Goal: Transaction & Acquisition: Purchase product/service

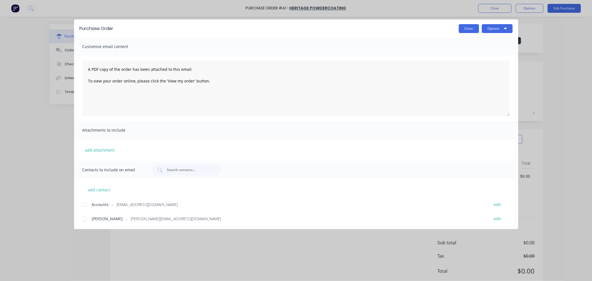
click at [471, 26] on button "Close" at bounding box center [469, 28] width 20 height 9
type textarea "x"
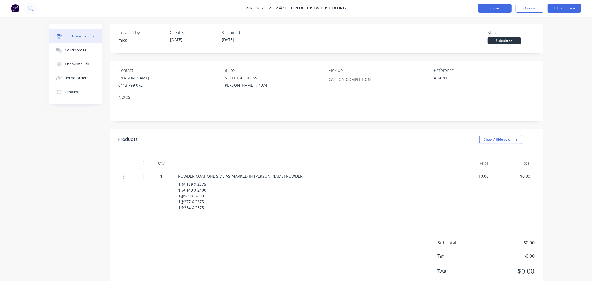
click at [499, 7] on button "Close" at bounding box center [494, 8] width 33 height 9
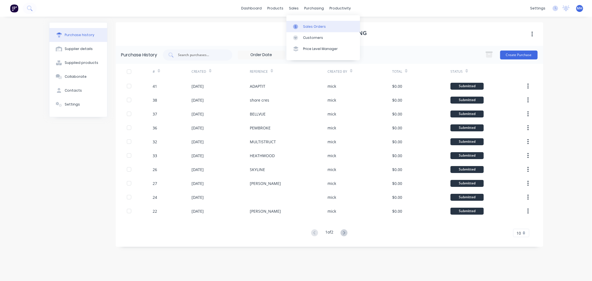
click at [303, 23] on link "Sales Orders" at bounding box center [323, 26] width 74 height 11
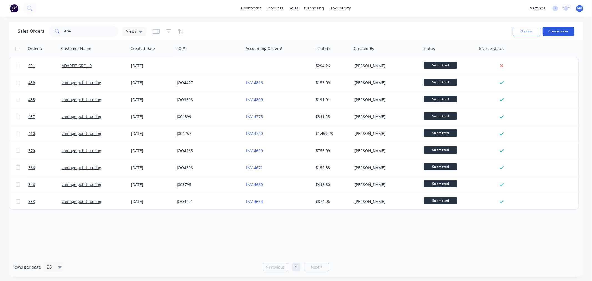
click at [558, 35] on button "Create order" at bounding box center [559, 31] width 32 height 9
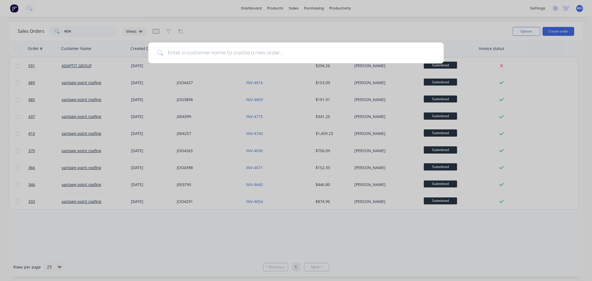
click at [253, 59] on input at bounding box center [299, 52] width 272 height 21
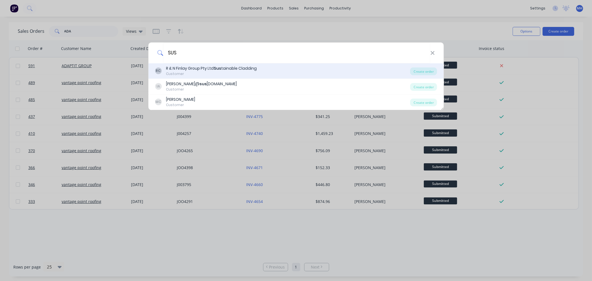
type input "SUS"
click at [272, 67] on div "RC R & N Finlay Group Pty Ltd Sus tainable Cladding Customer" at bounding box center [282, 71] width 255 height 11
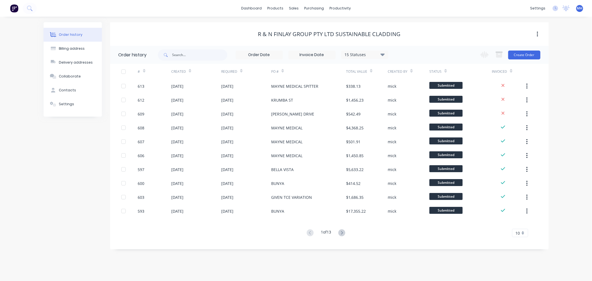
click at [528, 45] on div "R & N Finlay Group Pty Ltd Sustainable Cladding" at bounding box center [329, 34] width 439 height 24
click at [529, 52] on button "Create Order" at bounding box center [524, 55] width 32 height 9
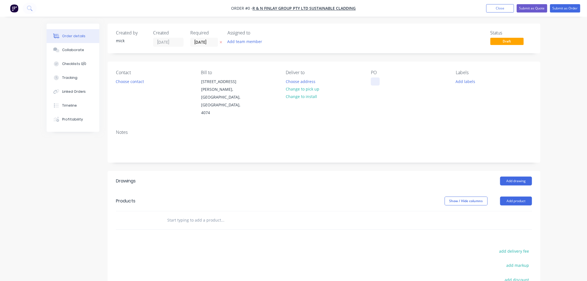
click at [372, 80] on div at bounding box center [375, 81] width 9 height 8
click at [373, 111] on div "Order details Collaborate Checklists 0/0 Tracking Linked Orders Timeline Profit…" at bounding box center [293, 198] width 505 height 348
click at [134, 80] on button "Choose contact" at bounding box center [130, 80] width 34 height 7
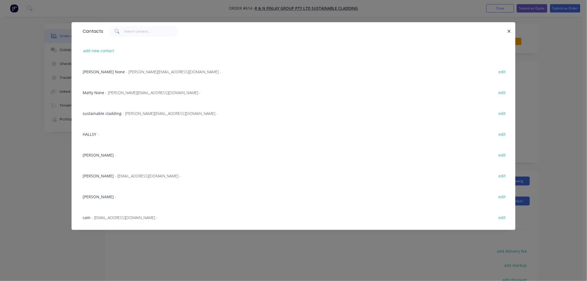
click at [99, 154] on div "[PERSON_NAME] - edit" at bounding box center [294, 154] width 428 height 21
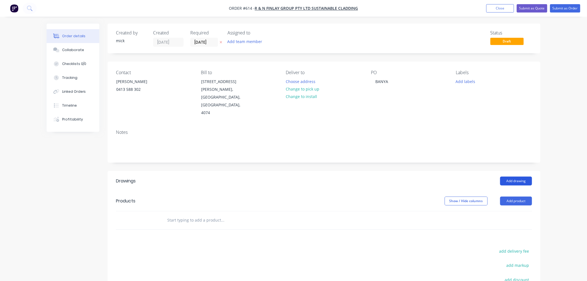
click at [516, 177] on button "Add drawing" at bounding box center [517, 181] width 32 height 9
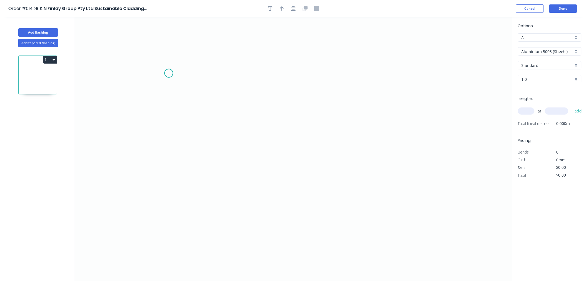
click at [169, 73] on icon "0" at bounding box center [294, 149] width 438 height 264
click at [169, 170] on icon "0" at bounding box center [294, 149] width 438 height 264
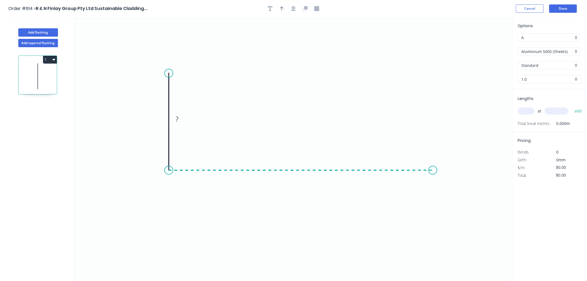
click at [433, 172] on icon "0 ?" at bounding box center [294, 149] width 438 height 264
click at [434, 212] on icon "0 ? ?" at bounding box center [294, 149] width 438 height 264
click at [434, 212] on circle at bounding box center [433, 212] width 8 height 8
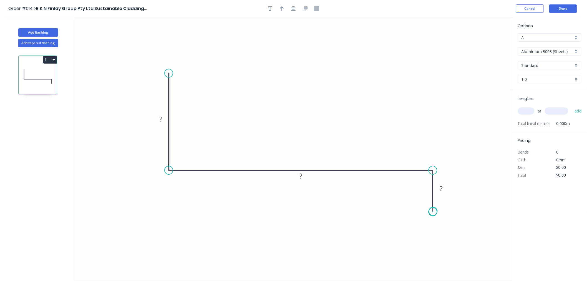
click at [434, 212] on circle at bounding box center [433, 212] width 8 height 8
click at [162, 120] on rect at bounding box center [160, 119] width 11 height 8
click at [306, 177] on rect at bounding box center [301, 175] width 18 height 11
click at [304, 178] on rect at bounding box center [300, 176] width 11 height 8
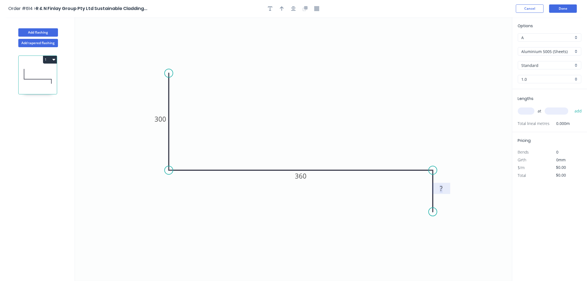
click at [443, 190] on rect at bounding box center [441, 189] width 11 height 8
drag, startPoint x: 390, startPoint y: 105, endPoint x: 389, endPoint y: 109, distance: 4.5
click at [389, 109] on icon "0 300 360 45" at bounding box center [294, 149] width 438 height 264
click at [575, 50] on div "Aluminium 5005 (Sheets)" at bounding box center [550, 51] width 64 height 8
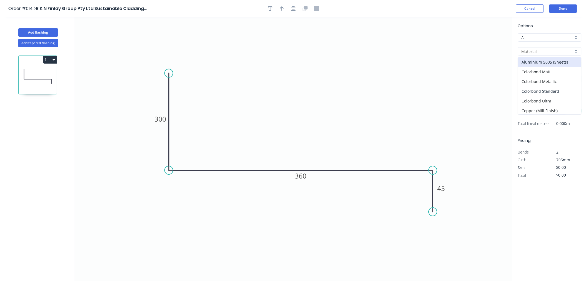
click at [543, 92] on div "Colorbond Standard" at bounding box center [550, 91] width 63 height 10
type input "Colorbond Standard"
type input "Basalt"
type input "0.55"
type input "$23.80"
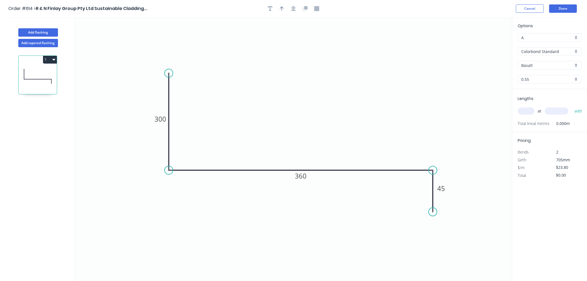
click at [543, 67] on input "Basalt" at bounding box center [548, 65] width 52 height 6
click at [535, 76] on div "Dune" at bounding box center [550, 73] width 63 height 10
type input "Dune"
click at [527, 114] on input "text" at bounding box center [526, 110] width 17 height 7
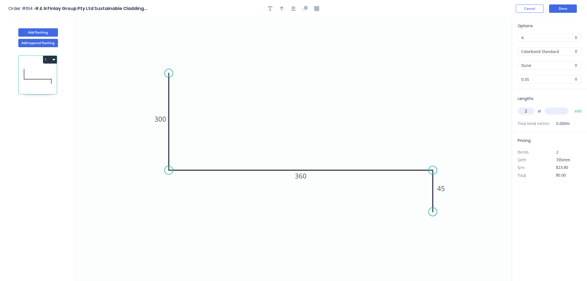
type input "2"
type input "800"
click at [572, 106] on button "add" at bounding box center [578, 110] width 13 height 9
type input "$38.08"
click at [558, 6] on button "Done" at bounding box center [564, 8] width 28 height 8
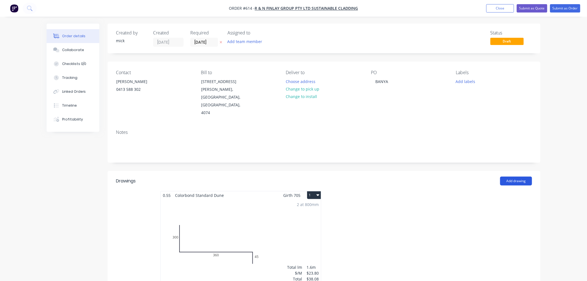
click at [517, 177] on button "Add drawing" at bounding box center [517, 181] width 32 height 9
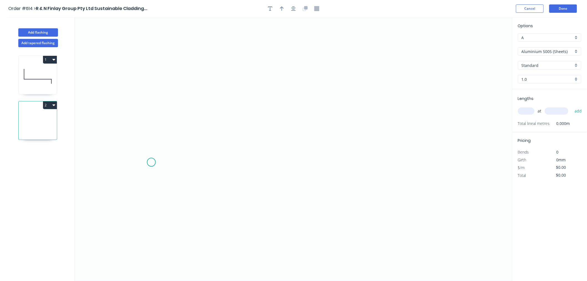
click at [151, 162] on icon "0" at bounding box center [294, 149] width 438 height 264
click at [154, 113] on icon "0" at bounding box center [294, 149] width 438 height 264
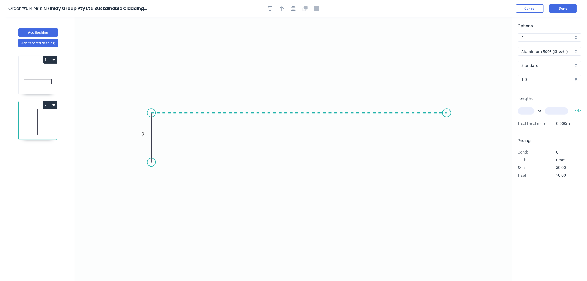
click at [447, 112] on icon "0 ?" at bounding box center [294, 149] width 438 height 264
click at [450, 156] on icon "0 ? ?" at bounding box center [294, 149] width 438 height 264
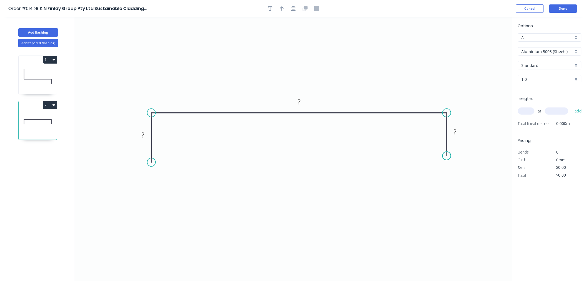
click at [450, 156] on circle at bounding box center [447, 156] width 8 height 8
click at [146, 133] on rect at bounding box center [143, 135] width 11 height 8
click at [530, 53] on input "Aluminium 5005 (Sheets)" at bounding box center [548, 52] width 52 height 6
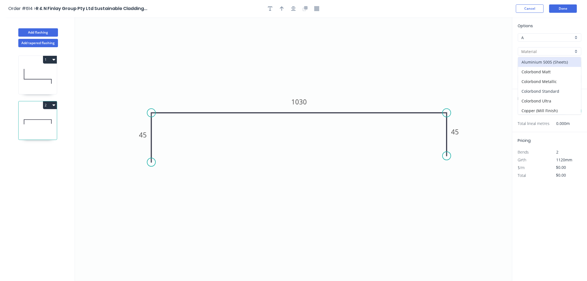
click at [553, 90] on div "Colorbond Standard" at bounding box center [550, 91] width 63 height 10
type input "Colorbond Standard"
type input "Basalt"
type input "0.55"
type input "$32.85"
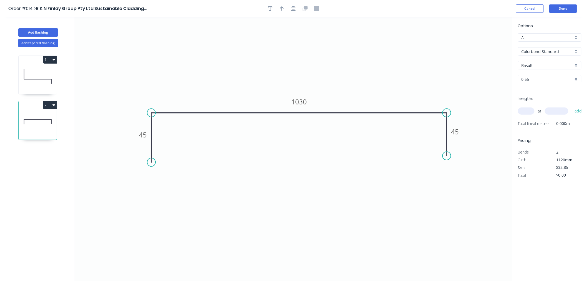
click at [537, 65] on input "Basalt" at bounding box center [548, 65] width 52 height 6
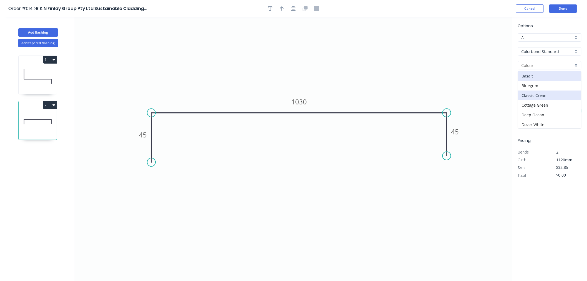
scroll to position [31, 0]
click at [538, 101] on div "Dune" at bounding box center [550, 104] width 63 height 10
type input "Dune"
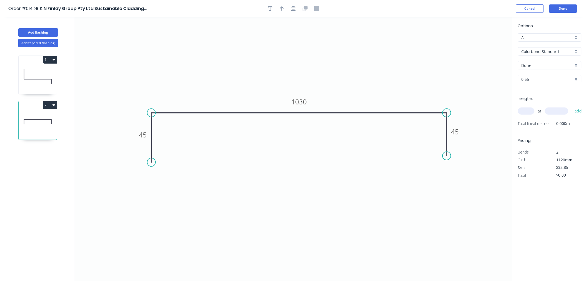
click at [528, 110] on input "text" at bounding box center [526, 110] width 17 height 7
type input "1"
type input "2100"
click at [572, 106] on button "add" at bounding box center [578, 110] width 13 height 9
type input "$68.99"
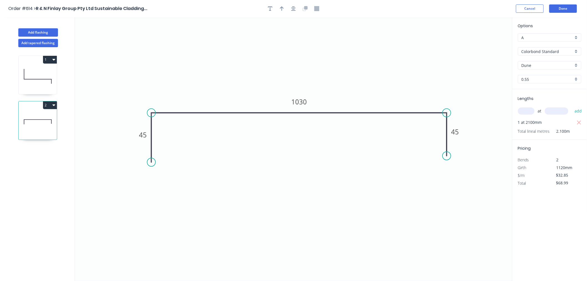
click at [563, 2] on header "Order #614 > R & N Finlay Group Pty Ltd Sustainable Cladding... Cancel Done" at bounding box center [293, 8] width 587 height 17
click at [564, 7] on button "Done" at bounding box center [564, 8] width 28 height 8
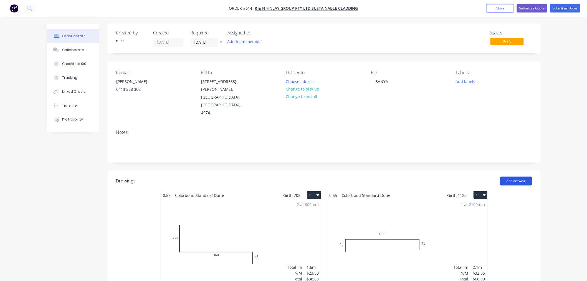
click at [514, 177] on button "Add drawing" at bounding box center [517, 181] width 32 height 9
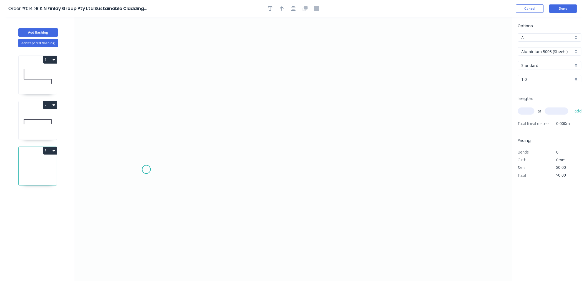
click at [146, 170] on icon "0" at bounding box center [294, 149] width 438 height 264
click at [147, 124] on icon at bounding box center [147, 147] width 0 height 46
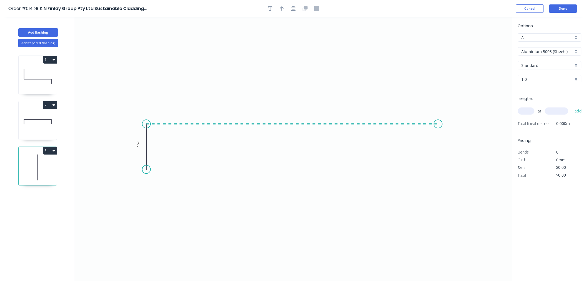
click at [439, 125] on icon "0 ?" at bounding box center [294, 149] width 438 height 264
click at [440, 163] on icon "0 ? ?" at bounding box center [294, 149] width 438 height 264
click at [440, 163] on circle at bounding box center [438, 163] width 8 height 8
click at [142, 145] on rect at bounding box center [138, 144] width 11 height 8
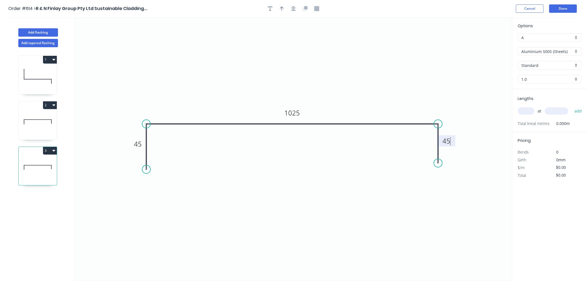
click at [255, 55] on icon "0 45 1025 45" at bounding box center [294, 149] width 438 height 264
click at [560, 46] on div "Options A A Aluminium 5005 (Sheets) Aluminium 5005 (Sheets) Standard Standard 1…" at bounding box center [550, 56] width 75 height 66
click at [557, 51] on input "Aluminium 5005 (Sheets)" at bounding box center [548, 52] width 52 height 6
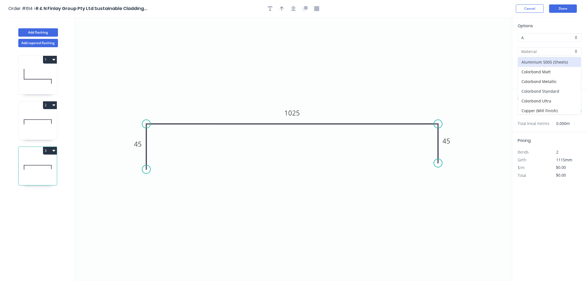
click at [547, 89] on div "Colorbond Standard" at bounding box center [550, 91] width 63 height 10
type input "Colorbond Standard"
type input "Basalt"
type input "0.55"
type input "$32.85"
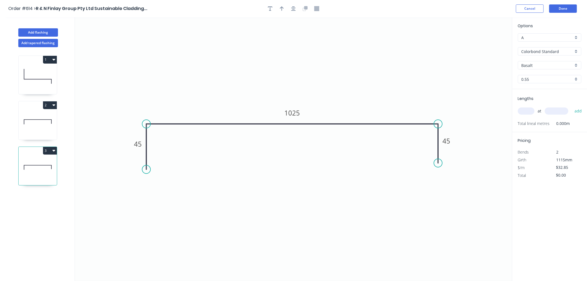
click at [548, 67] on input "Basalt" at bounding box center [548, 65] width 52 height 6
click at [538, 103] on div "Dune" at bounding box center [550, 104] width 63 height 10
type input "Dune"
click at [531, 111] on input "text" at bounding box center [526, 110] width 17 height 7
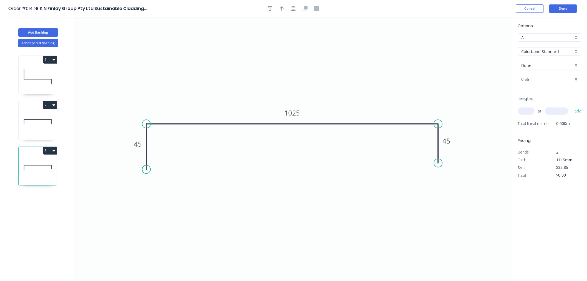
click at [531, 111] on input "text" at bounding box center [526, 110] width 17 height 7
click at [530, 111] on input "text" at bounding box center [526, 110] width 17 height 7
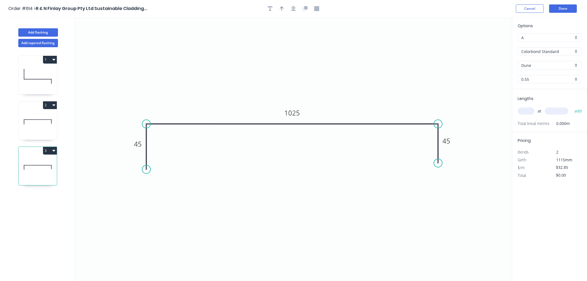
click at [530, 111] on input "text" at bounding box center [526, 110] width 17 height 7
click at [530, 110] on input "text" at bounding box center [526, 110] width 17 height 7
type input "1"
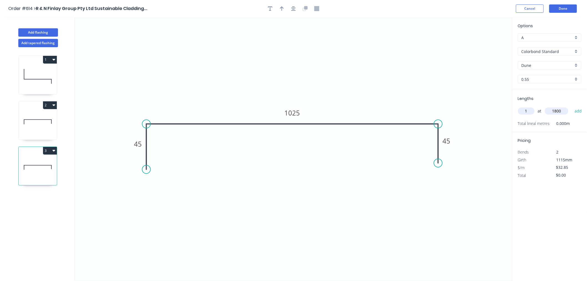
type input "1800"
click at [572, 106] on button "add" at bounding box center [578, 110] width 13 height 9
type input "$59.13"
click at [564, 6] on button "Done" at bounding box center [564, 8] width 28 height 8
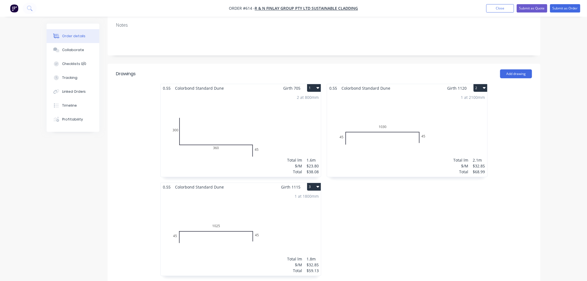
scroll to position [123, 0]
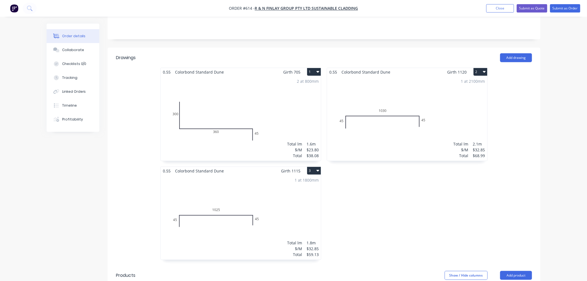
click at [428, 91] on div "1 at 2100mm Total lm $/M Total 2.1m $32.85 $68.99" at bounding box center [407, 118] width 160 height 85
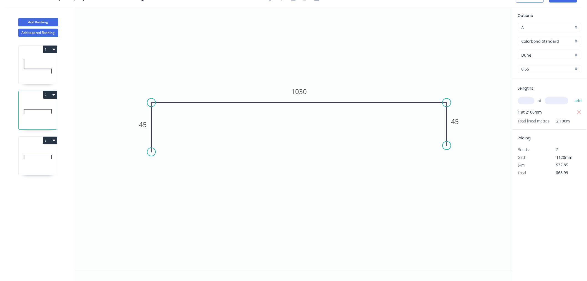
scroll to position [10, 0]
click at [529, 101] on input "text" at bounding box center [526, 100] width 17 height 7
type input "1"
type input "2400"
click at [572, 96] on button "add" at bounding box center [578, 100] width 13 height 9
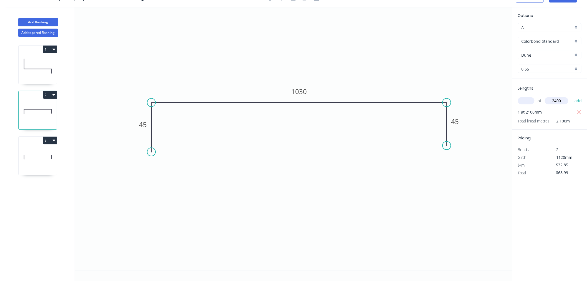
type input "$147.83"
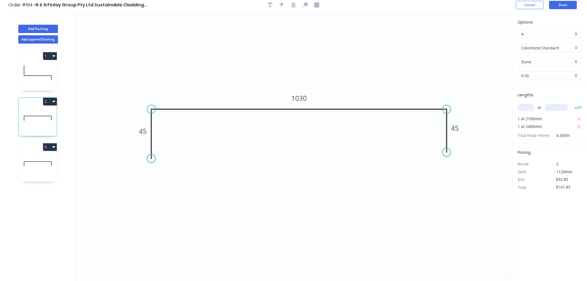
scroll to position [0, 0]
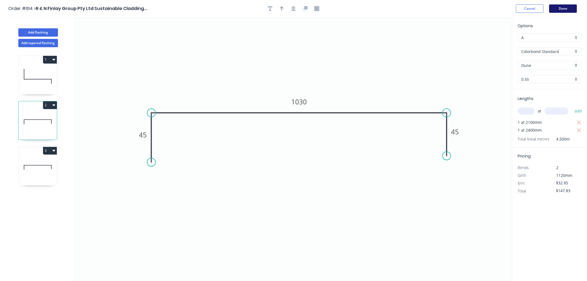
click at [568, 9] on button "Done" at bounding box center [564, 8] width 28 height 8
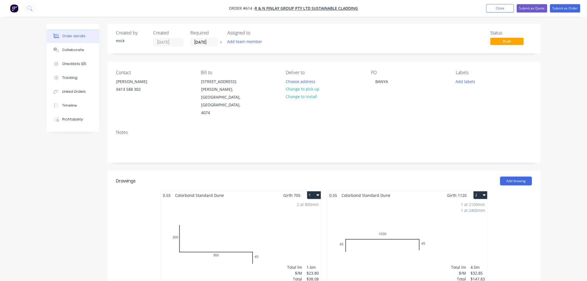
scroll to position [154, 0]
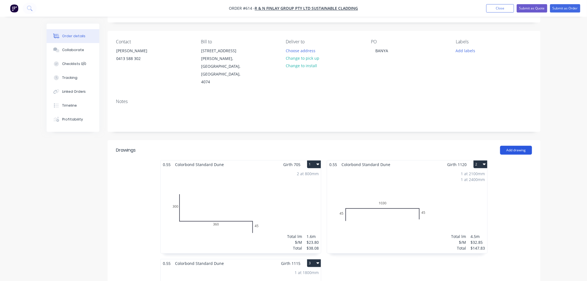
click at [523, 146] on button "Add drawing" at bounding box center [517, 150] width 32 height 9
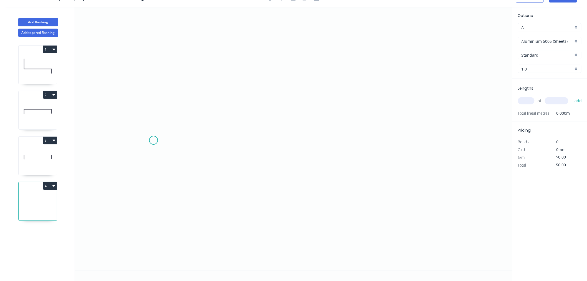
click at [154, 140] on icon "0" at bounding box center [294, 139] width 438 height 264
click at [157, 88] on icon "0" at bounding box center [294, 139] width 438 height 264
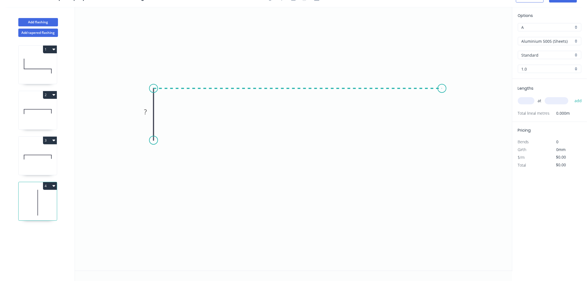
click at [443, 74] on icon "0 ?" at bounding box center [294, 139] width 438 height 264
click at [443, 135] on icon "0 ? ?" at bounding box center [294, 139] width 438 height 264
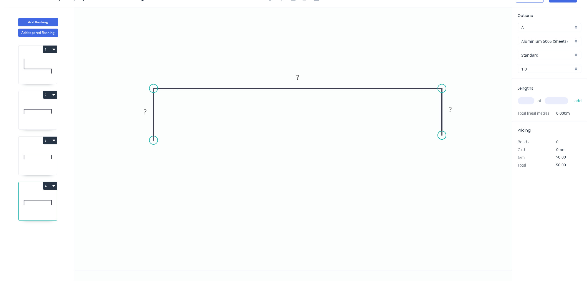
click at [443, 135] on circle at bounding box center [442, 135] width 8 height 8
click at [147, 112] on rect at bounding box center [145, 112] width 11 height 8
click at [561, 41] on input "Aluminium 5005 (Sheets)" at bounding box center [548, 41] width 52 height 6
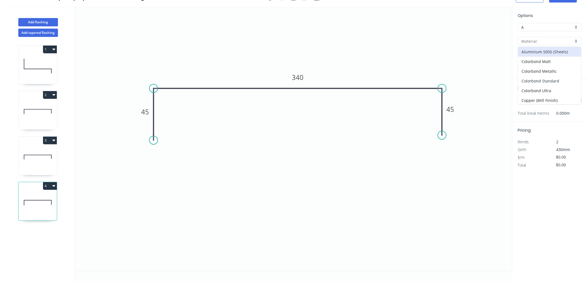
click at [554, 79] on div "Colorbond Standard" at bounding box center [550, 81] width 63 height 10
type input "Colorbond Standard"
type input "Basalt"
type input "0.55"
type input "$17.02"
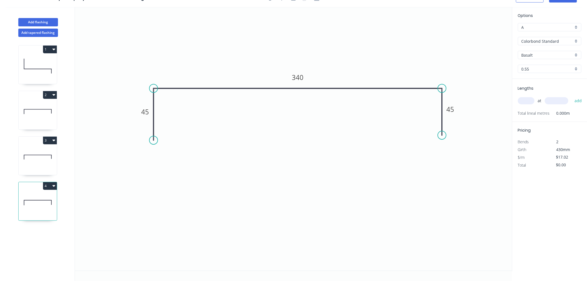
click at [532, 99] on input "text" at bounding box center [526, 100] width 17 height 7
click at [565, 54] on input "Basalt" at bounding box center [548, 55] width 52 height 6
click at [541, 88] on div "Dune" at bounding box center [550, 93] width 63 height 10
type input "Dune"
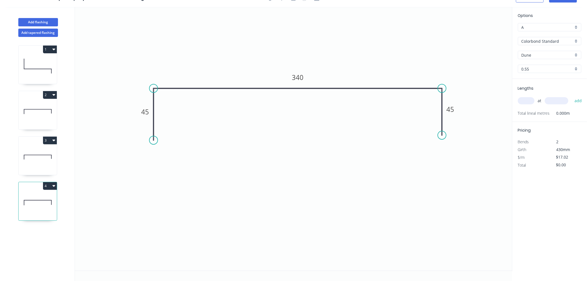
click at [535, 99] on input "text" at bounding box center [526, 100] width 17 height 7
click at [531, 99] on input "text" at bounding box center [526, 100] width 17 height 7
click at [532, 99] on input "text" at bounding box center [526, 100] width 17 height 7
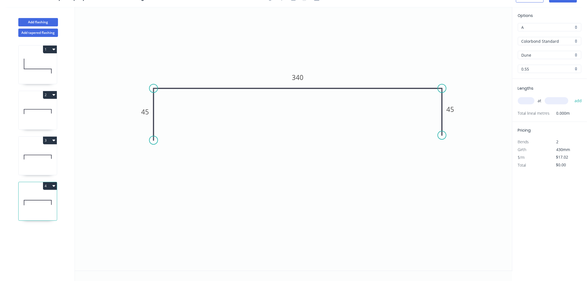
click at [532, 99] on input "text" at bounding box center [526, 100] width 17 height 7
type input "2"
type input "5600"
click at [572, 96] on button "add" at bounding box center [578, 100] width 13 height 9
type input "$190.62"
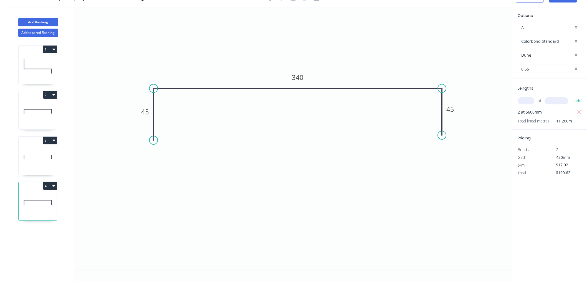
type input "1"
type input "3100"
click at [572, 96] on button "add" at bounding box center [578, 100] width 13 height 9
type input "$243.39"
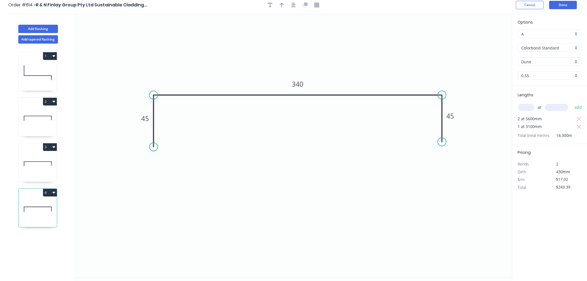
scroll to position [0, 0]
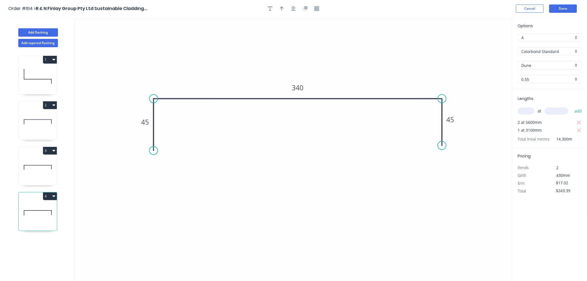
click at [560, 3] on header "Order #614 > R & N Finlay Group Pty Ltd Sustainable Cladding... Cancel Done" at bounding box center [293, 8] width 587 height 17
click at [561, 6] on button "Done" at bounding box center [564, 8] width 28 height 8
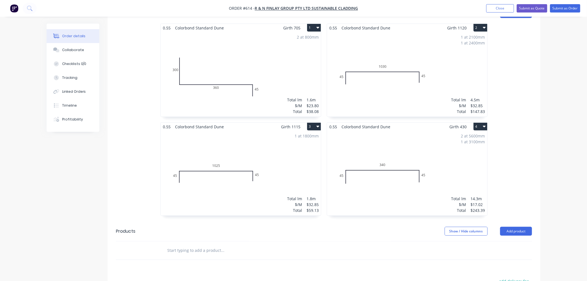
scroll to position [87, 0]
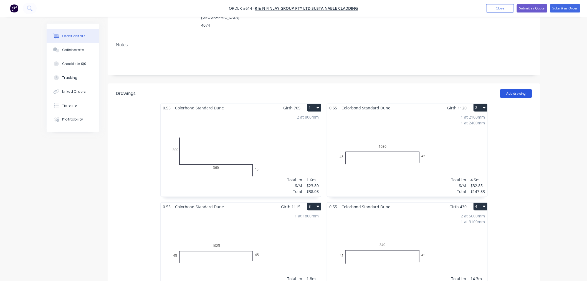
click at [518, 89] on button "Add drawing" at bounding box center [517, 93] width 32 height 9
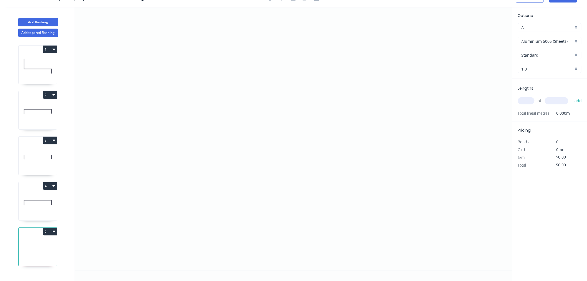
scroll to position [10, 0]
click at [245, 85] on icon "0" at bounding box center [294, 139] width 438 height 264
click at [220, 56] on icon "0" at bounding box center [294, 139] width 438 height 264
click at [174, 104] on icon "0 ?" at bounding box center [294, 139] width 438 height 264
click at [305, 240] on icon "0 ? ?" at bounding box center [294, 139] width 438 height 264
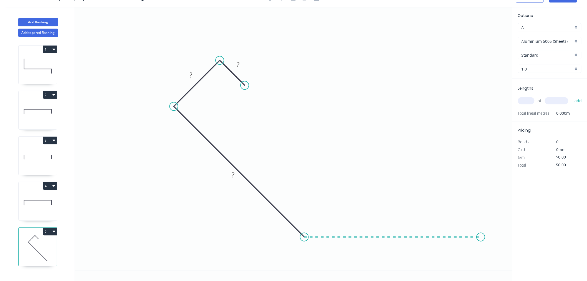
click at [481, 235] on icon "0 ? ? ?" at bounding box center [294, 139] width 438 height 264
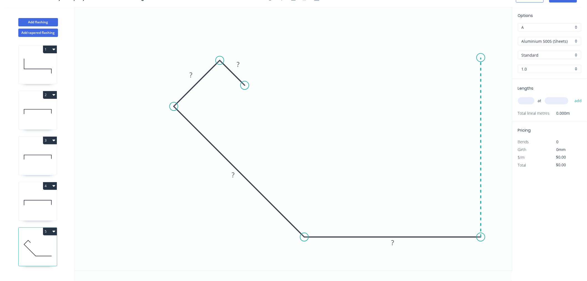
click at [480, 57] on icon "0 ? ? ? ?" at bounding box center [294, 139] width 438 height 264
click at [462, 77] on icon "0 ? ? ? ? ?" at bounding box center [294, 139] width 438 height 264
click at [462, 77] on circle at bounding box center [462, 76] width 8 height 8
click at [461, 76] on circle at bounding box center [462, 76] width 8 height 8
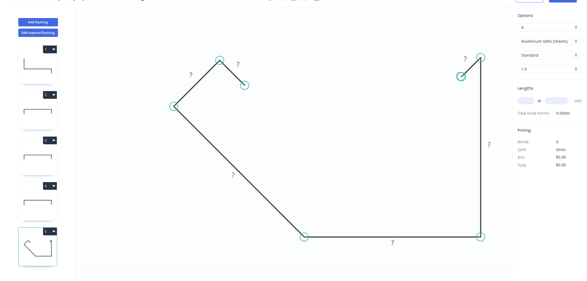
click at [461, 76] on circle at bounding box center [462, 76] width 8 height 8
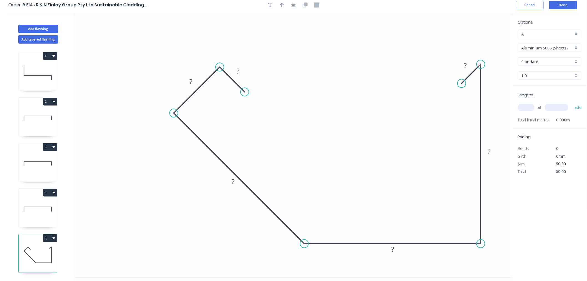
scroll to position [0, 0]
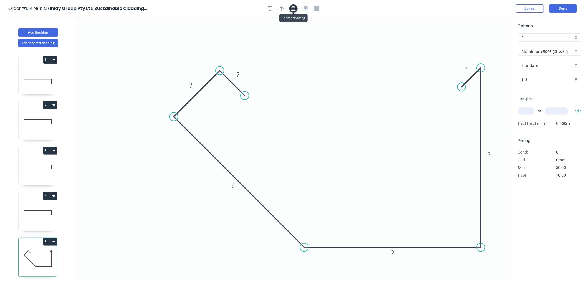
click at [291, 10] on button "button" at bounding box center [294, 8] width 8 height 8
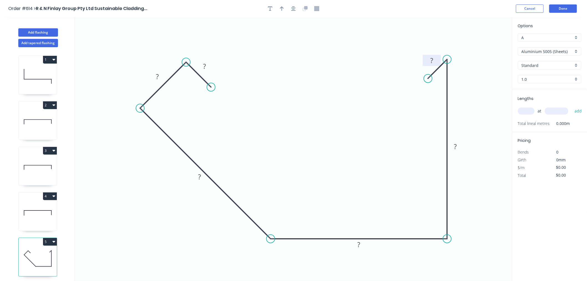
click at [432, 58] on tspan "?" at bounding box center [432, 60] width 3 height 9
click at [400, 95] on icon "0 20 40 285 205 170 20" at bounding box center [294, 149] width 438 height 264
click at [559, 52] on input "Aluminium 5005 (Sheets)" at bounding box center [548, 52] width 52 height 6
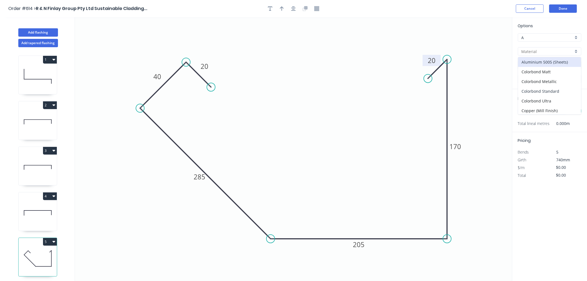
click at [549, 90] on div "Colorbond Standard" at bounding box center [550, 91] width 63 height 10
type input "Colorbond Standard"
type input "Basalt"
type input "0.55"
type input "$28.09"
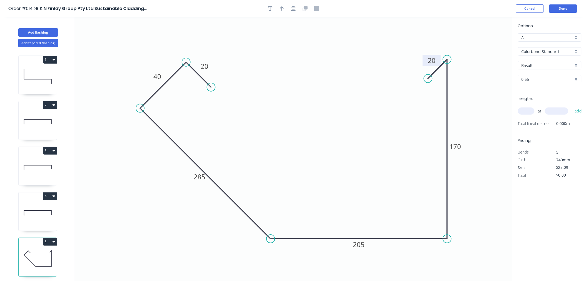
click at [546, 69] on div "Basalt" at bounding box center [550, 65] width 64 height 8
click at [537, 102] on div "Dune" at bounding box center [550, 104] width 63 height 10
type input "Dune"
click at [527, 111] on input "text" at bounding box center [526, 110] width 17 height 7
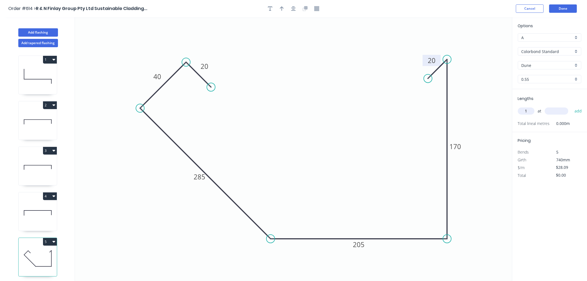
type input "1"
type input "4500"
click at [572, 106] on button "add" at bounding box center [578, 110] width 13 height 9
type input "$126.41"
click at [572, 7] on button "Done" at bounding box center [564, 8] width 28 height 8
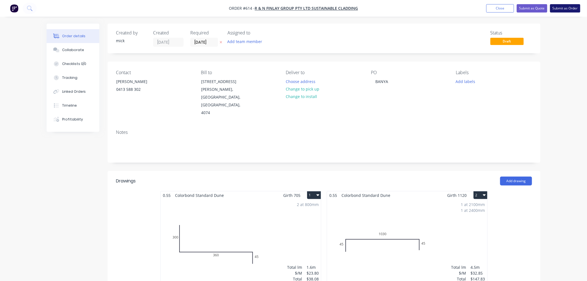
click at [572, 7] on button "Submit as Order" at bounding box center [566, 8] width 30 height 8
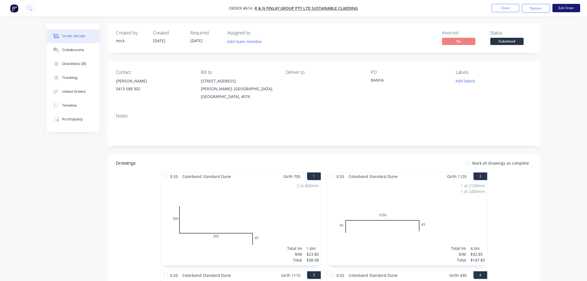
click at [577, 8] on button "Edit Order" at bounding box center [567, 8] width 28 height 8
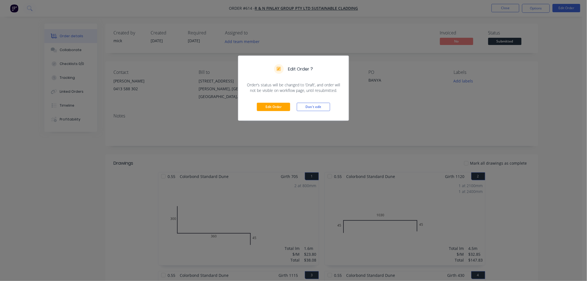
click at [278, 101] on div "Edit Order Don't edit" at bounding box center [293, 106] width 110 height 27
click at [278, 104] on button "Edit Order" at bounding box center [273, 107] width 33 height 8
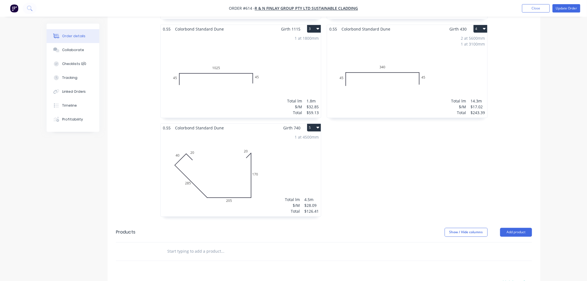
scroll to position [308, 0]
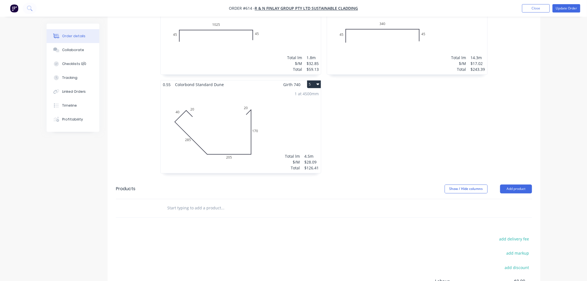
click at [179, 203] on input "text" at bounding box center [222, 208] width 111 height 11
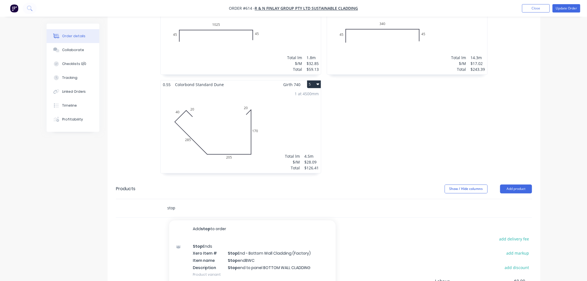
type input "stop"
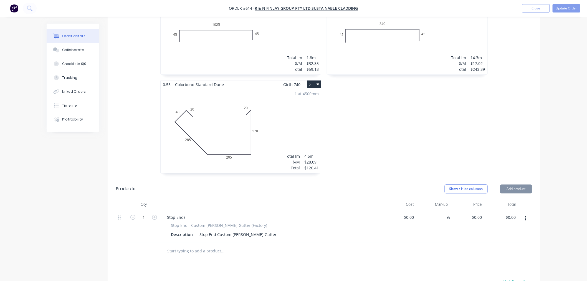
type input "$6.05"
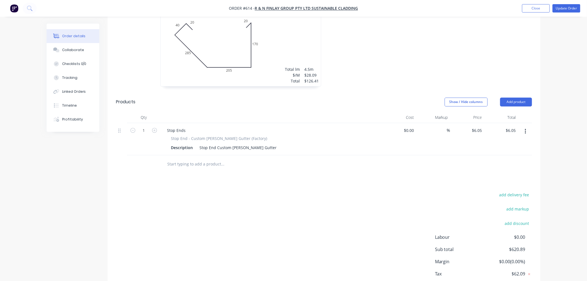
scroll to position [414, 0]
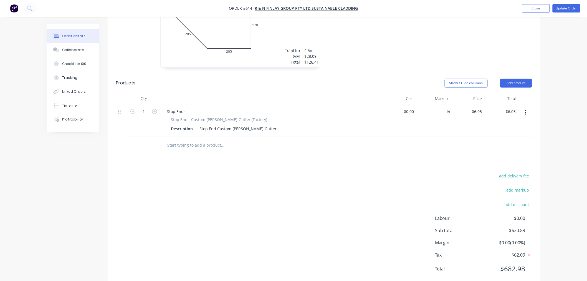
click at [527, 108] on button "button" at bounding box center [525, 113] width 13 height 10
click at [491, 157] on div "Delete" at bounding box center [506, 161] width 43 height 8
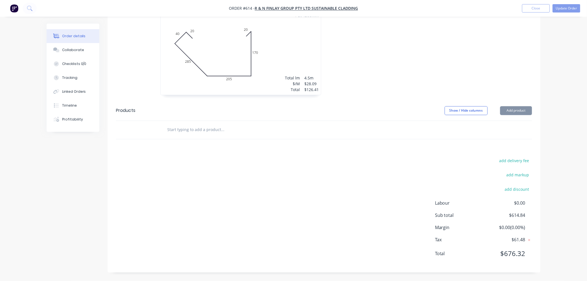
scroll to position [371, 0]
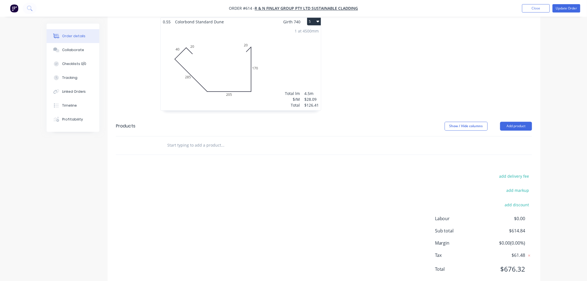
click at [211, 140] on input "text" at bounding box center [222, 145] width 111 height 11
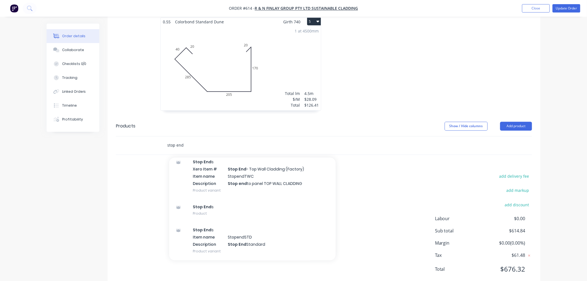
scroll to position [216, 0]
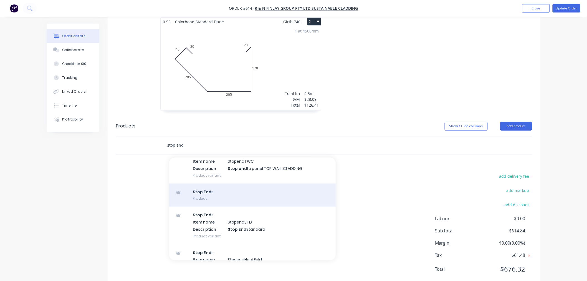
type input "stop end"
click at [205, 184] on div "Stop End s Product" at bounding box center [252, 195] width 167 height 23
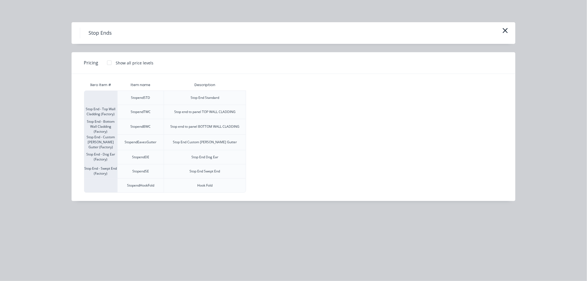
click at [108, 63] on div at bounding box center [109, 62] width 11 height 11
click at [272, 98] on div "$7.70" at bounding box center [262, 98] width 30 height 14
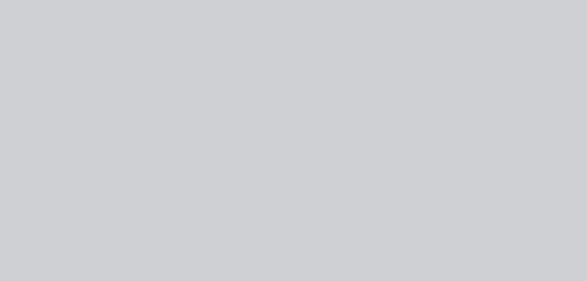
type input "$7.70"
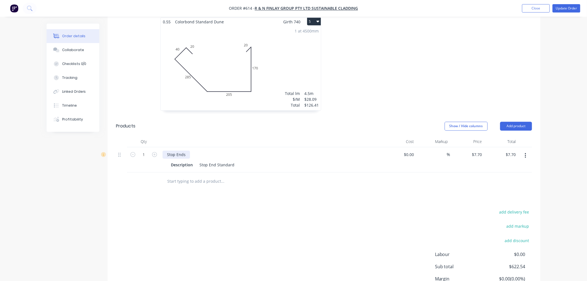
click at [187, 151] on div "Stop Ends" at bounding box center [176, 155] width 27 height 8
click at [156, 152] on icon "button" at bounding box center [154, 154] width 5 height 5
type input "2"
type input "$15.40"
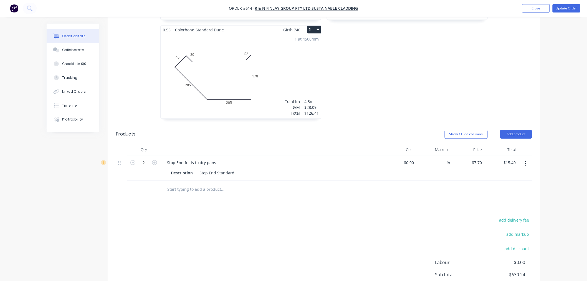
scroll to position [407, 0]
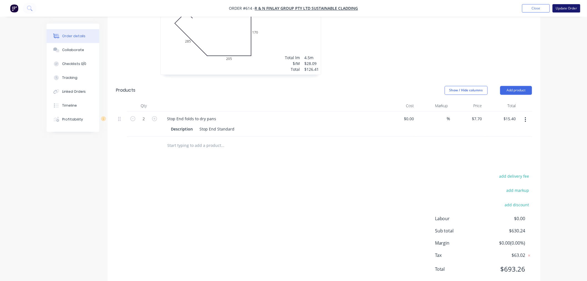
click at [569, 6] on button "Update Order" at bounding box center [567, 8] width 28 height 8
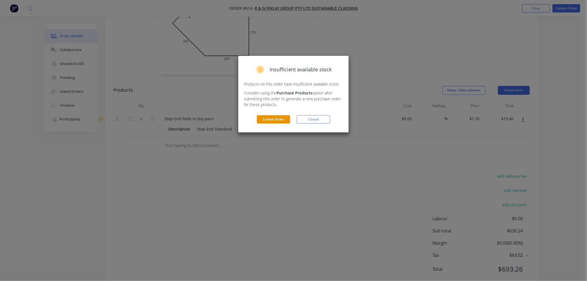
click at [270, 121] on button "Submit Order" at bounding box center [273, 119] width 33 height 8
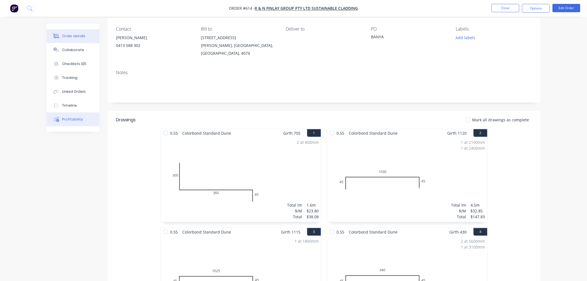
scroll to position [0, 0]
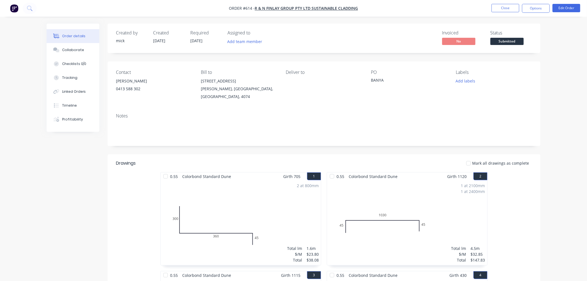
click at [14, 8] on img "button" at bounding box center [14, 8] width 8 height 8
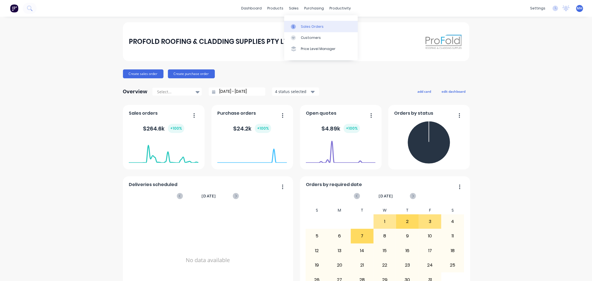
click at [309, 29] on link "Sales Orders" at bounding box center [321, 26] width 74 height 11
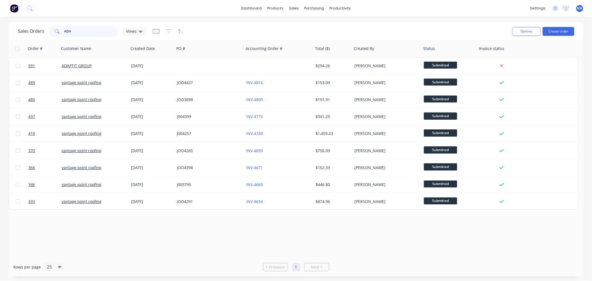
drag, startPoint x: 77, startPoint y: 33, endPoint x: -12, endPoint y: 18, distance: 90.8
click at [0, 18] on html "dashboard products sales purchasing productivity dashboard products Product Cat…" at bounding box center [296, 140] width 592 height 281
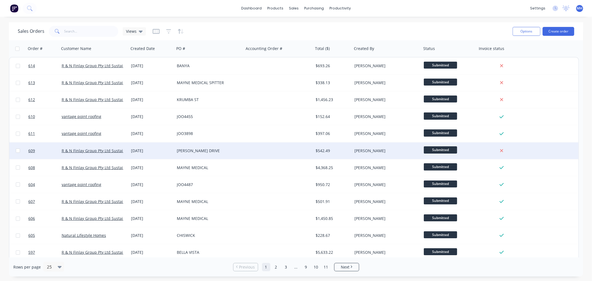
click at [209, 149] on div "[PERSON_NAME] DRIVE" at bounding box center [208, 151] width 62 height 6
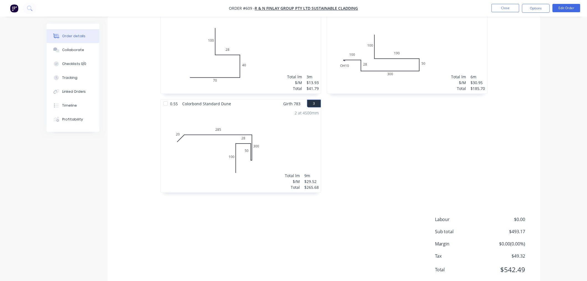
scroll to position [182, 0]
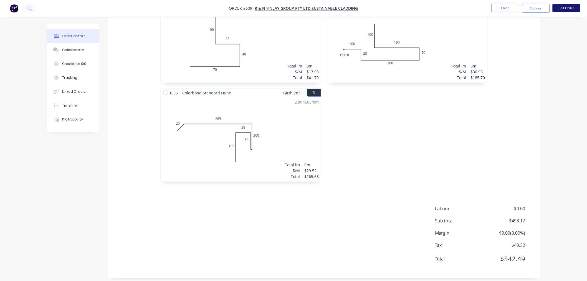
click at [563, 12] on button "Edit Order" at bounding box center [567, 8] width 28 height 8
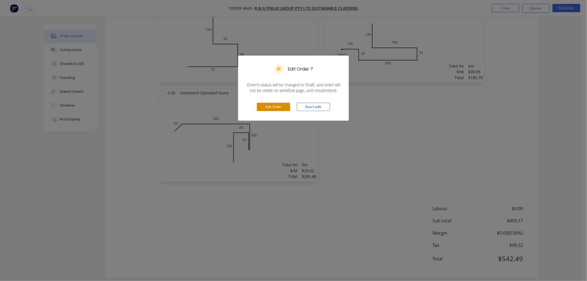
click at [270, 107] on button "Edit Order" at bounding box center [273, 107] width 33 height 8
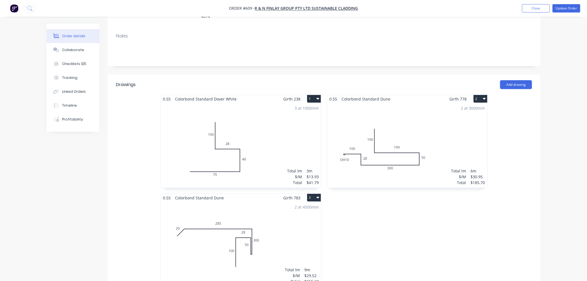
scroll to position [216, 0]
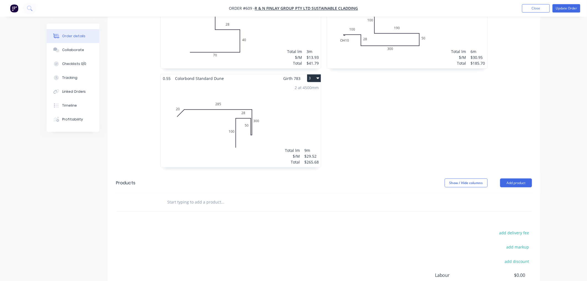
click at [226, 197] on input "text" at bounding box center [222, 202] width 111 height 11
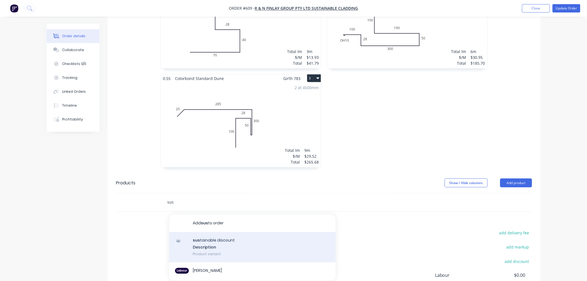
type input "sus"
click at [213, 232] on div "sus tainable discount Description Product variant" at bounding box center [252, 247] width 167 height 31
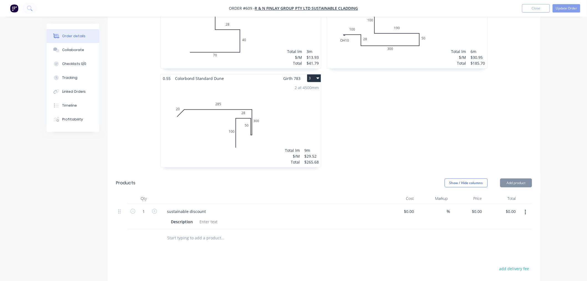
click at [482, 207] on input "$0.00" at bounding box center [478, 211] width 13 height 8
type input "$-3.00"
type input "$45.00"
type input "45.00"
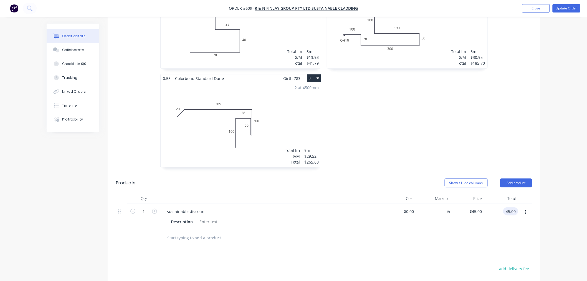
click at [514, 207] on input "45.00" at bounding box center [512, 211] width 13 height 8
type input "0"
type input "$0.00"
click at [478, 207] on input "0" at bounding box center [481, 211] width 6 height 8
click at [472, 207] on input "39.45" at bounding box center [478, 211] width 13 height 8
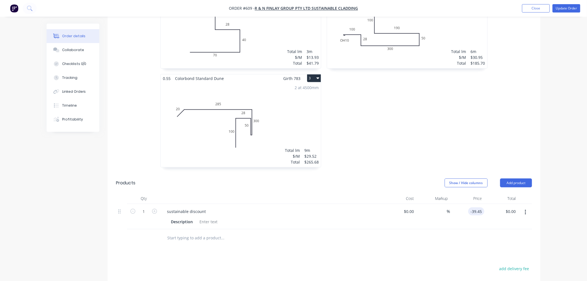
type input "$-39.45"
click at [486, 89] on div "0.55 Colorbond Standard Dune Girth 778 2 0 OH 10 100 28 300 50 190 100 0 OH 10 …" at bounding box center [407, 74] width 167 height 198
click at [202, 233] on input "text" at bounding box center [222, 238] width 111 height 11
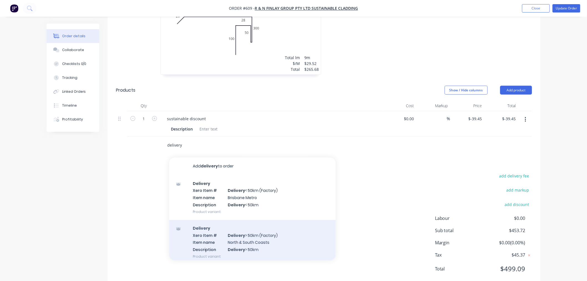
scroll to position [28, 0]
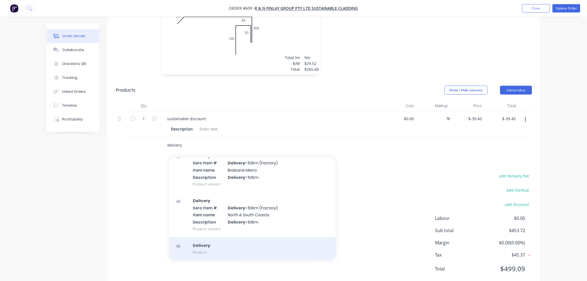
type input "delivery"
click at [218, 238] on div "Delivery Product" at bounding box center [252, 248] width 167 height 23
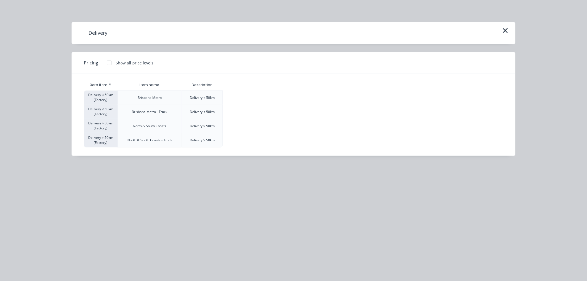
click at [107, 64] on div at bounding box center [109, 62] width 11 height 11
click at [248, 100] on div "$120.00" at bounding box center [237, 98] width 28 height 14
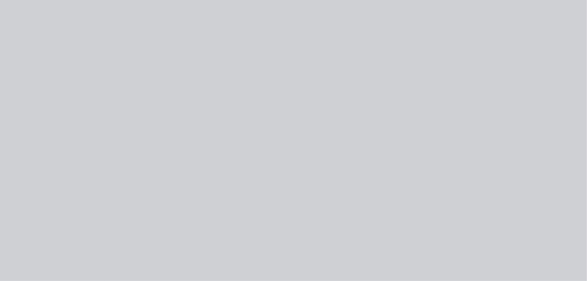
type input "$120.00"
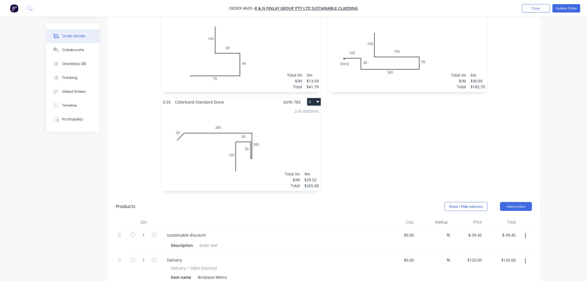
scroll to position [134, 0]
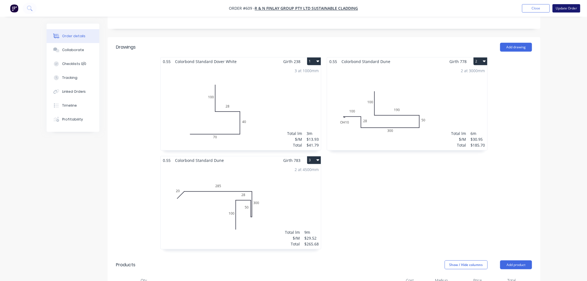
click at [572, 6] on button "Update Order" at bounding box center [567, 8] width 28 height 8
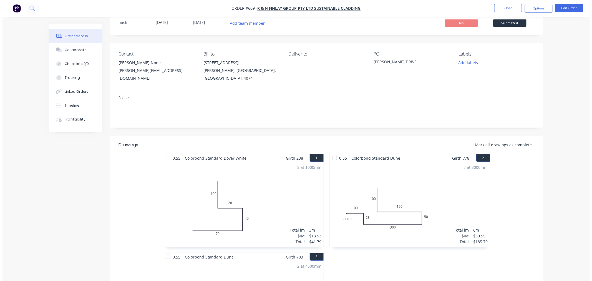
scroll to position [0, 0]
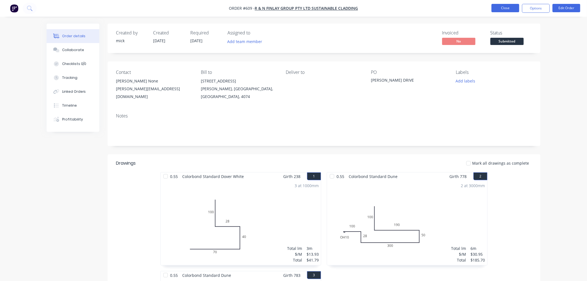
click at [506, 11] on button "Close" at bounding box center [506, 8] width 28 height 8
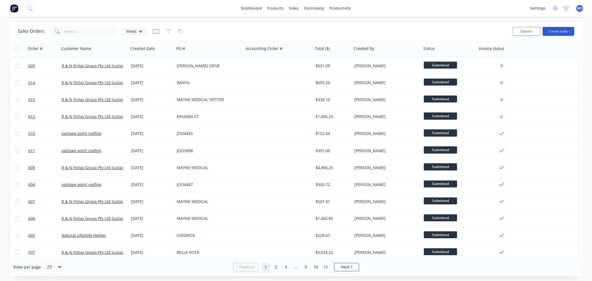
click at [562, 27] on button "Create order" at bounding box center [559, 31] width 32 height 9
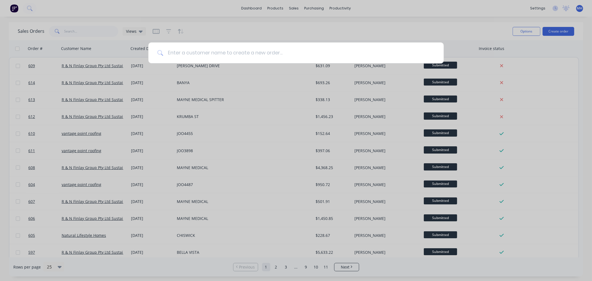
click at [298, 51] on input at bounding box center [299, 52] width 272 height 21
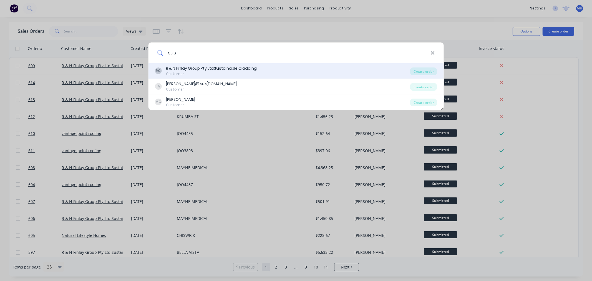
type input "sus"
click at [263, 67] on div "RC R & N Finlay Group Pty Ltd Sus tainable Cladding Customer" at bounding box center [282, 71] width 255 height 11
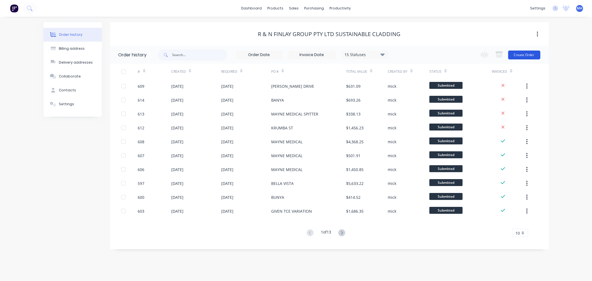
click at [517, 58] on button "Create Order" at bounding box center [524, 55] width 32 height 9
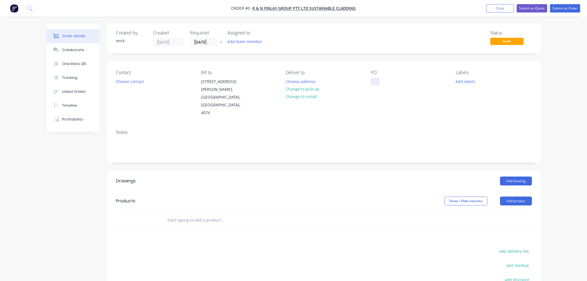
click at [375, 79] on div at bounding box center [375, 81] width 9 height 8
click at [329, 140] on div "Order details Collaborate Checklists 0/0 Tracking Linked Orders Timeline Profit…" at bounding box center [293, 198] width 505 height 348
click at [521, 177] on button "Add drawing" at bounding box center [517, 181] width 32 height 9
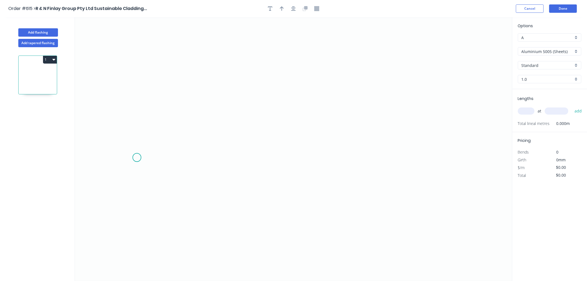
click at [137, 158] on icon "0" at bounding box center [294, 149] width 438 height 264
click at [174, 157] on icon "0" at bounding box center [294, 149] width 438 height 264
click at [178, 99] on icon "0 ?" at bounding box center [294, 149] width 438 height 264
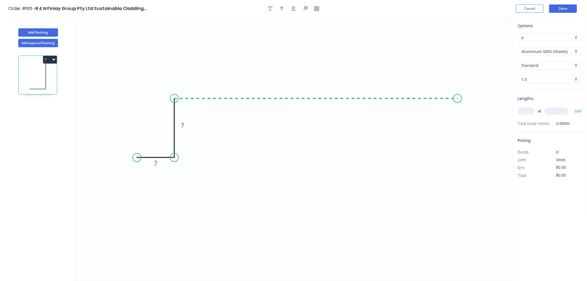
click at [458, 98] on icon "0 ? ?" at bounding box center [294, 149] width 438 height 264
click at [458, 164] on icon "0 ? ? ?" at bounding box center [294, 149] width 438 height 264
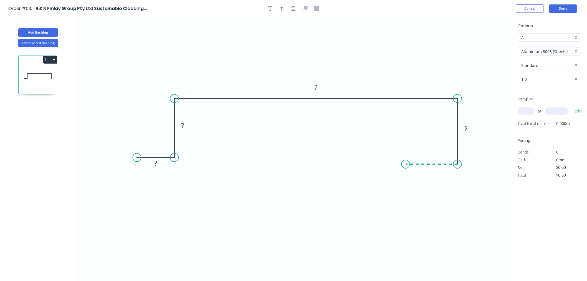
click at [406, 164] on icon at bounding box center [432, 164] width 52 height 0
click at [407, 215] on icon "0 ? ? ? ? ?" at bounding box center [294, 149] width 438 height 264
click at [407, 215] on circle at bounding box center [406, 214] width 8 height 8
click at [162, 164] on rect at bounding box center [156, 163] width 18 height 11
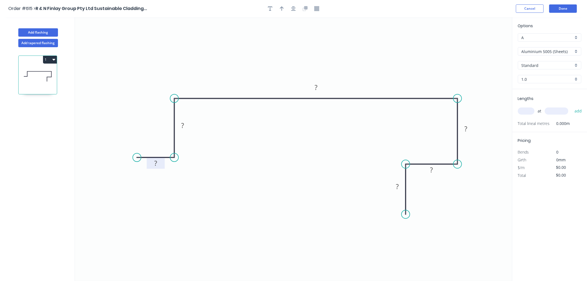
click at [160, 163] on rect at bounding box center [155, 164] width 11 height 8
click at [399, 188] on tspan "1" at bounding box center [398, 186] width 4 height 9
click at [443, 210] on icon "0 15 20 230 65 20 15" at bounding box center [294, 149] width 438 height 264
click at [573, 61] on div "Standard" at bounding box center [550, 65] width 64 height 8
click at [571, 48] on div "Aluminium 5005 (Sheets)" at bounding box center [550, 51] width 64 height 8
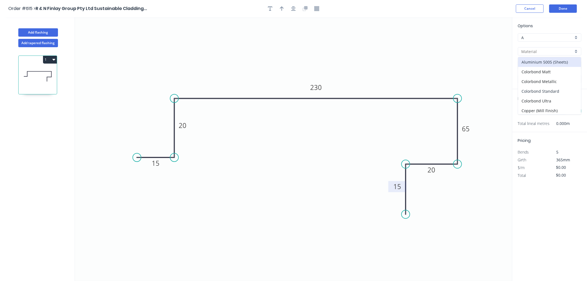
click at [560, 87] on div "Colorbond Standard" at bounding box center [550, 91] width 63 height 10
type input "Colorbond Standard"
type input "Basalt"
type input "0.55"
type input "$19.05"
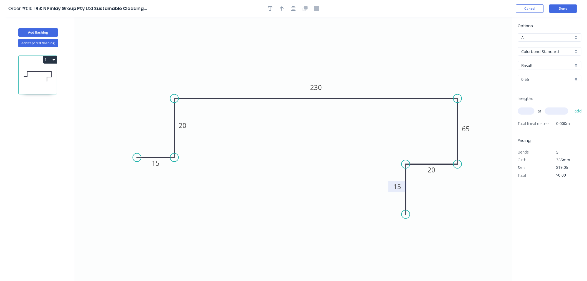
click at [558, 66] on input "Basalt" at bounding box center [548, 65] width 52 height 6
click at [537, 104] on div "Dune" at bounding box center [550, 104] width 63 height 10
type input "Dune"
click at [533, 109] on input "text" at bounding box center [526, 110] width 17 height 7
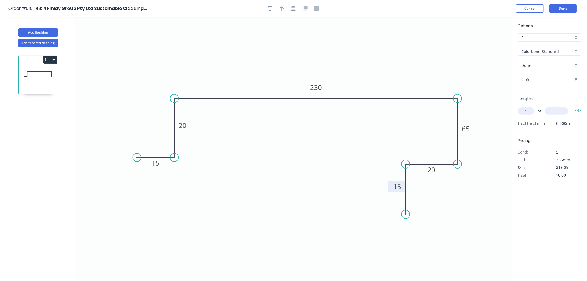
type input "1"
type input "400"
click at [572, 106] on button "add" at bounding box center [578, 110] width 13 height 9
type input "$7.62"
click at [565, 7] on button "Done" at bounding box center [564, 8] width 28 height 8
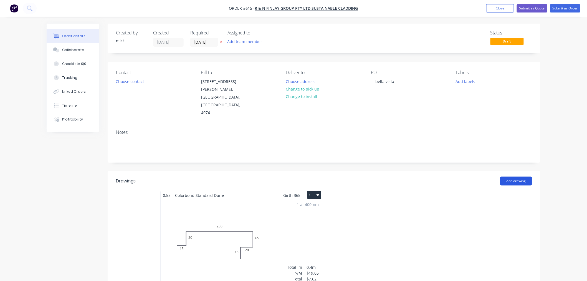
click at [524, 177] on button "Add drawing" at bounding box center [517, 181] width 32 height 9
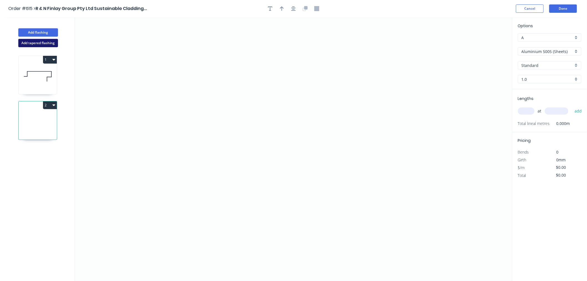
click at [51, 44] on button "Add tapered flashing" at bounding box center [38, 43] width 40 height 8
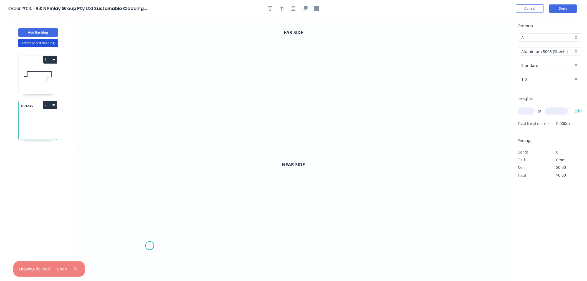
click at [150, 246] on icon "0" at bounding box center [294, 215] width 438 height 132
click at [190, 246] on icon "0" at bounding box center [294, 215] width 438 height 132
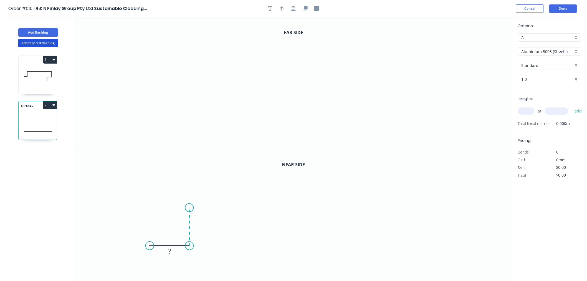
click at [190, 208] on icon "0 ?" at bounding box center [294, 215] width 438 height 132
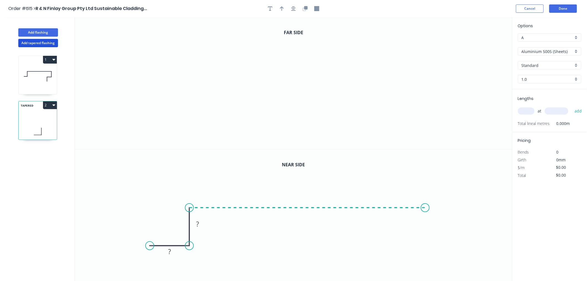
click at [426, 210] on icon "0 ? ?" at bounding box center [294, 215] width 438 height 132
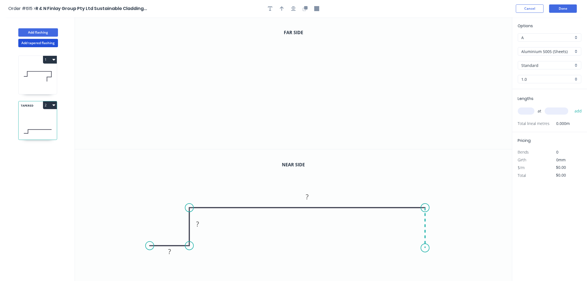
click at [426, 248] on icon "0 ? ? ?" at bounding box center [294, 215] width 438 height 132
click at [394, 247] on icon "0 ? ? ? ?" at bounding box center [294, 215] width 438 height 132
click at [394, 247] on circle at bounding box center [394, 248] width 8 height 8
click at [142, 110] on icon "0" at bounding box center [294, 83] width 438 height 132
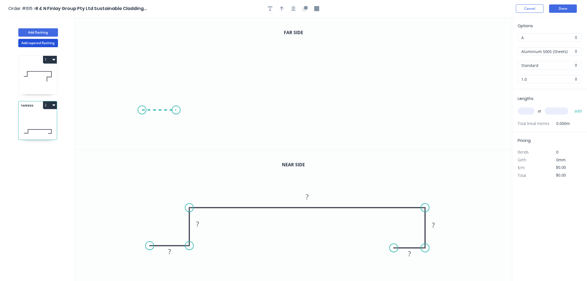
click at [176, 110] on icon at bounding box center [159, 110] width 34 height 0
click at [175, 60] on icon "0 ?" at bounding box center [294, 83] width 438 height 132
click at [429, 63] on icon "0 ? ?" at bounding box center [294, 83] width 438 height 132
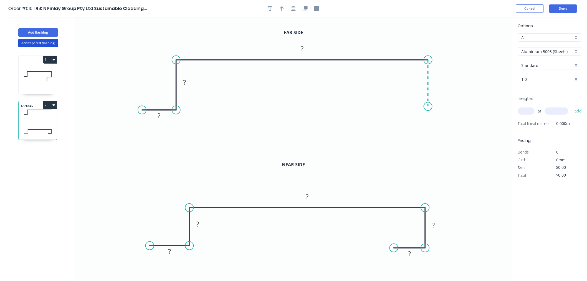
click at [429, 107] on icon "0 ? ? ?" at bounding box center [294, 83] width 438 height 132
click at [400, 108] on icon "0 ? ? ? ?" at bounding box center [294, 83] width 438 height 132
click at [400, 108] on circle at bounding box center [400, 106] width 8 height 8
click at [399, 108] on circle at bounding box center [400, 106] width 8 height 8
click at [399, 107] on circle at bounding box center [400, 106] width 8 height 8
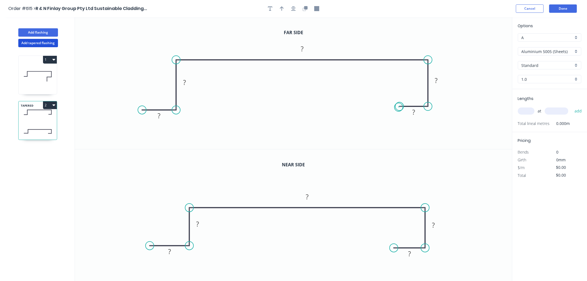
click at [399, 107] on circle at bounding box center [400, 106] width 8 height 8
click at [173, 251] on rect at bounding box center [169, 252] width 11 height 8
click at [161, 113] on rect at bounding box center [159, 116] width 11 height 8
click at [484, 156] on icon "0 15 19 270 20 15" at bounding box center [294, 215] width 438 height 132
click at [539, 50] on input "Aluminium 5005 (Sheets)" at bounding box center [548, 52] width 52 height 6
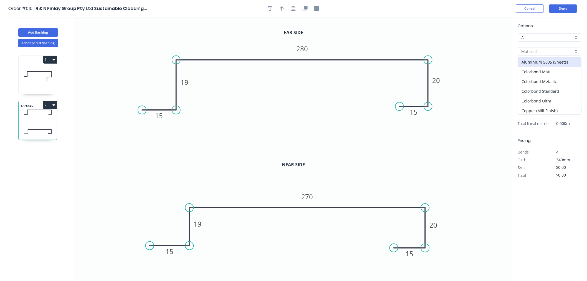
click at [545, 89] on div "Colorbond Standard" at bounding box center [550, 91] width 63 height 10
type input "Colorbond Standard"
type input "Basalt"
type input "0.55"
type input "$19.62"
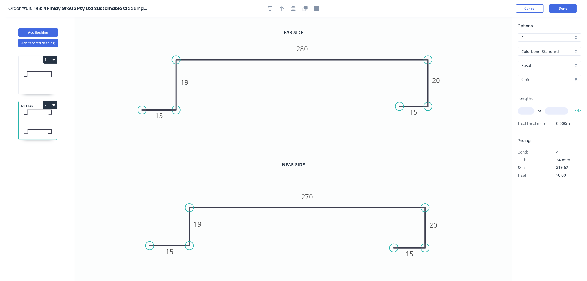
click at [540, 62] on input "Basalt" at bounding box center [548, 65] width 52 height 6
click at [543, 81] on div "Evening Haze" at bounding box center [550, 82] width 63 height 10
type input "Evening Haze"
click at [528, 111] on input "text" at bounding box center [526, 110] width 17 height 7
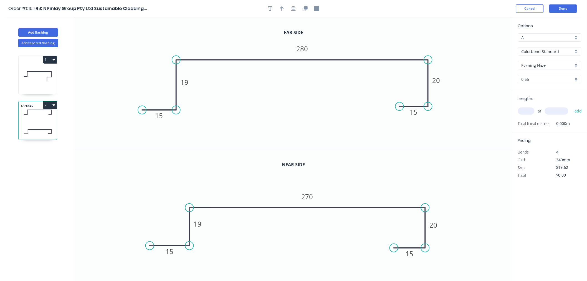
click at [528, 111] on input "text" at bounding box center [526, 110] width 17 height 7
type input "1"
type input "3000"
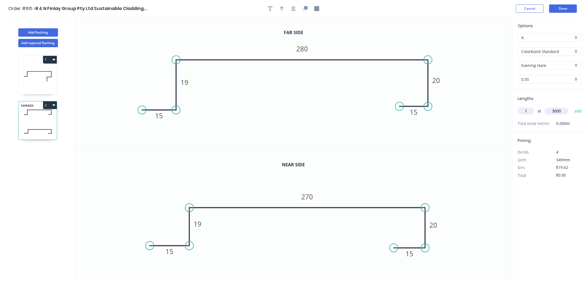
click at [572, 106] on button "add" at bounding box center [578, 110] width 13 height 9
type input "$58.86"
click at [564, 7] on button "Done" at bounding box center [564, 8] width 28 height 8
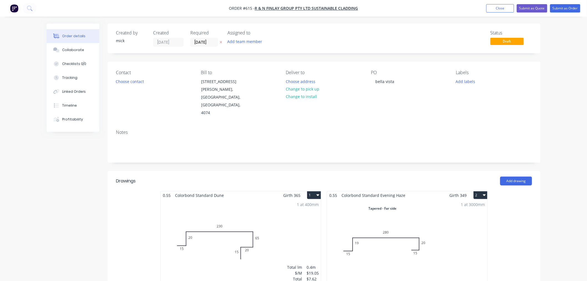
click at [262, 228] on div "1 at 400mm Total lm $/M Total 0.4m $19.05 $7.62" at bounding box center [241, 241] width 160 height 85
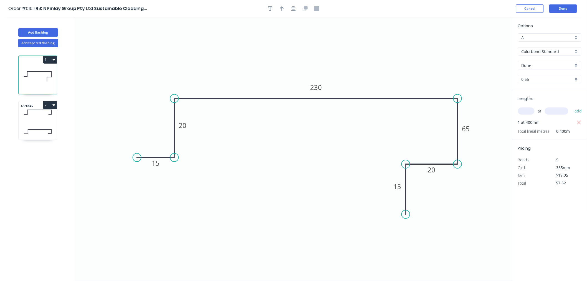
click at [561, 60] on div "Options A A Colorbond Standard Colorbond Standard Dune Dune 0.55 0.55" at bounding box center [550, 56] width 75 height 66
click at [560, 62] on input "Dune" at bounding box center [548, 65] width 52 height 6
click at [544, 84] on div "Evening Haze" at bounding box center [550, 82] width 63 height 10
type input "Evening Haze"
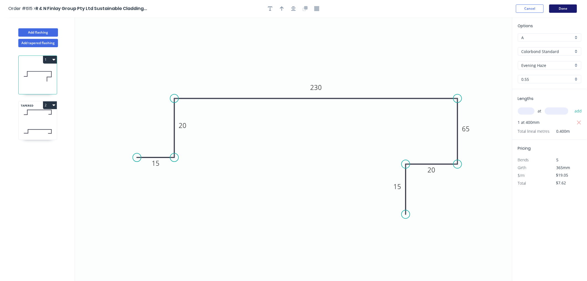
click at [562, 9] on button "Done" at bounding box center [564, 8] width 28 height 8
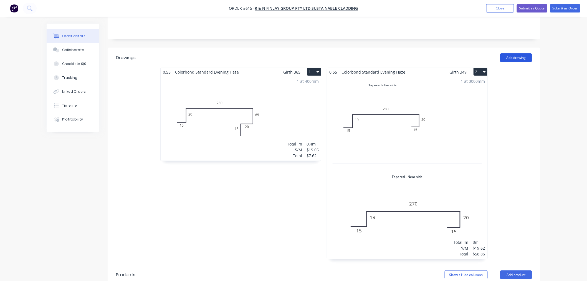
click at [519, 53] on button "Add drawing" at bounding box center [517, 57] width 32 height 9
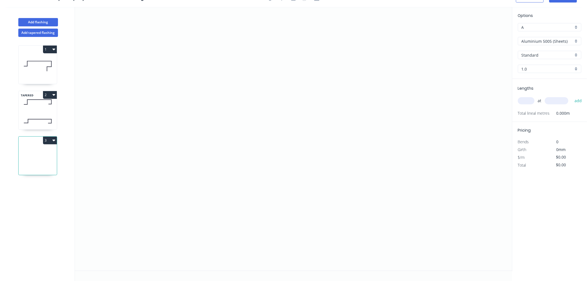
scroll to position [10, 0]
click at [310, 67] on icon "0" at bounding box center [294, 139] width 438 height 264
click at [254, 68] on icon "0" at bounding box center [294, 139] width 438 height 264
click at [259, 192] on icon "0 ?" at bounding box center [294, 139] width 438 height 264
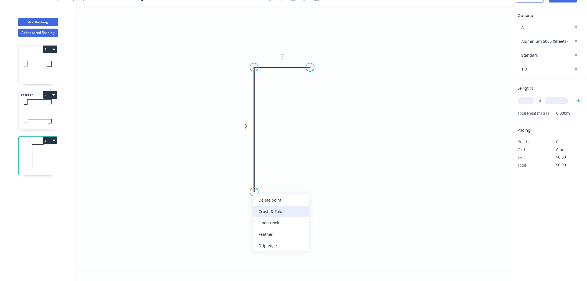
click at [267, 208] on div "Crush & Fold" at bounding box center [281, 211] width 56 height 11
click at [248, 128] on rect at bounding box center [245, 128] width 11 height 8
click at [301, 127] on icon "0 CF 10 70 20" at bounding box center [294, 139] width 438 height 264
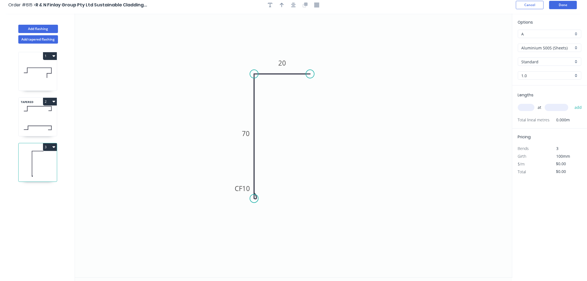
scroll to position [0, 0]
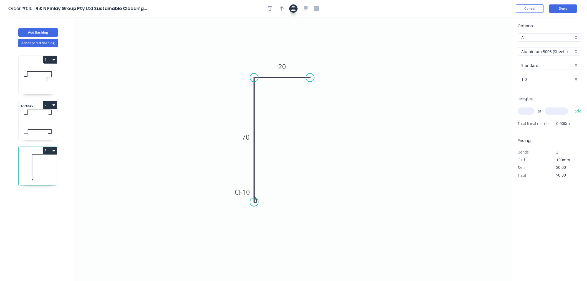
click at [293, 6] on button "button" at bounding box center [294, 8] width 8 height 8
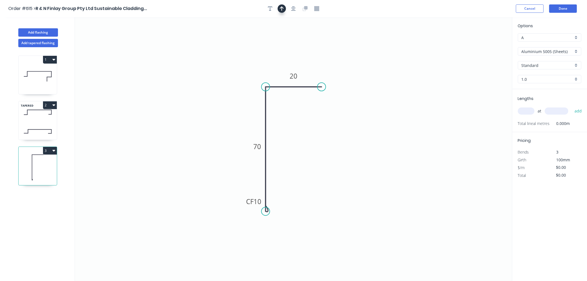
click at [281, 7] on icon "button" at bounding box center [282, 8] width 4 height 4
drag, startPoint x: 484, startPoint y: 42, endPoint x: 212, endPoint y: 96, distance: 277.1
click at [212, 96] on icon at bounding box center [212, 90] width 5 height 18
click at [212, 96] on icon at bounding box center [217, 92] width 16 height 16
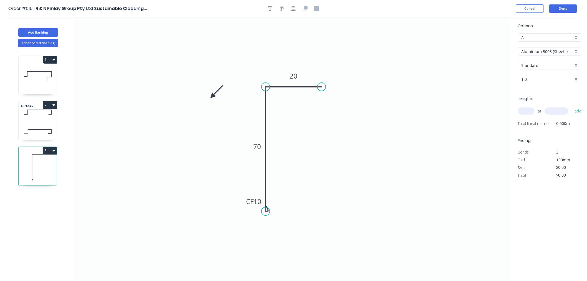
click at [212, 96] on icon at bounding box center [217, 92] width 16 height 16
click at [213, 96] on icon at bounding box center [217, 101] width 16 height 16
click at [213, 96] on icon at bounding box center [217, 100] width 16 height 16
click at [213, 96] on icon at bounding box center [208, 100] width 16 height 16
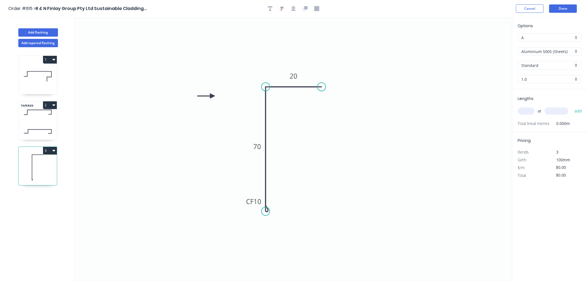
click at [213, 96] on icon at bounding box center [206, 96] width 18 height 5
click at [213, 96] on icon at bounding box center [208, 91] width 16 height 16
click at [213, 96] on icon at bounding box center [217, 91] width 16 height 16
click at [213, 96] on icon at bounding box center [219, 96] width 18 height 5
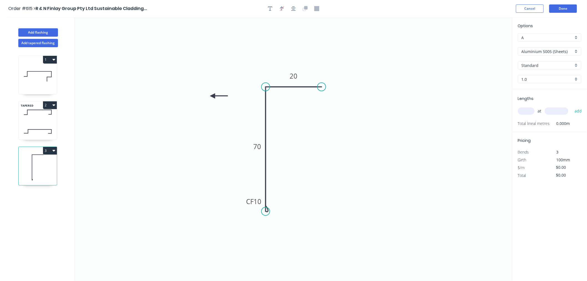
click at [213, 96] on icon at bounding box center [219, 96] width 18 height 5
click at [213, 96] on icon at bounding box center [212, 103] width 5 height 18
click at [213, 96] on icon at bounding box center [208, 100] width 16 height 16
drag, startPoint x: 213, startPoint y: 96, endPoint x: 230, endPoint y: 100, distance: 17.4
click at [230, 100] on icon at bounding box center [223, 99] width 18 height 5
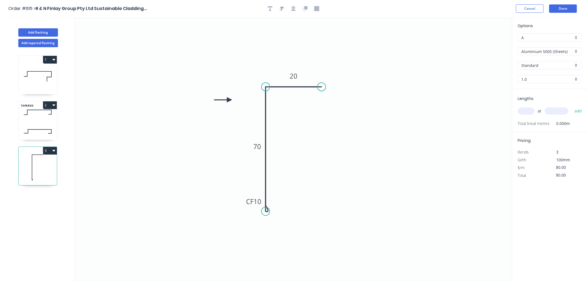
click at [531, 49] on input "Aluminium 5005 (Sheets)" at bounding box center [548, 52] width 52 height 6
click at [532, 85] on div "Colorbond Metallic" at bounding box center [550, 82] width 63 height 10
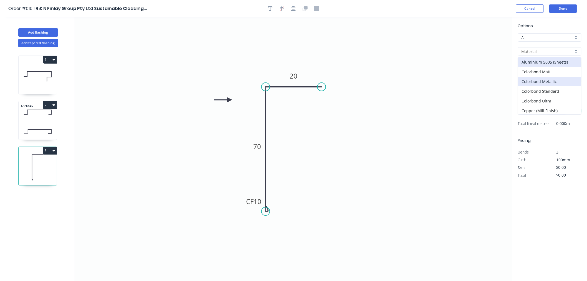
type input "Colorbond Metallic"
type input "Aries"
type input "0.55"
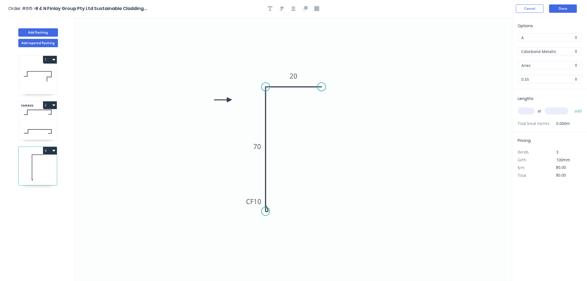
type input "$10.35"
click at [535, 51] on input "Colorbond Metallic" at bounding box center [548, 52] width 52 height 6
click at [541, 93] on div "Colorbond Standard" at bounding box center [550, 91] width 63 height 10
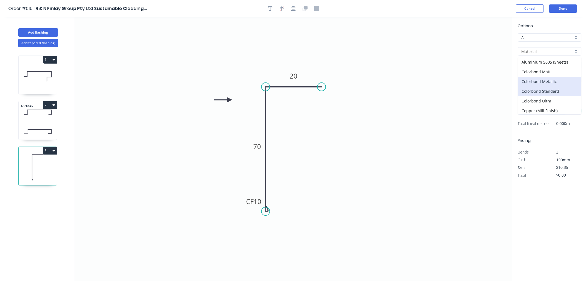
type input "Colorbond Standard"
type input "Basalt"
type input "$9.40"
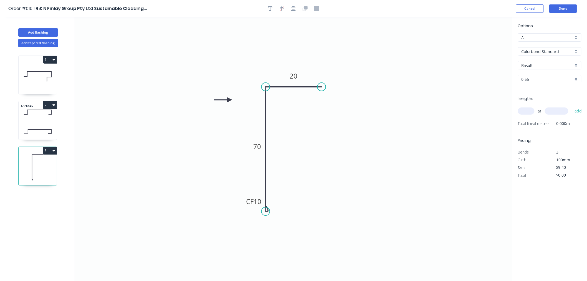
click at [532, 67] on input "Basalt" at bounding box center [548, 65] width 52 height 6
click at [552, 83] on div "Evening Haze" at bounding box center [550, 82] width 63 height 10
type input "Evening Haze"
click at [529, 114] on input "text" at bounding box center [526, 110] width 17 height 7
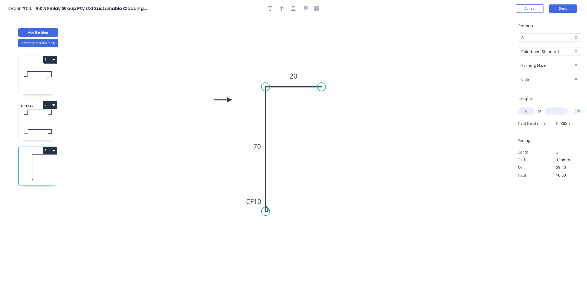
type input "6"
type input "1600"
click at [572, 106] on button "add" at bounding box center [578, 110] width 13 height 9
type input "$90.24"
click at [568, 9] on button "Done" at bounding box center [564, 8] width 28 height 8
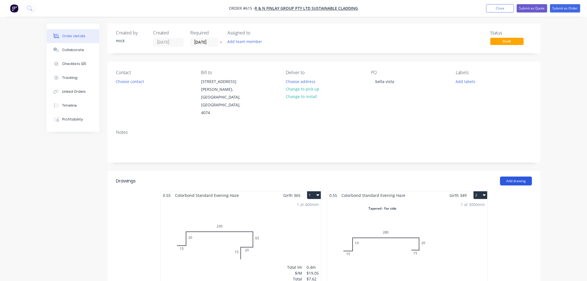
click at [522, 177] on button "Add drawing" at bounding box center [517, 181] width 32 height 9
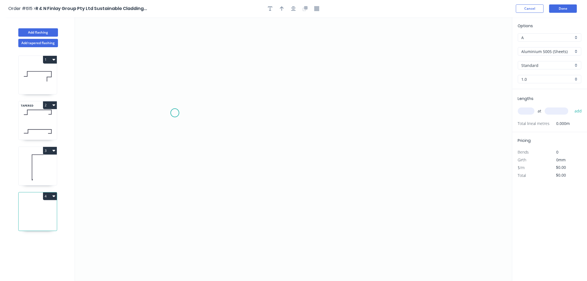
click at [175, 113] on icon "0" at bounding box center [294, 149] width 438 height 264
click at [385, 115] on icon "0" at bounding box center [294, 149] width 438 height 264
click at [411, 147] on icon "0 ?" at bounding box center [294, 149] width 438 height 264
click at [411, 147] on circle at bounding box center [411, 147] width 8 height 8
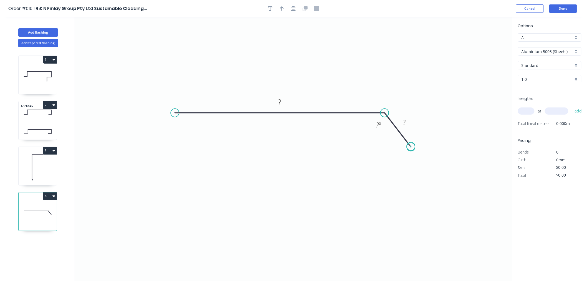
click at [411, 147] on circle at bounding box center [411, 147] width 8 height 8
click at [281, 100] on tspan "?" at bounding box center [280, 101] width 3 height 9
click at [383, 208] on icon "0 180 25 135 º" at bounding box center [294, 149] width 438 height 264
click at [283, 11] on icon "button" at bounding box center [282, 8] width 4 height 5
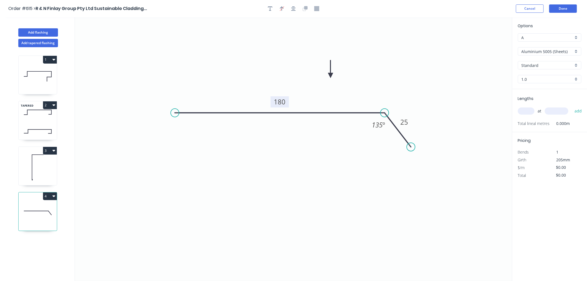
drag, startPoint x: 485, startPoint y: 46, endPoint x: 331, endPoint y: 77, distance: 157.2
click at [331, 77] on icon at bounding box center [330, 69] width 5 height 18
click at [567, 50] on input "Aluminium 5005 (Sheets)" at bounding box center [548, 52] width 52 height 6
click at [562, 86] on div "Colorbond Standard" at bounding box center [550, 91] width 63 height 10
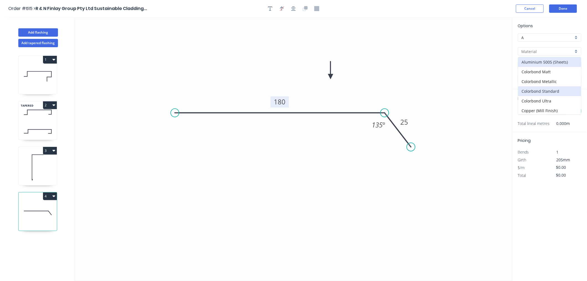
type input "Colorbond Standard"
type input "Basalt"
type input "0.55"
type input "$11.07"
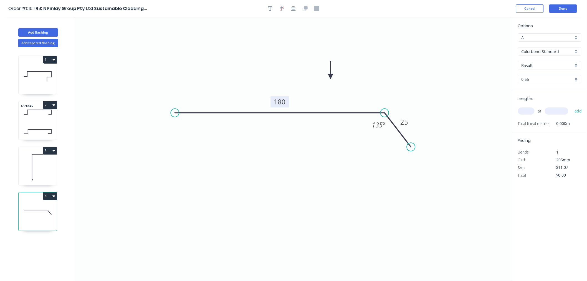
click at [555, 64] on input "Basalt" at bounding box center [548, 65] width 52 height 6
click at [546, 82] on div "Evening Haze" at bounding box center [550, 82] width 63 height 10
type input "Evening Haze"
click at [525, 112] on input "text" at bounding box center [526, 110] width 17 height 7
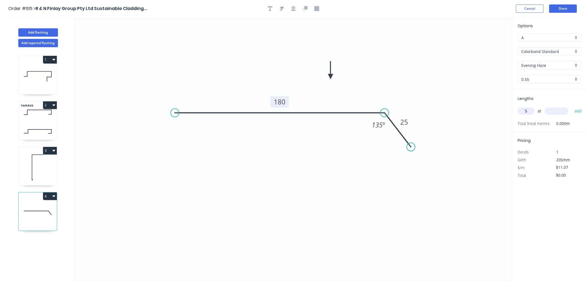
type input "5"
type input "1000"
click at [572, 106] on button "add" at bounding box center [578, 110] width 13 height 9
type input "$55.35"
click at [564, 6] on button "Done" at bounding box center [564, 8] width 28 height 8
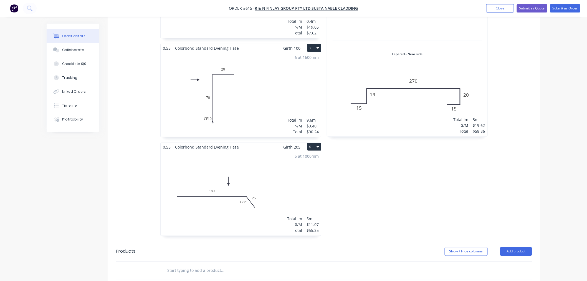
scroll to position [247, 0]
click at [321, 142] on button "4" at bounding box center [314, 146] width 14 height 8
click at [299, 167] on div "Duplicate" at bounding box center [294, 171] width 43 height 8
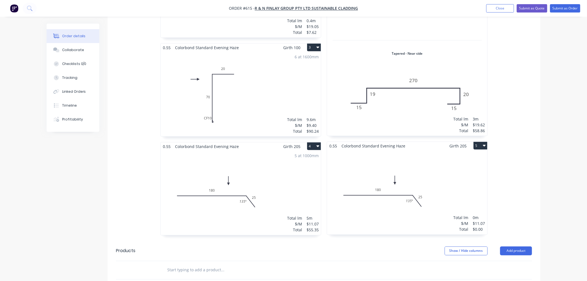
click at [398, 164] on div "Total lm $/M Total 0m $11.07 $0.00" at bounding box center [407, 192] width 160 height 85
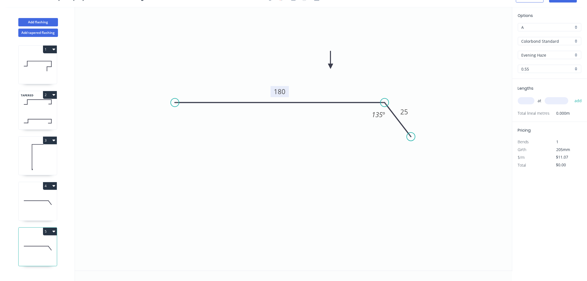
click at [285, 90] on tspan "180" at bounding box center [280, 91] width 12 height 9
click at [526, 102] on input "text" at bounding box center [526, 100] width 17 height 7
type input "5"
type input "1000"
click at [572, 96] on button "add" at bounding box center [578, 100] width 13 height 9
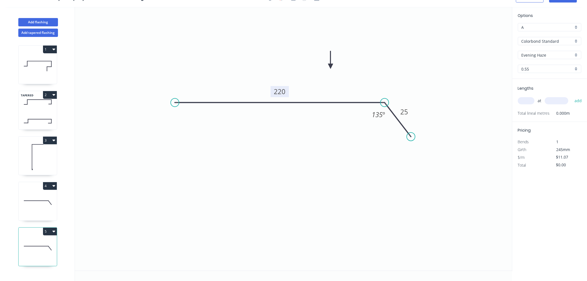
type input "$55.35"
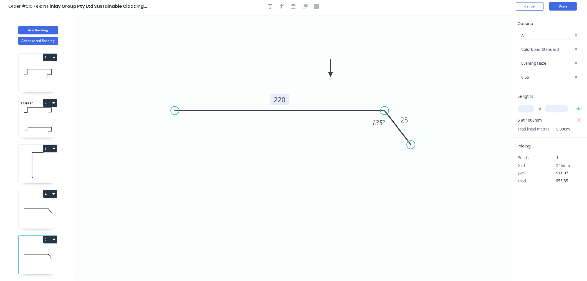
scroll to position [0, 0]
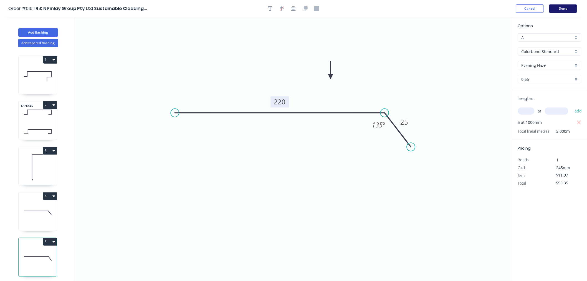
click at [564, 7] on button "Done" at bounding box center [564, 8] width 28 height 8
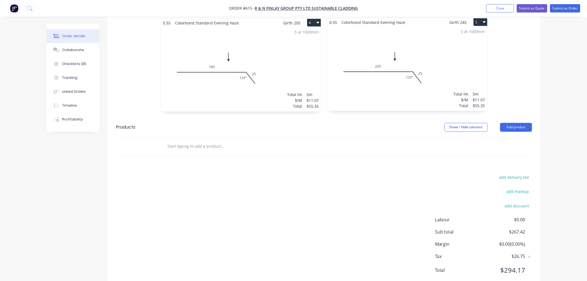
scroll to position [339, 0]
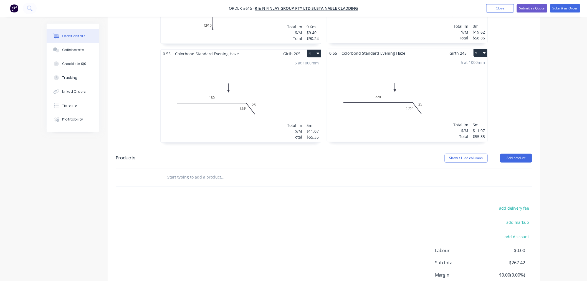
click at [484, 52] on icon "button" at bounding box center [484, 53] width 3 height 2
click at [461, 74] on div "Duplicate" at bounding box center [461, 78] width 43 height 8
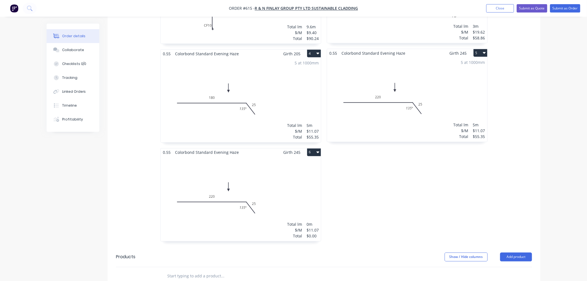
click at [250, 179] on div "Total lm $/M Total 0m $11.07 $0.00" at bounding box center [241, 199] width 160 height 85
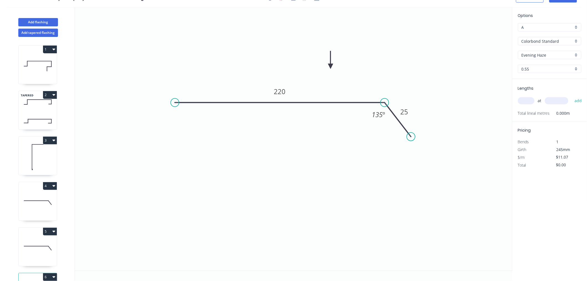
scroll to position [10, 0]
click at [282, 92] on tspan "220" at bounding box center [280, 91] width 12 height 9
click at [529, 99] on input "text" at bounding box center [526, 100] width 17 height 7
type input "6"
type input "1000"
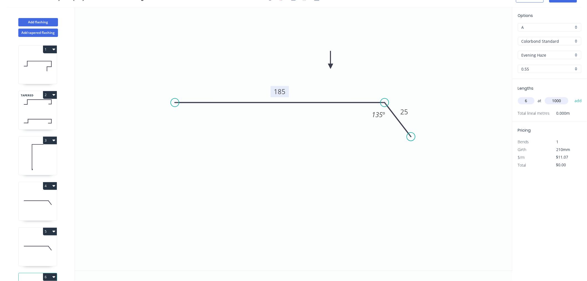
click at [572, 96] on button "add" at bounding box center [578, 100] width 13 height 9
type input "$66.42"
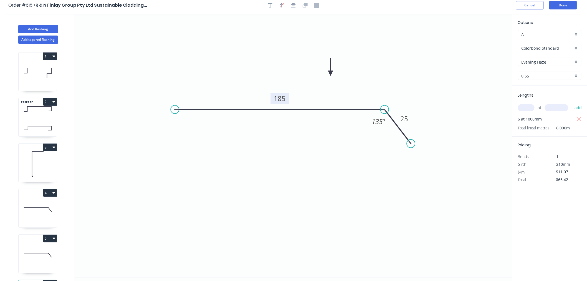
scroll to position [0, 0]
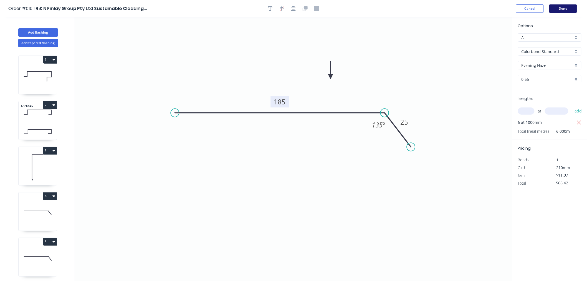
click at [565, 8] on button "Done" at bounding box center [564, 8] width 28 height 8
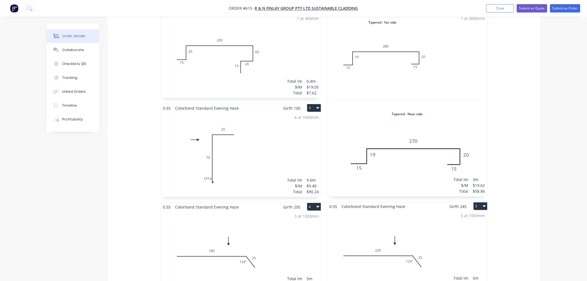
scroll to position [339, 0]
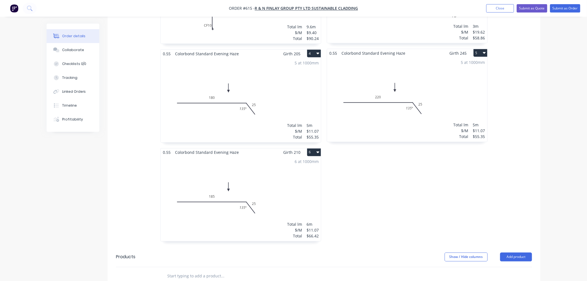
click at [317, 150] on icon "button" at bounding box center [318, 152] width 3 height 4
click at [299, 173] on div "Duplicate" at bounding box center [294, 177] width 43 height 8
click at [433, 188] on div "Total lm $/M Total 0m $11.07 $0.00" at bounding box center [407, 198] width 160 height 85
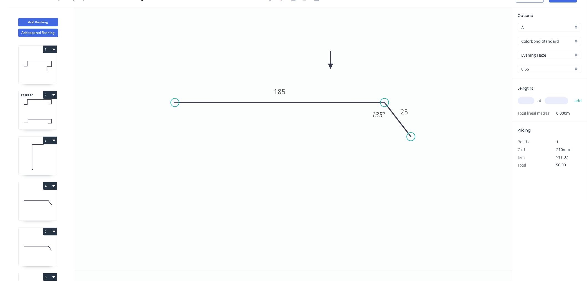
scroll to position [10, 0]
click at [285, 90] on tspan "185" at bounding box center [280, 91] width 12 height 9
click at [529, 103] on input "text" at bounding box center [526, 100] width 17 height 7
type input "$8.81"
type input "6"
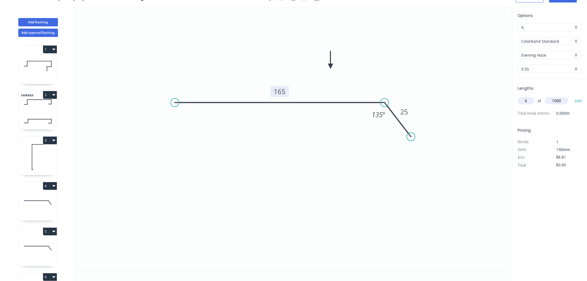
type input "1000"
click at [572, 96] on button "add" at bounding box center [578, 100] width 13 height 9
type input "$52.86"
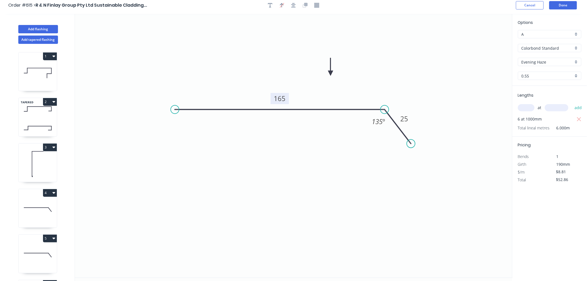
scroll to position [0, 0]
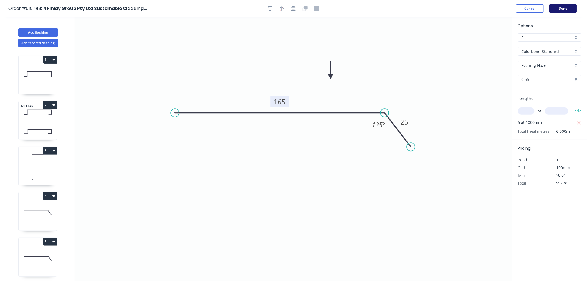
click at [567, 11] on button "Done" at bounding box center [564, 8] width 28 height 8
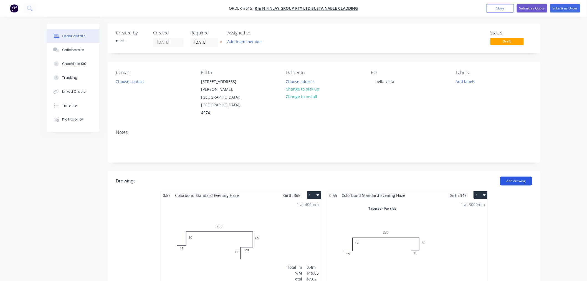
click at [527, 177] on button "Add drawing" at bounding box center [517, 181] width 32 height 9
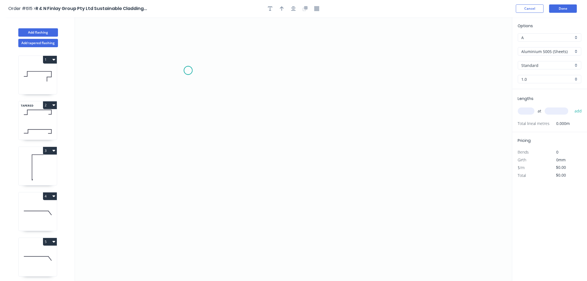
click at [188, 71] on icon "0" at bounding box center [294, 149] width 438 height 264
click at [185, 203] on icon "0" at bounding box center [294, 149] width 438 height 264
click at [409, 199] on icon "0 ?" at bounding box center [294, 149] width 438 height 264
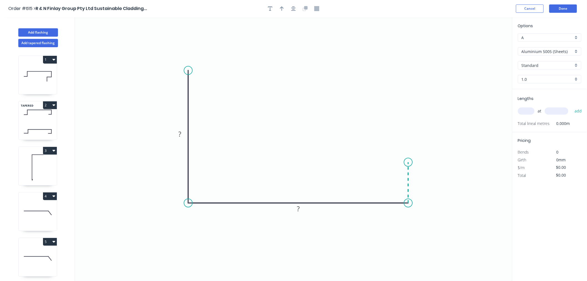
click at [406, 162] on icon "0 ? ?" at bounding box center [294, 149] width 438 height 264
click at [464, 162] on icon "0 ? ? ?" at bounding box center [294, 149] width 438 height 264
click at [464, 162] on circle at bounding box center [464, 162] width 8 height 8
click at [465, 162] on circle at bounding box center [464, 162] width 8 height 8
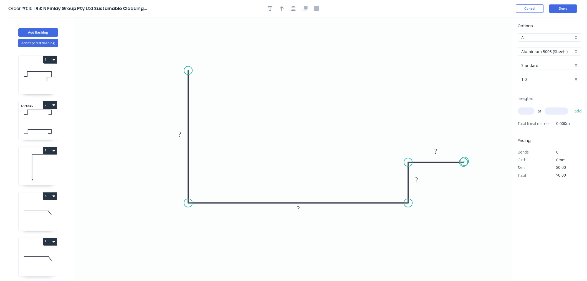
click at [465, 162] on circle at bounding box center [464, 162] width 8 height 8
click at [180, 135] on tspan "?" at bounding box center [180, 133] width 3 height 9
click at [295, 9] on icon "button" at bounding box center [293, 8] width 4 height 5
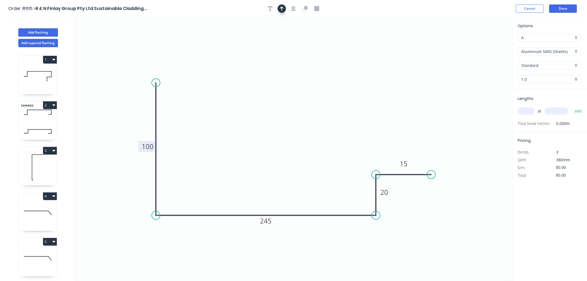
click at [281, 8] on icon "button" at bounding box center [282, 8] width 4 height 5
drag, startPoint x: 484, startPoint y: 42, endPoint x: 446, endPoint y: 212, distance: 174.3
click at [399, 226] on icon "0 100 245 20 15" at bounding box center [294, 149] width 438 height 264
drag, startPoint x: 484, startPoint y: 44, endPoint x: 331, endPoint y: 243, distance: 250.9
click at [331, 243] on icon at bounding box center [332, 234] width 5 height 18
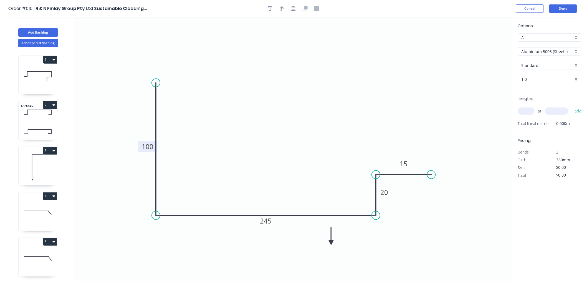
click at [331, 243] on icon at bounding box center [331, 236] width 5 height 18
click at [331, 243] on icon at bounding box center [336, 238] width 16 height 16
click at [331, 243] on icon at bounding box center [338, 242] width 18 height 5
click at [332, 242] on icon at bounding box center [336, 247] width 16 height 16
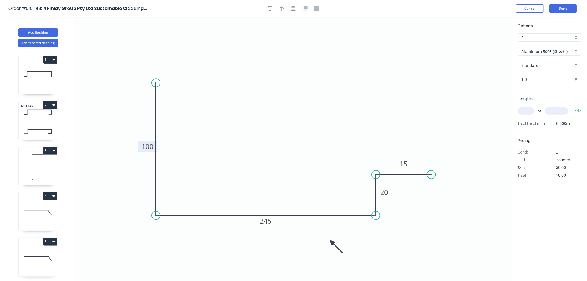
click at [332, 242] on icon at bounding box center [336, 246] width 16 height 16
drag, startPoint x: 332, startPoint y: 242, endPoint x: 333, endPoint y: 228, distance: 14.2
click at [333, 228] on icon at bounding box center [333, 234] width 5 height 18
click at [568, 52] on input "Aluminium 5005 (Sheets)" at bounding box center [548, 52] width 52 height 6
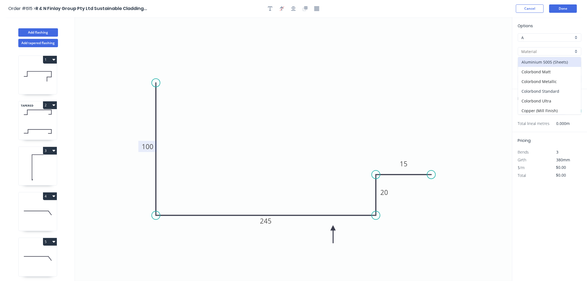
click at [561, 93] on div "Colorbond Standard" at bounding box center [550, 91] width 63 height 10
type input "Colorbond Standard"
type input "Basalt"
type input "0.55"
type input "$16.19"
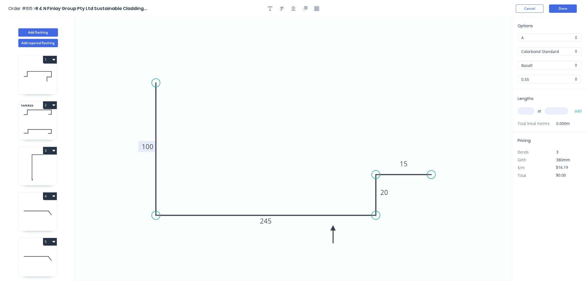
click at [548, 64] on input "Basalt" at bounding box center [548, 65] width 52 height 6
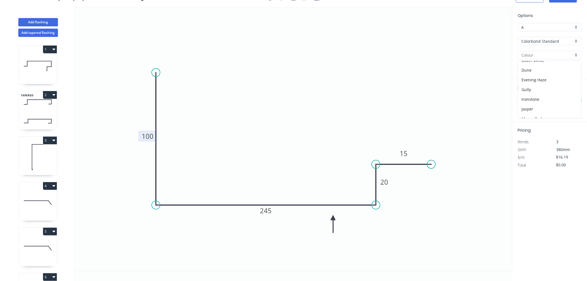
scroll to position [62, 0]
click at [531, 74] on div "Evening Haze" at bounding box center [550, 72] width 63 height 10
type input "Evening Haze"
click at [526, 101] on input "text" at bounding box center [526, 100] width 17 height 7
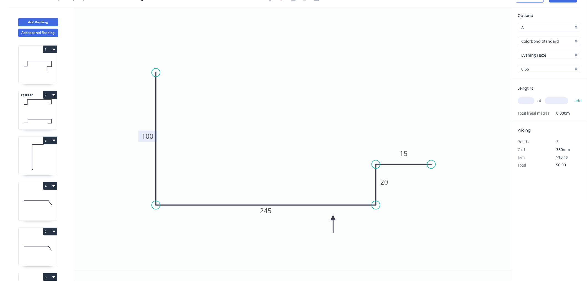
click at [526, 101] on input "text" at bounding box center [526, 100] width 17 height 7
type input "1"
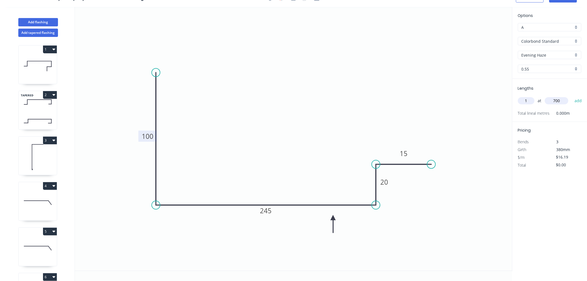
type input "700"
click at [572, 96] on button "add" at bounding box center [578, 100] width 13 height 9
type input "$11.33"
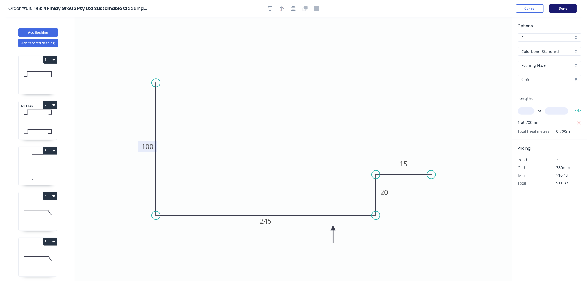
click at [563, 6] on button "Done" at bounding box center [564, 8] width 28 height 8
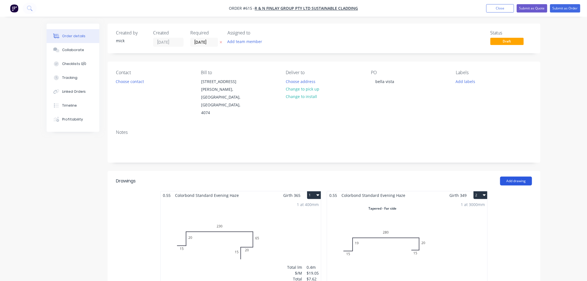
click at [510, 177] on button "Add drawing" at bounding box center [517, 181] width 32 height 9
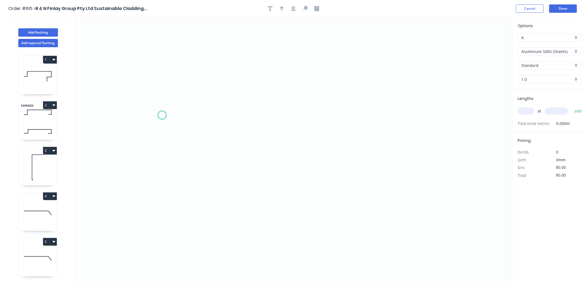
click at [162, 115] on icon "0" at bounding box center [294, 149] width 438 height 264
click at [211, 116] on icon "0" at bounding box center [294, 149] width 438 height 264
click at [206, 203] on icon "0 ?" at bounding box center [294, 149] width 438 height 264
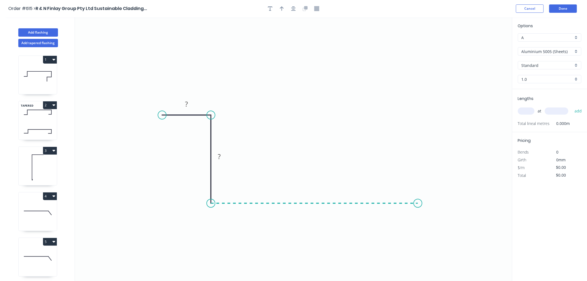
click at [418, 194] on icon "0 ? ?" at bounding box center [294, 149] width 438 height 264
click at [420, 110] on icon "0 ? ? ?" at bounding box center [294, 149] width 438 height 264
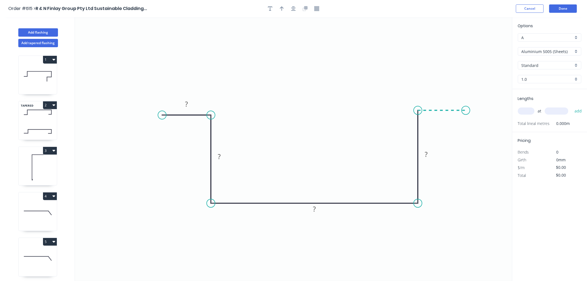
click at [466, 111] on icon "0 ? ? ? ?" at bounding box center [294, 149] width 438 height 264
click at [466, 111] on circle at bounding box center [466, 110] width 8 height 8
click at [189, 104] on rect at bounding box center [186, 104] width 11 height 8
click at [554, 47] on div "Aluminium 5005 (Sheets)" at bounding box center [550, 51] width 64 height 8
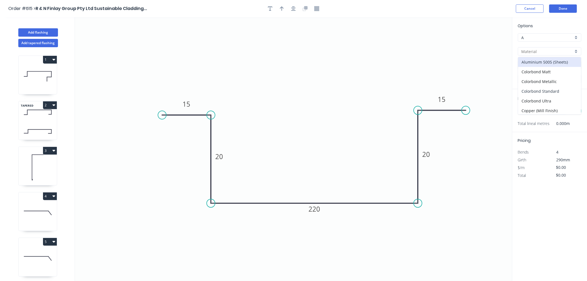
click at [547, 91] on div "Colorbond Standard" at bounding box center [550, 91] width 63 height 10
type input "Colorbond Standard"
type input "Basalt"
type input "0.55"
type input "$15.36"
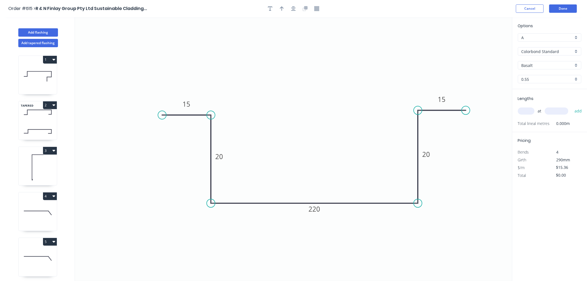
click at [532, 65] on input "Basalt" at bounding box center [548, 65] width 52 height 6
click at [542, 81] on div "Evening Haze" at bounding box center [550, 82] width 63 height 10
type input "Evening Haze"
click at [529, 109] on input "text" at bounding box center [526, 110] width 17 height 7
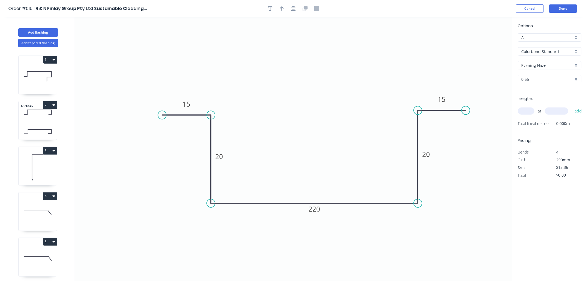
click at [529, 109] on input "text" at bounding box center [526, 110] width 17 height 7
click at [530, 109] on input "text" at bounding box center [526, 110] width 17 height 7
click at [531, 109] on input "text" at bounding box center [526, 110] width 17 height 7
type input "1"
type input "2265"
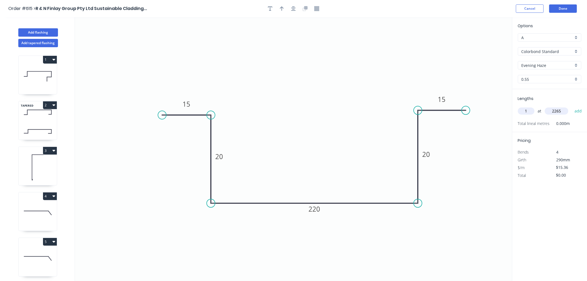
click at [572, 106] on button "add" at bounding box center [578, 110] width 13 height 9
type input "$34.79"
click at [564, 4] on button "Done" at bounding box center [564, 8] width 28 height 8
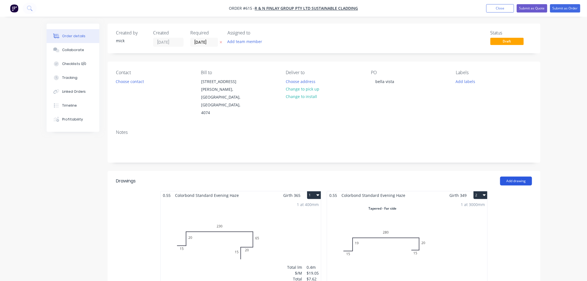
click at [509, 177] on button "Add drawing" at bounding box center [517, 181] width 32 height 9
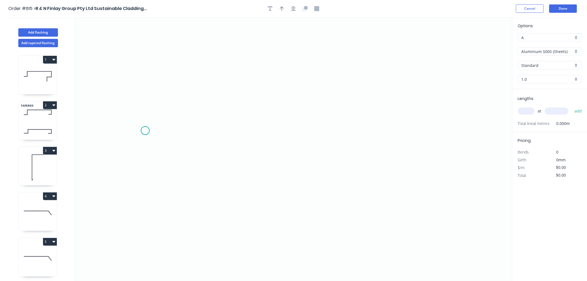
click at [145, 131] on icon "0" at bounding box center [294, 149] width 438 height 264
click at [204, 135] on icon "0" at bounding box center [294, 149] width 438 height 264
click at [204, 180] on icon "0 ?" at bounding box center [294, 149] width 438 height 264
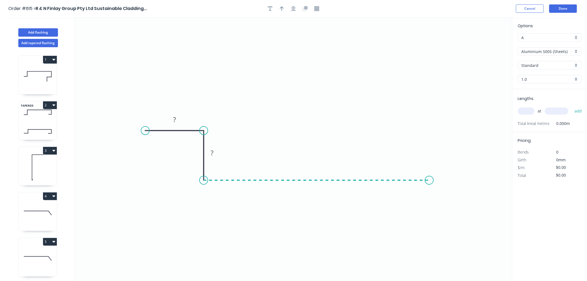
click at [430, 182] on icon "0 ? ?" at bounding box center [294, 149] width 438 height 264
click at [426, 127] on icon "0 ? ? ?" at bounding box center [294, 149] width 438 height 264
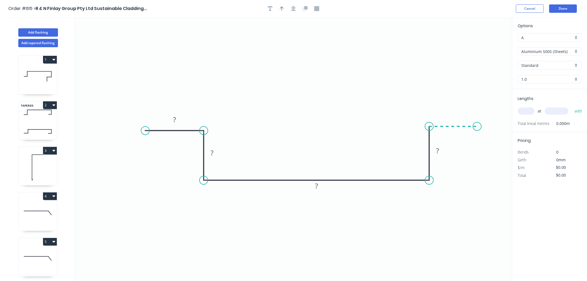
click at [478, 127] on icon "0 ? ? ? ?" at bounding box center [294, 149] width 438 height 264
click at [478, 127] on circle at bounding box center [477, 126] width 8 height 8
click at [177, 120] on rect at bounding box center [174, 120] width 11 height 8
click at [174, 168] on div "Feather" at bounding box center [170, 172] width 56 height 11
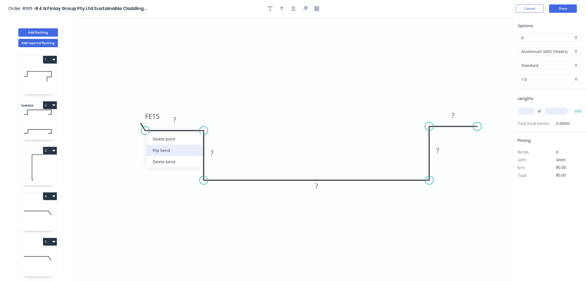
click at [186, 149] on div "Flip bend" at bounding box center [175, 150] width 56 height 11
click at [177, 122] on rect at bounding box center [174, 120] width 11 height 8
click at [294, 9] on icon "button" at bounding box center [293, 8] width 4 height 5
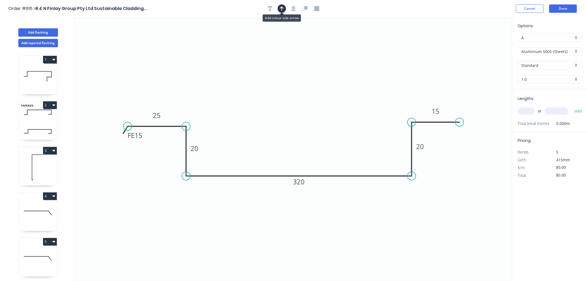
click at [283, 9] on icon "button" at bounding box center [282, 8] width 4 height 5
drag, startPoint x: 484, startPoint y: 41, endPoint x: 375, endPoint y: 245, distance: 231.4
click at [377, 246] on icon at bounding box center [379, 245] width 5 height 18
click at [377, 244] on icon at bounding box center [376, 239] width 5 height 18
click at [377, 244] on icon at bounding box center [377, 238] width 5 height 18
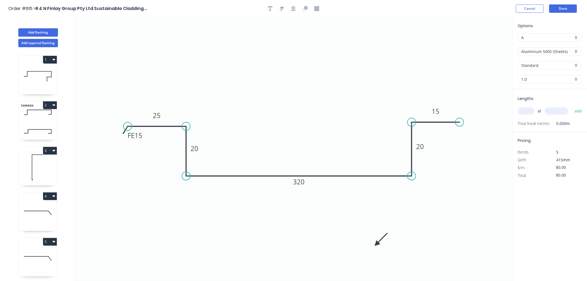
click at [377, 244] on icon at bounding box center [381, 240] width 16 height 16
click at [377, 243] on icon at bounding box center [384, 242] width 18 height 5
click at [376, 240] on icon "0 FE 15 25 20 320 20 15" at bounding box center [294, 149] width 438 height 264
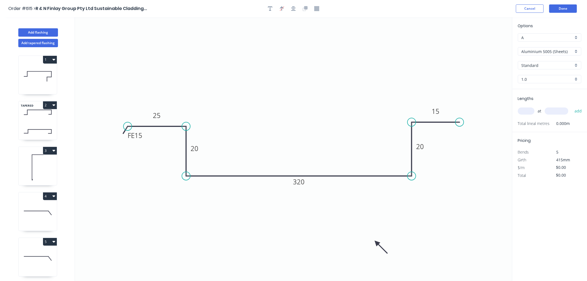
click at [377, 243] on icon at bounding box center [381, 247] width 16 height 16
click at [378, 242] on icon at bounding box center [382, 246] width 16 height 16
drag, startPoint x: 378, startPoint y: 242, endPoint x: 368, endPoint y: 200, distance: 42.5
click at [368, 200] on icon at bounding box center [367, 207] width 5 height 18
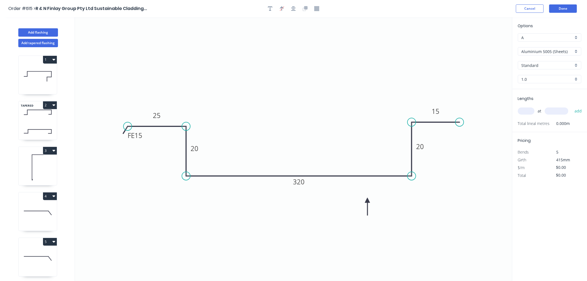
click at [557, 51] on input "Aluminium 5005 (Sheets)" at bounding box center [548, 52] width 52 height 6
click at [560, 87] on div "Colorbond Standard" at bounding box center [550, 91] width 63 height 10
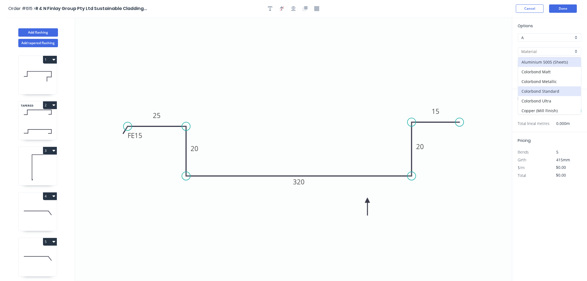
type input "Colorbond Standard"
type input "Basalt"
type input "0.55"
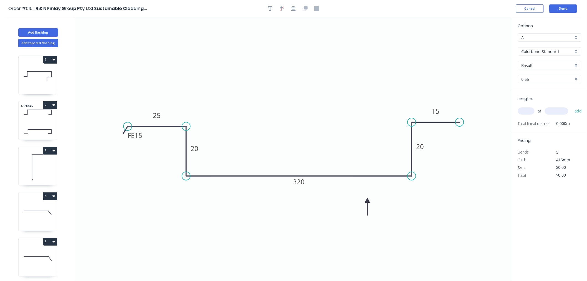
type input "$21.31"
click at [552, 59] on div "Options A A Colorbond Standard Colorbond Standard Basalt Basalt 0.55 0.55" at bounding box center [550, 56] width 75 height 66
click at [553, 64] on input "Basalt" at bounding box center [548, 65] width 52 height 6
click at [543, 85] on div "Evening Haze" at bounding box center [550, 82] width 63 height 10
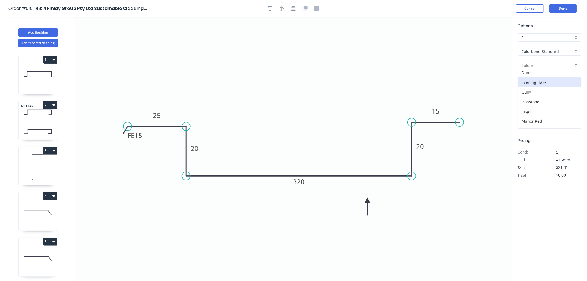
type input "Evening Haze"
click at [532, 109] on input "text" at bounding box center [526, 110] width 17 height 7
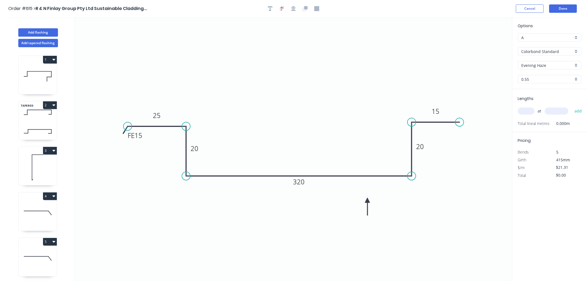
click at [532, 109] on input "text" at bounding box center [526, 110] width 17 height 7
type input "1"
type input "2890"
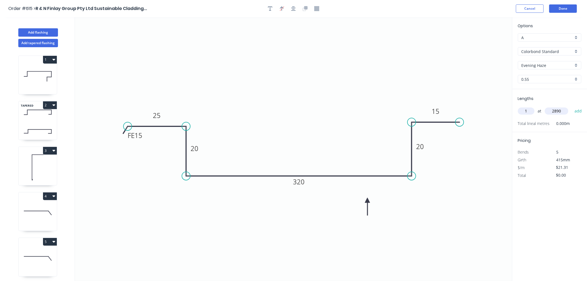
click at [572, 106] on button "add" at bounding box center [578, 110] width 13 height 9
type input "$61.59"
click at [567, 11] on button "Done" at bounding box center [564, 8] width 28 height 8
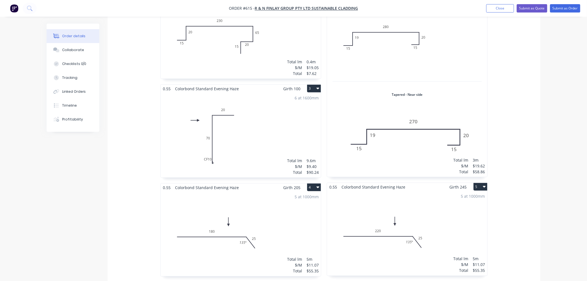
scroll to position [51, 0]
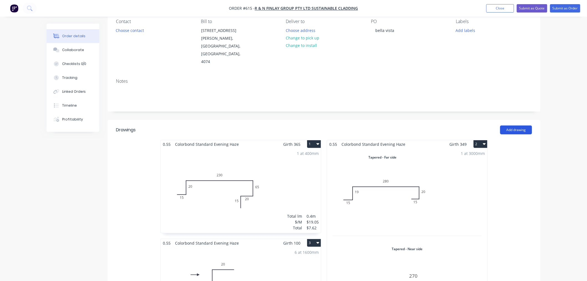
click at [518, 125] on button "Add drawing" at bounding box center [517, 129] width 32 height 9
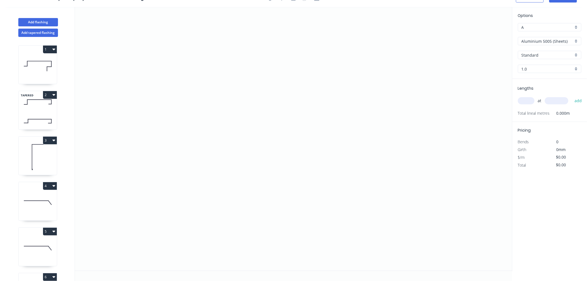
scroll to position [10, 0]
click at [157, 103] on icon "0" at bounding box center [294, 139] width 438 height 264
click at [188, 101] on icon "0" at bounding box center [294, 139] width 438 height 264
click at [185, 167] on icon "0 ?" at bounding box center [294, 139] width 438 height 264
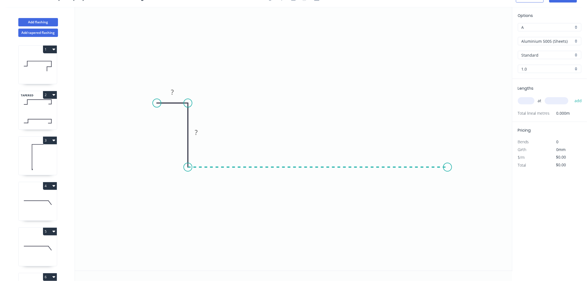
click at [448, 160] on icon "0 ? ?" at bounding box center [294, 139] width 438 height 264
click at [446, 99] on icon "0 ? ? ?" at bounding box center [294, 139] width 438 height 264
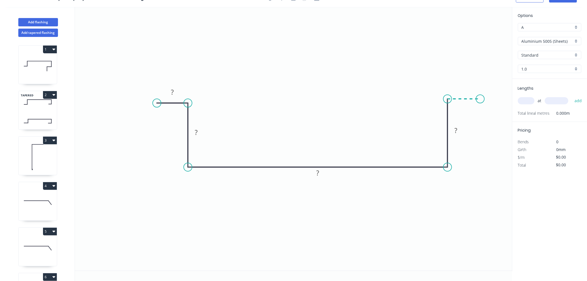
click at [481, 100] on icon "0 ? ? ? ?" at bounding box center [294, 139] width 438 height 264
click at [481, 99] on circle at bounding box center [480, 99] width 8 height 8
click at [174, 92] on rect at bounding box center [172, 93] width 11 height 8
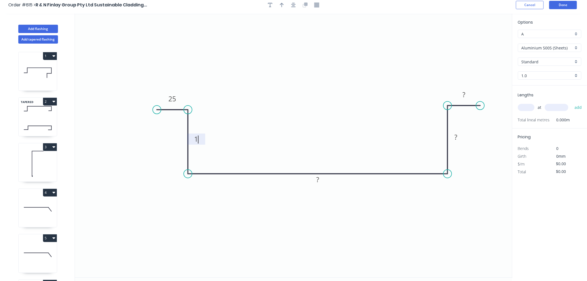
scroll to position [0, 0]
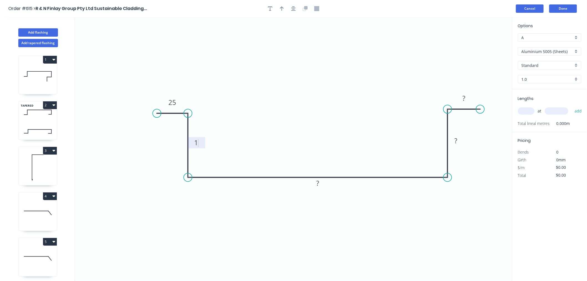
click at [535, 9] on button "Cancel" at bounding box center [530, 8] width 28 height 8
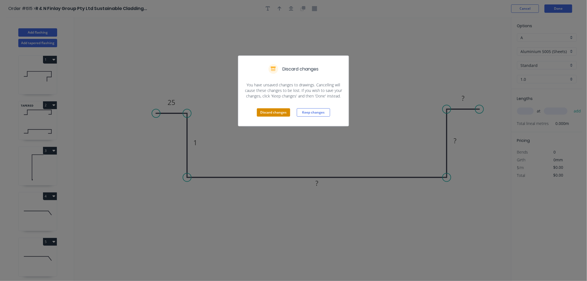
click at [273, 111] on button "Discard changes" at bounding box center [273, 112] width 33 height 8
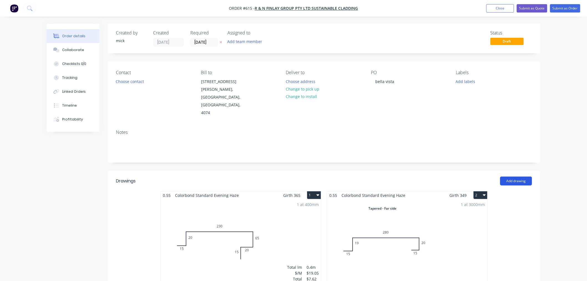
click at [520, 177] on button "Add drawing" at bounding box center [517, 181] width 32 height 9
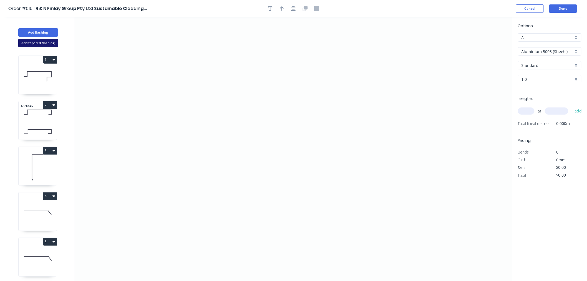
click at [50, 43] on button "Add tapered flashing" at bounding box center [38, 43] width 40 height 8
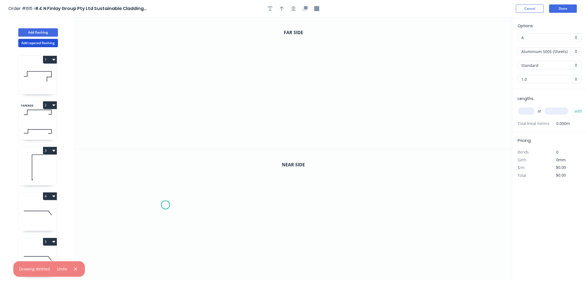
click at [166, 205] on icon "0" at bounding box center [294, 215] width 438 height 132
click at [196, 207] on icon "0" at bounding box center [294, 215] width 438 height 132
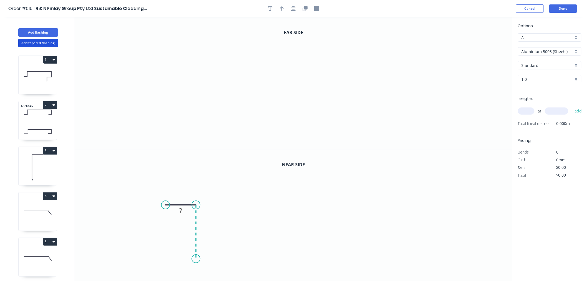
click at [193, 259] on icon "0 ?" at bounding box center [294, 215] width 438 height 132
click at [420, 259] on icon "0 ? ?" at bounding box center [294, 215] width 438 height 132
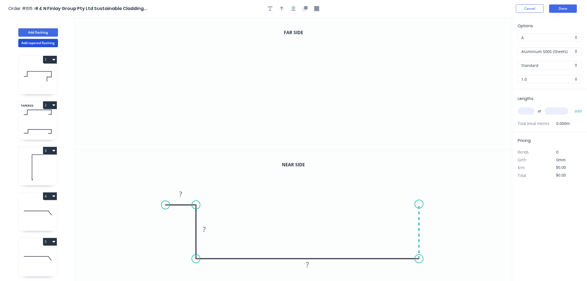
click at [418, 204] on icon "0 ? ? ?" at bounding box center [294, 215] width 438 height 132
click at [462, 204] on icon "0 ? ? ? ?" at bounding box center [294, 215] width 438 height 132
click at [462, 204] on circle at bounding box center [462, 204] width 8 height 8
click at [158, 46] on icon "0" at bounding box center [294, 83] width 438 height 132
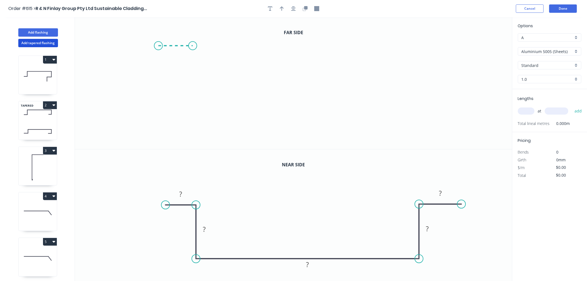
click at [193, 46] on icon "0" at bounding box center [294, 83] width 438 height 132
click at [193, 105] on icon "0 ?" at bounding box center [294, 83] width 438 height 132
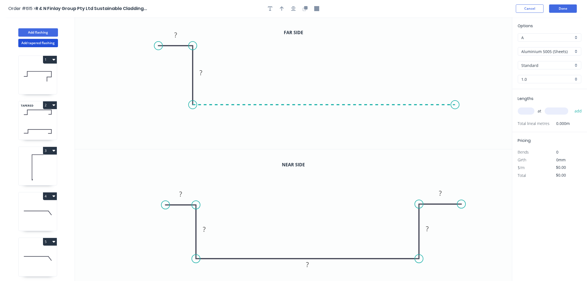
click at [456, 97] on icon "0 ? ?" at bounding box center [294, 83] width 438 height 132
click at [459, 49] on icon "0 ? ? ?" at bounding box center [294, 83] width 438 height 132
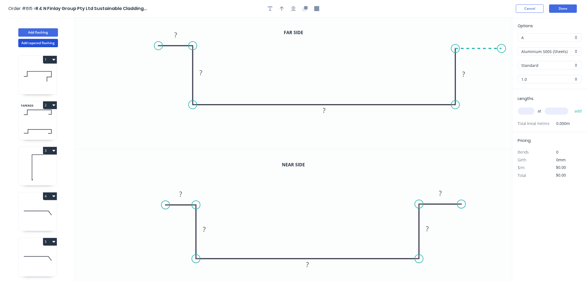
click at [502, 52] on icon "0 ? ? ? ?" at bounding box center [294, 83] width 438 height 132
click at [502, 52] on circle at bounding box center [502, 48] width 8 height 8
click at [184, 195] on rect at bounding box center [180, 194] width 11 height 8
click at [182, 35] on rect at bounding box center [176, 34] width 18 height 11
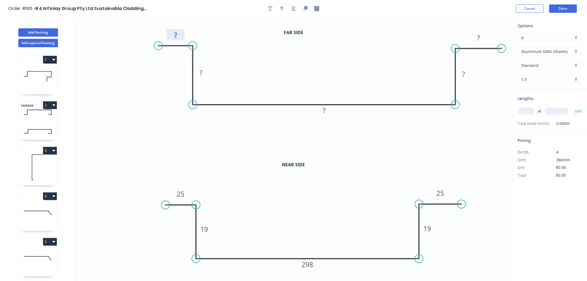
click at [180, 34] on rect at bounding box center [175, 35] width 11 height 8
click at [562, 49] on input "Aluminium 5005 (Sheets)" at bounding box center [548, 52] width 52 height 6
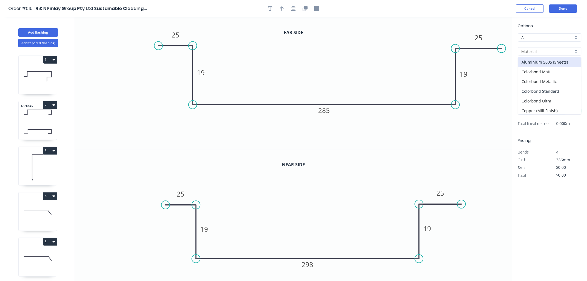
click at [561, 90] on div "Colorbond Standard" at bounding box center [550, 91] width 63 height 10
type input "Colorbond Standard"
type input "Basalt"
type input "0.55"
type input "$19.62"
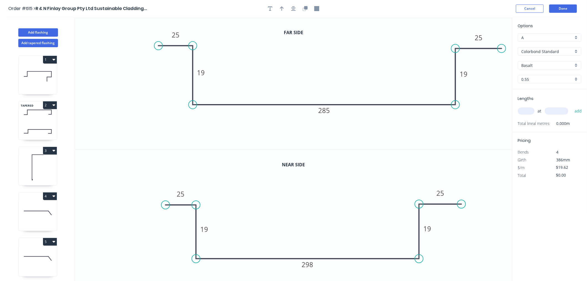
click at [558, 62] on div "Basalt" at bounding box center [550, 65] width 64 height 8
click at [541, 109] on div "Evening Haze" at bounding box center [550, 113] width 63 height 10
type input "Evening Haze"
click at [529, 110] on input "text" at bounding box center [526, 110] width 17 height 7
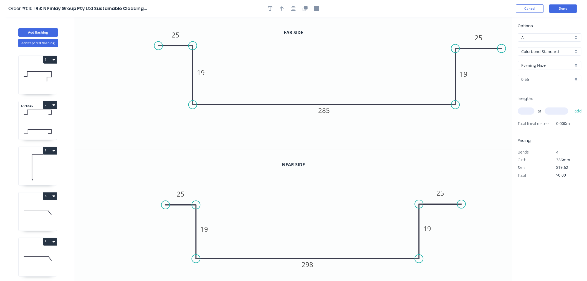
click at [529, 110] on input "text" at bounding box center [526, 110] width 17 height 7
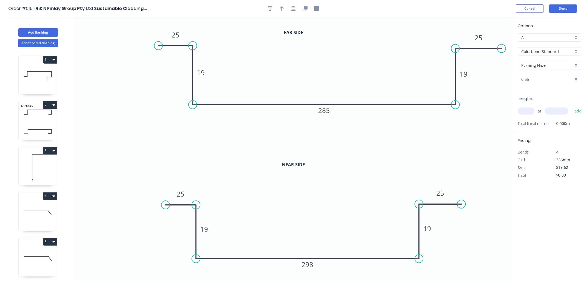
click at [529, 110] on input "text" at bounding box center [526, 110] width 17 height 7
type input "1"
type input "2360"
click at [572, 106] on button "add" at bounding box center [578, 110] width 13 height 9
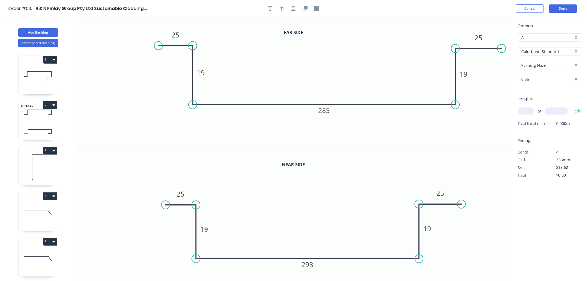
type input "$46.30"
click at [575, 7] on button "Done" at bounding box center [564, 8] width 28 height 8
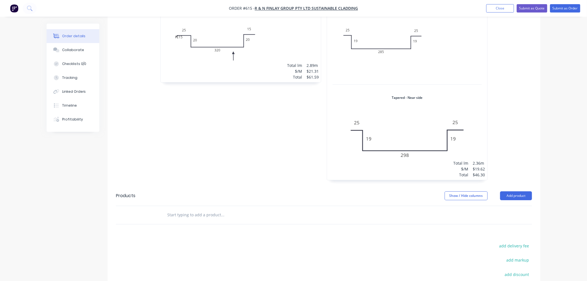
scroll to position [617, 0]
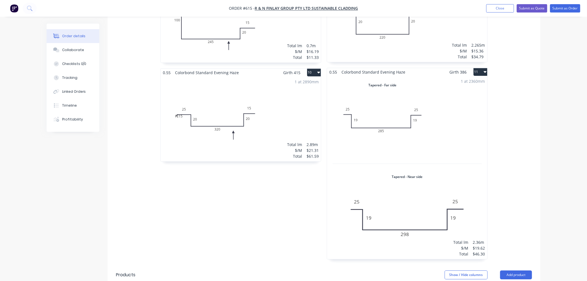
click at [478, 68] on button "11" at bounding box center [481, 72] width 14 height 8
click at [459, 92] on div "Duplicate" at bounding box center [461, 96] width 43 height 8
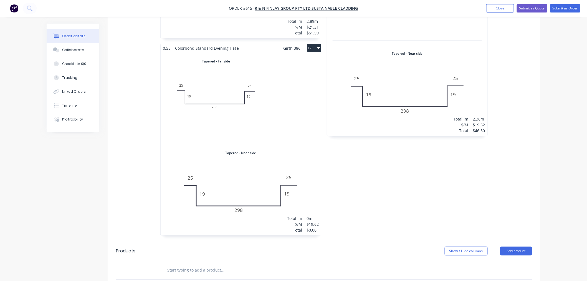
click at [274, 132] on div "Total lm $/M Total 0m $19.62 $0.00" at bounding box center [241, 143] width 160 height 183
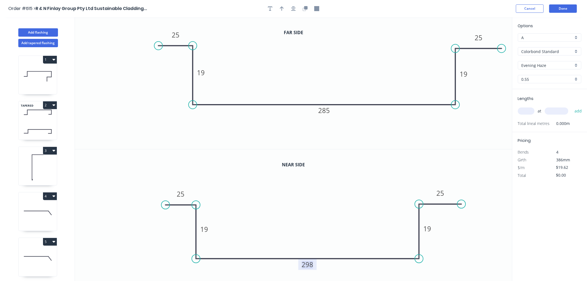
click at [311, 262] on tspan "298" at bounding box center [308, 264] width 12 height 9
click at [328, 108] on tspan "285" at bounding box center [324, 110] width 12 height 9
click at [406, 41] on icon "0 25 19 298 19 25" at bounding box center [294, 83] width 438 height 132
click at [530, 110] on input "text" at bounding box center [526, 110] width 17 height 7
type input "1"
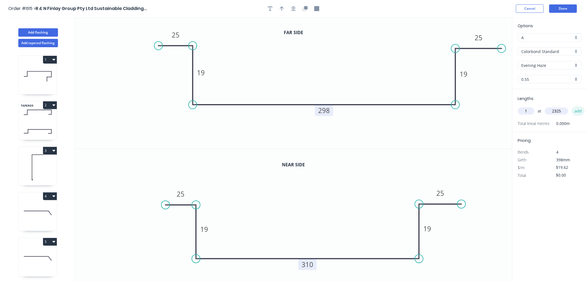
type input "2325"
click at [584, 111] on button "add" at bounding box center [578, 110] width 13 height 9
type input "$45.62"
click at [567, 2] on header "Order #615 > R & N Finlay Group Pty Ltd Sustainable Cladding... Cancel Done" at bounding box center [293, 8] width 587 height 17
click at [571, 7] on button "Done" at bounding box center [564, 8] width 28 height 8
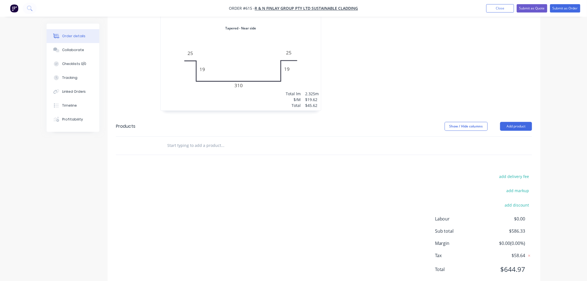
scroll to position [865, 0]
click at [520, 122] on button "Add product" at bounding box center [517, 126] width 32 height 9
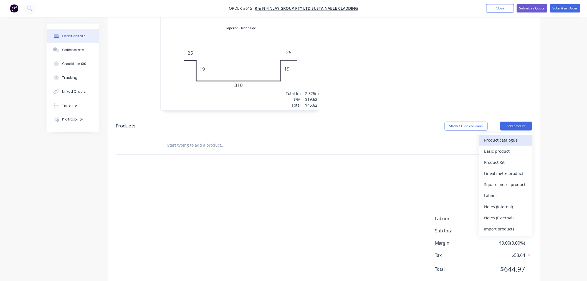
click at [493, 136] on div "Product catalogue" at bounding box center [506, 140] width 43 height 8
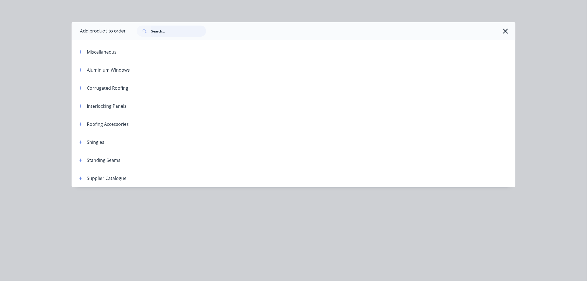
click at [169, 29] on input "text" at bounding box center [178, 31] width 55 height 11
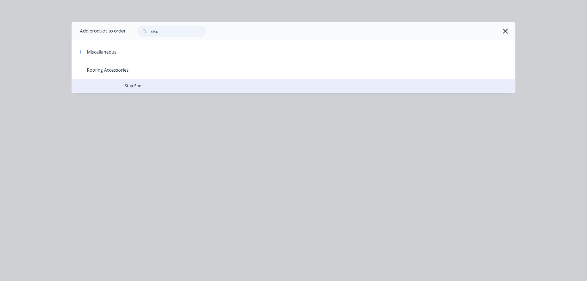
type input "stop"
click at [138, 88] on span "Stop Ends" at bounding box center [281, 86] width 313 height 6
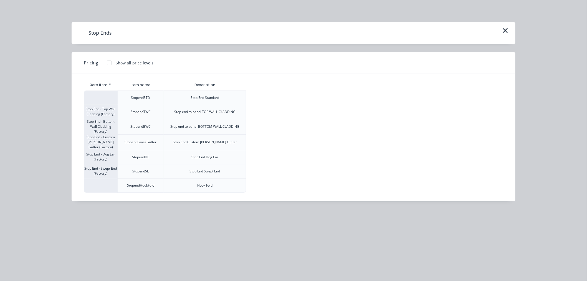
click at [112, 62] on div at bounding box center [109, 62] width 11 height 11
click at [259, 99] on div "$7.70" at bounding box center [262, 98] width 30 height 14
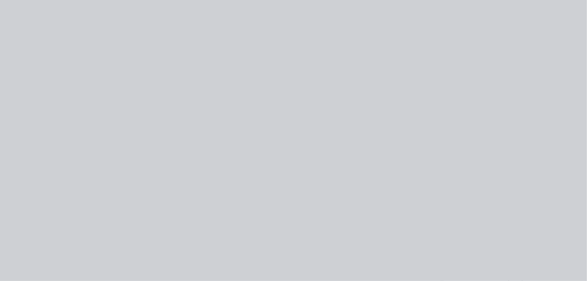
type input "$7.70"
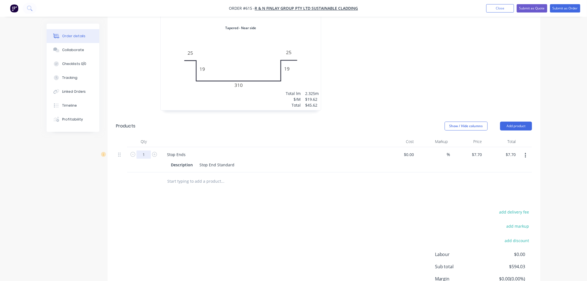
click at [145, 150] on input "1" at bounding box center [144, 154] width 14 height 8
click at [256, 215] on div "add delivery fee add markup add discount Labour $0.00 Sub total $594.03 Margin …" at bounding box center [324, 261] width 416 height 107
click at [188, 176] on input "text" at bounding box center [222, 181] width 111 height 11
click at [193, 176] on input "text" at bounding box center [222, 181] width 111 height 11
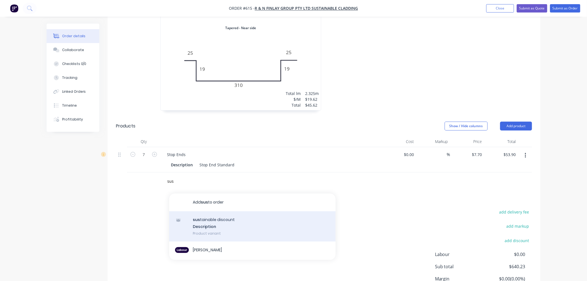
click at [202, 211] on div "sus tainable discount Description Product variant" at bounding box center [252, 226] width 167 height 31
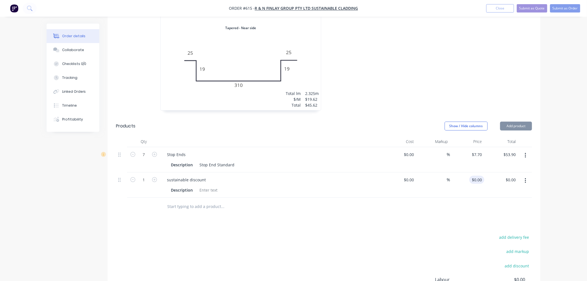
click at [480, 176] on input "$0.00" at bounding box center [478, 180] width 13 height 8
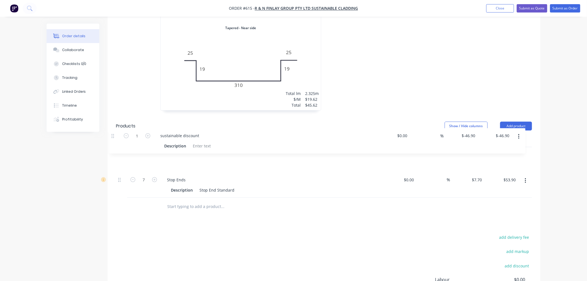
drag, startPoint x: 120, startPoint y: 168, endPoint x: 113, endPoint y: 137, distance: 31.3
click at [113, 137] on div "Qty Cost Markup Price Total 7 Stop Ends Description Stop End Standard $0.00 $0.…" at bounding box center [324, 176] width 433 height 80
click at [204, 201] on input "text" at bounding box center [222, 206] width 111 height 11
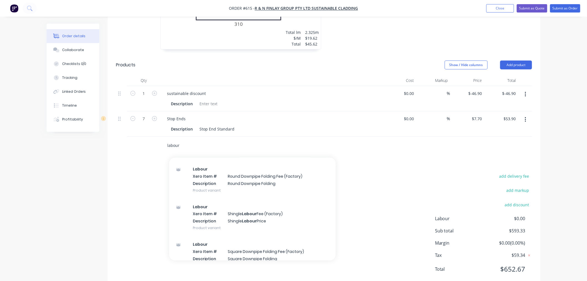
scroll to position [328, 0]
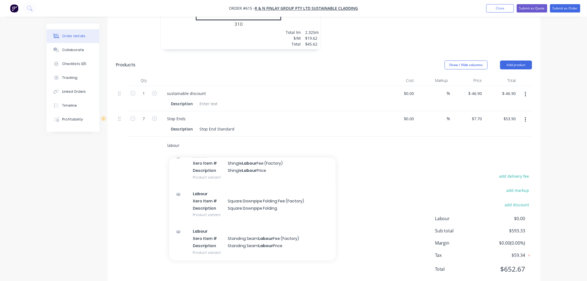
drag, startPoint x: 122, startPoint y: 123, endPoint x: 102, endPoint y: 121, distance: 20.9
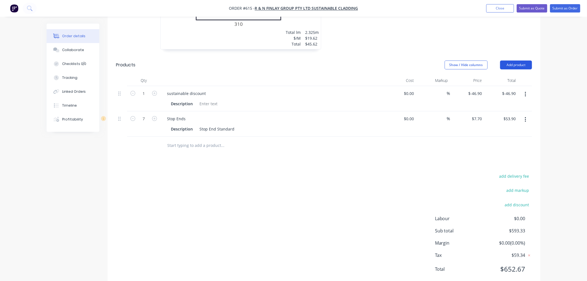
click at [515, 61] on button "Add product" at bounding box center [517, 65] width 32 height 9
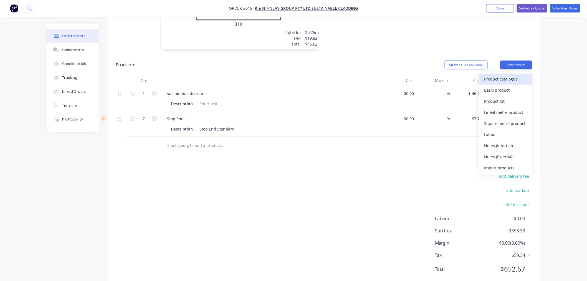
click at [511, 75] on div "Product catalogue" at bounding box center [506, 79] width 43 height 8
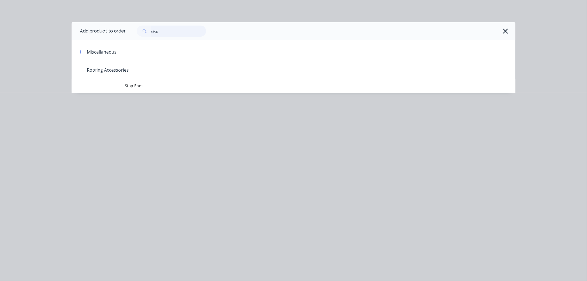
drag, startPoint x: 163, startPoint y: 33, endPoint x: 2, endPoint y: 10, distance: 162.2
click at [9, 10] on div "Add product to order stop Miscellaneous Roofing Accessories Stop Ends" at bounding box center [293, 140] width 587 height 281
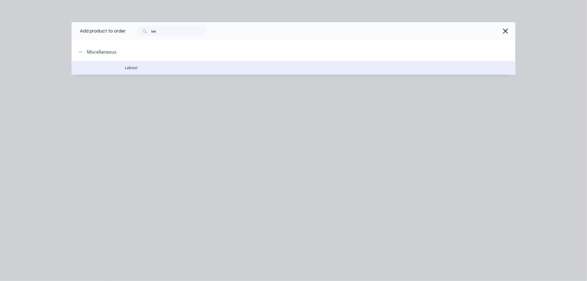
click at [135, 65] on td "Labour" at bounding box center [320, 68] width 391 height 14
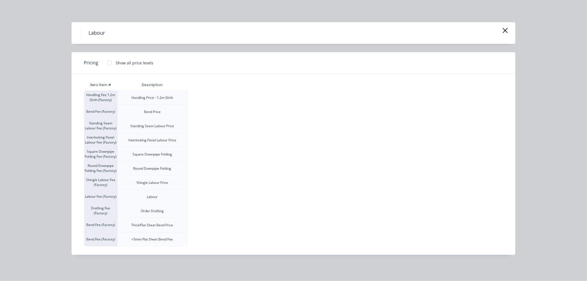
click at [111, 62] on div at bounding box center [109, 62] width 11 height 11
click at [195, 196] on div "$120.00" at bounding box center [202, 197] width 28 height 14
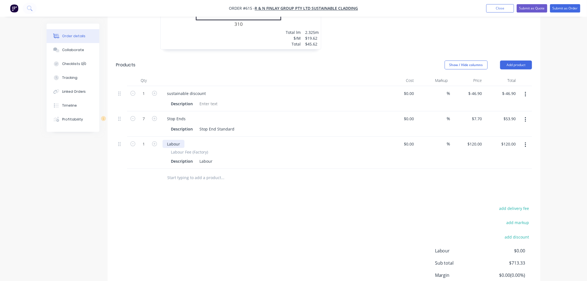
click at [182, 140] on div "Labour" at bounding box center [174, 144] width 22 height 8
click at [241, 205] on div "add delivery fee add markup add discount Labour $0.00 Sub total $713.33 Margin …" at bounding box center [324, 258] width 416 height 107
click at [208, 172] on input "text" at bounding box center [222, 177] width 111 height 11
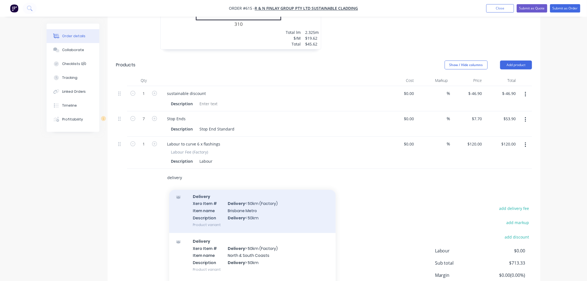
scroll to position [28, 0]
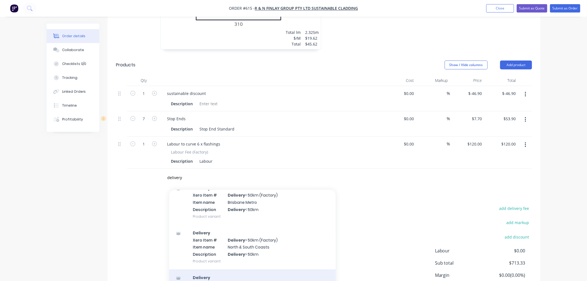
click at [194, 269] on div "Delivery Product" at bounding box center [252, 280] width 167 height 23
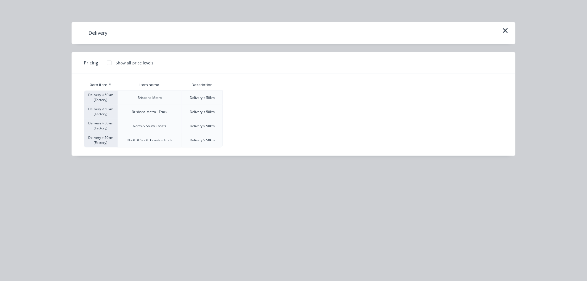
click at [108, 60] on div at bounding box center [109, 62] width 11 height 11
click at [238, 96] on div "$120.00" at bounding box center [237, 98] width 28 height 14
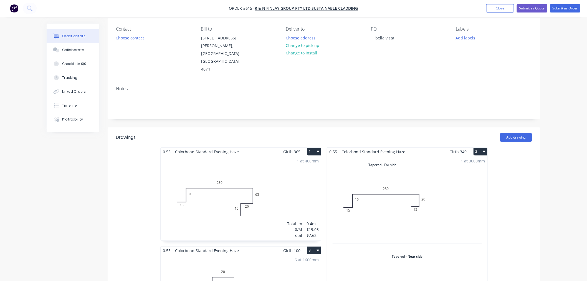
scroll to position [0, 0]
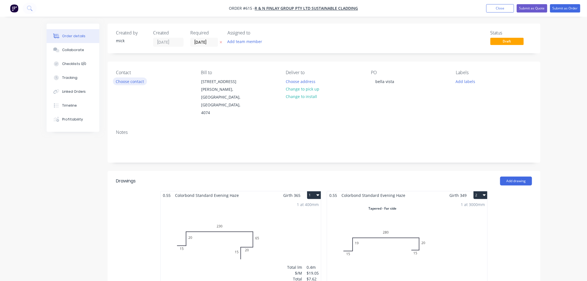
click at [132, 83] on button "Choose contact" at bounding box center [130, 80] width 34 height 7
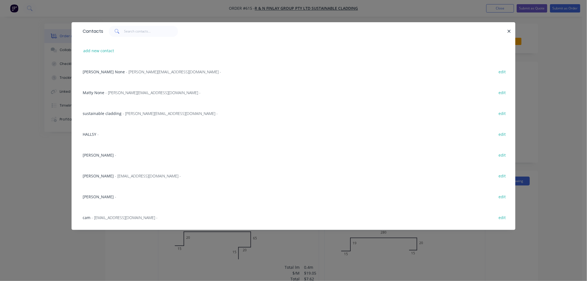
click at [97, 131] on div "HALLSY - edit" at bounding box center [294, 134] width 428 height 21
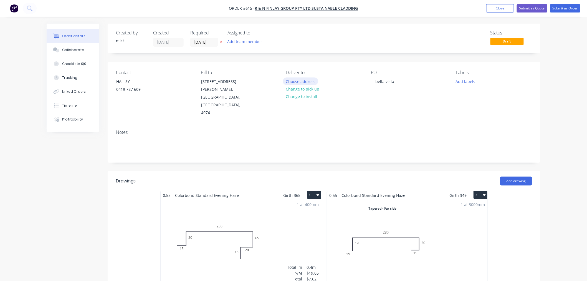
click at [299, 78] on button "Choose address" at bounding box center [301, 80] width 36 height 7
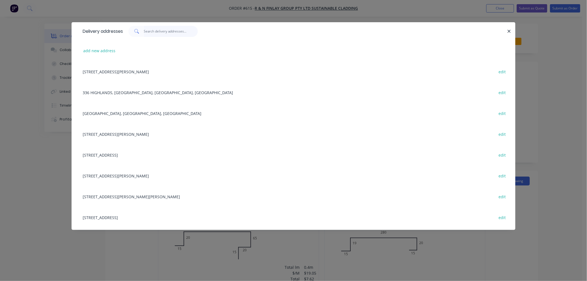
click at [168, 33] on input "text" at bounding box center [171, 31] width 54 height 11
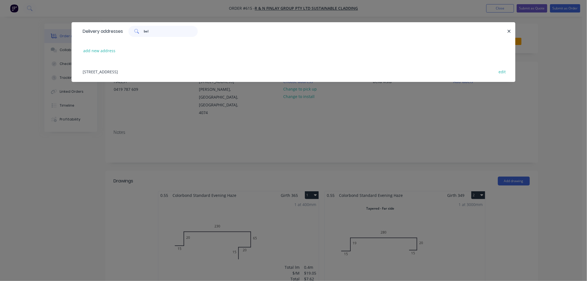
drag, startPoint x: 154, startPoint y: 33, endPoint x: 5, endPoint y: 9, distance: 151.0
click at [54, 17] on div "Delivery addresses bel add new address [STREET_ADDRESS] edit" at bounding box center [293, 140] width 587 height 281
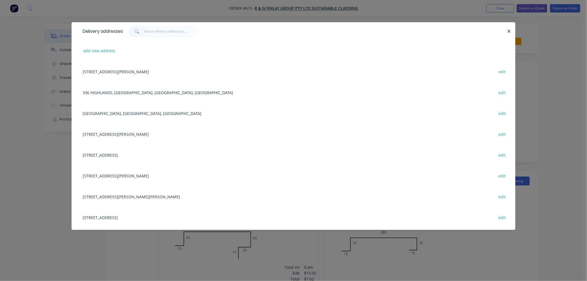
click at [551, 69] on div "Delivery addresses add new address [STREET_ADDRESS][PERSON_NAME] [STREET_ADDRES…" at bounding box center [293, 140] width 587 height 281
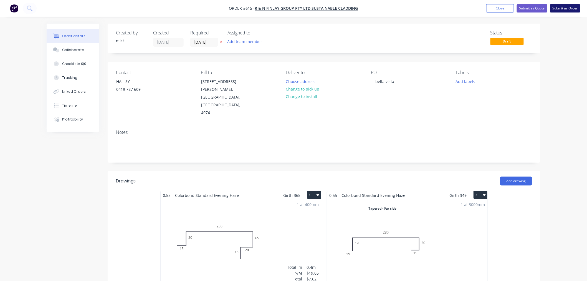
click at [569, 4] on button "Submit as Order" at bounding box center [566, 8] width 30 height 8
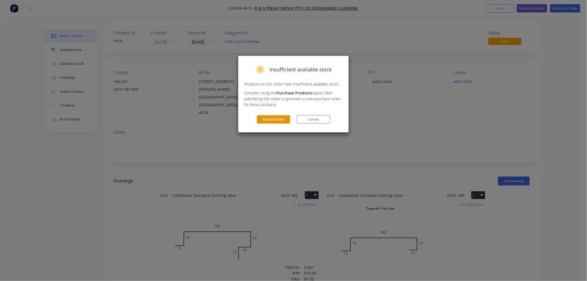
click at [271, 117] on button "Submit Order" at bounding box center [273, 119] width 33 height 8
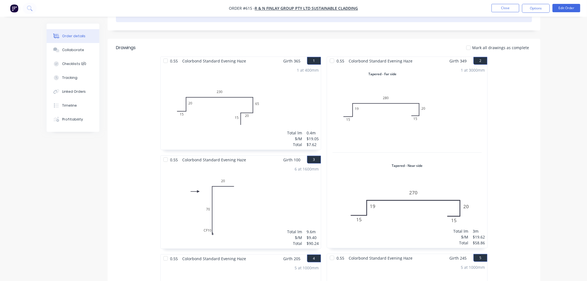
scroll to position [185, 0]
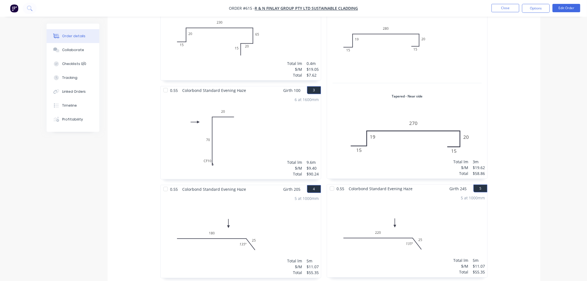
click at [249, 117] on div "6 at 1600mm Total lm $/M Total 9.6m $9.40 $90.24" at bounding box center [241, 136] width 160 height 85
click at [250, 111] on div "6 at 1600mm Total lm $/M Total 9.6m $9.40 $90.24" at bounding box center [241, 136] width 160 height 85
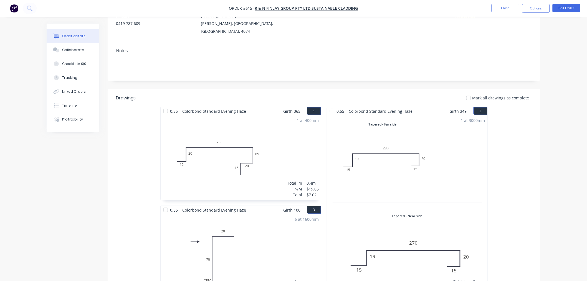
scroll to position [0, 0]
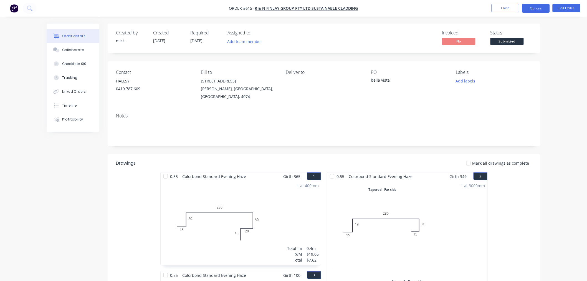
click at [543, 6] on button "Options" at bounding box center [536, 8] width 28 height 9
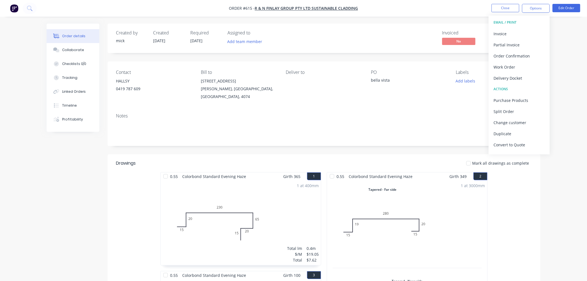
click at [296, 71] on div "Deliver to" at bounding box center [324, 72] width 76 height 5
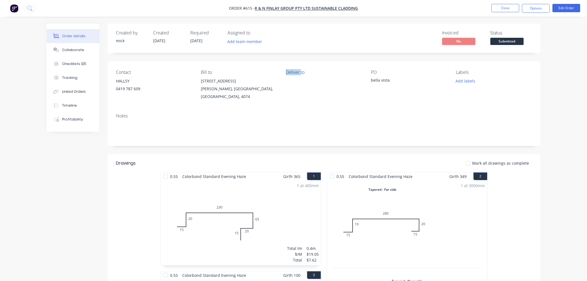
drag, startPoint x: 296, startPoint y: 71, endPoint x: 301, endPoint y: 72, distance: 4.9
click at [299, 72] on div "Deliver to" at bounding box center [324, 72] width 76 height 5
click at [300, 75] on div "Deliver to" at bounding box center [324, 72] width 76 height 5
click at [299, 79] on div "Deliver to" at bounding box center [324, 85] width 76 height 31
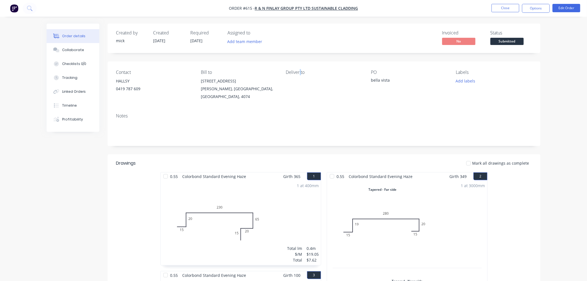
click at [299, 79] on div "Deliver to" at bounding box center [324, 85] width 76 height 31
click at [506, 10] on button "Close" at bounding box center [506, 8] width 28 height 8
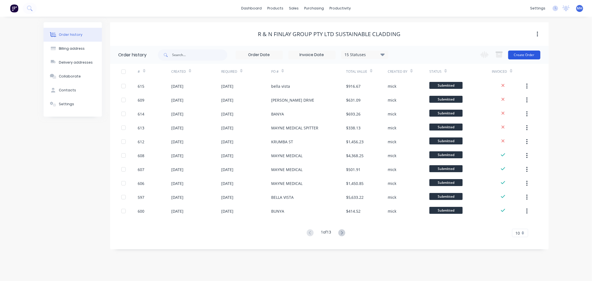
click at [532, 55] on button "Create Order" at bounding box center [524, 55] width 32 height 9
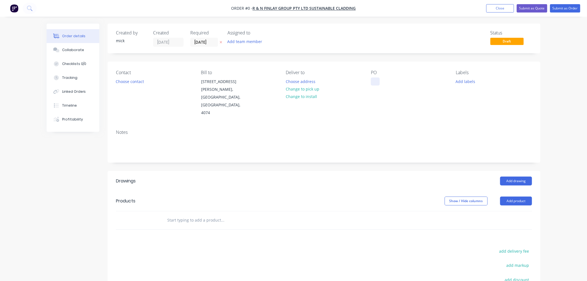
drag, startPoint x: 380, startPoint y: 79, endPoint x: 375, endPoint y: 80, distance: 5.7
click at [380, 79] on div "PO" at bounding box center [409, 93] width 76 height 47
click at [375, 80] on div at bounding box center [375, 81] width 9 height 8
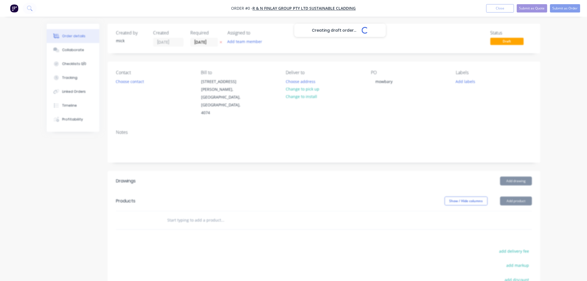
click at [519, 179] on div "Creating draft order... Loading... Order details Collaborate Checklists 0/0 Tra…" at bounding box center [293, 198] width 505 height 348
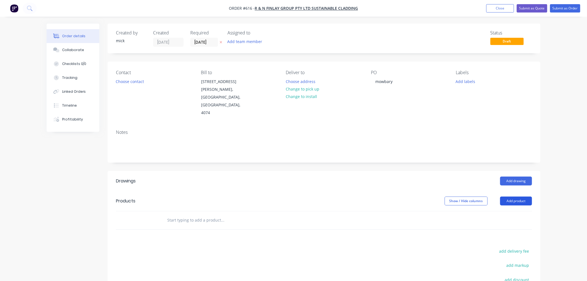
click at [519, 197] on button "Add product" at bounding box center [517, 201] width 32 height 9
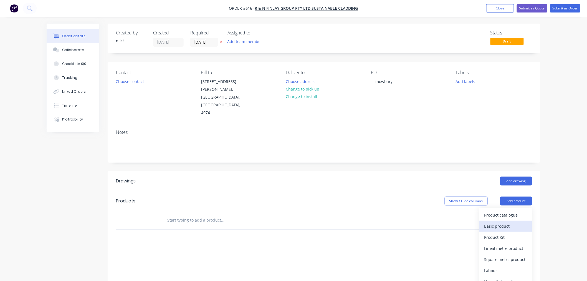
click at [490, 222] on div "Basic product" at bounding box center [506, 226] width 43 height 8
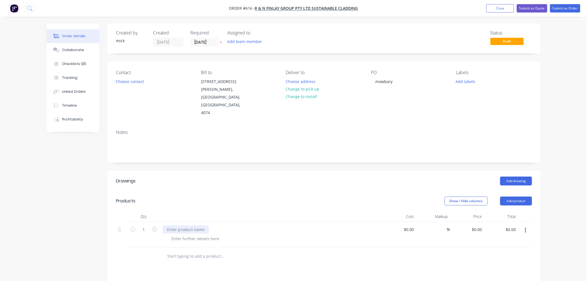
click at [194, 225] on div at bounding box center [186, 229] width 46 height 8
click at [178, 225] on div "pick yp sheets from lysaght and drop to site" at bounding box center [208, 229] width 91 height 8
click at [481, 225] on input "0" at bounding box center [478, 229] width 13 height 8
click at [547, 102] on div "Order details Collaborate Checklists 0/0 Tracking Linked Orders Timeline Profit…" at bounding box center [293, 203] width 587 height 407
click at [565, 6] on button "Submit as Order" at bounding box center [566, 8] width 30 height 8
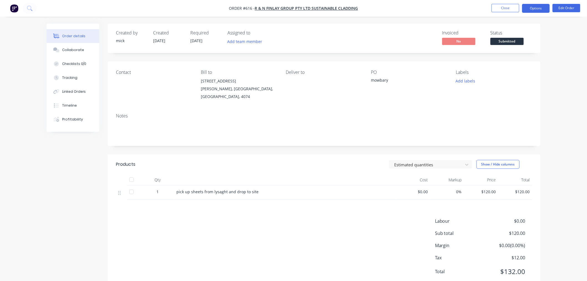
click at [539, 5] on button "Options" at bounding box center [536, 8] width 28 height 9
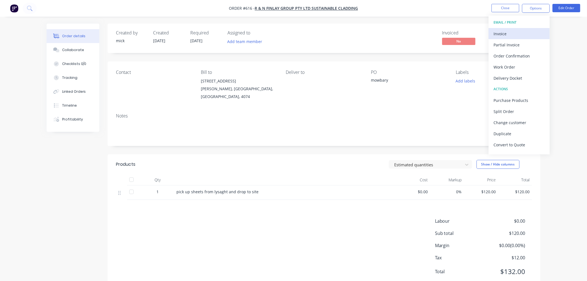
click at [532, 32] on div "Invoice" at bounding box center [519, 34] width 51 height 8
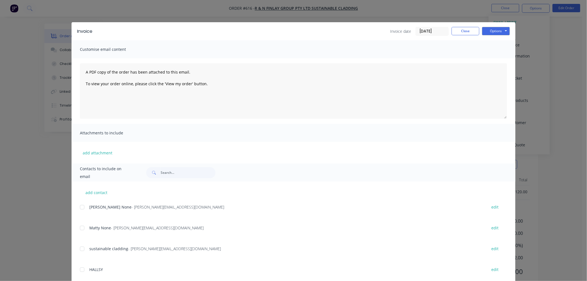
click at [79, 207] on div at bounding box center [82, 207] width 11 height 11
click at [76, 224] on div "add contact [PERSON_NAME] None - [PERSON_NAME][EMAIL_ADDRESS][DOMAIN_NAME] edit…" at bounding box center [294, 263] width 444 height 162
click at [79, 226] on div at bounding box center [82, 227] width 11 height 11
click at [490, 34] on button "Options" at bounding box center [496, 31] width 28 height 8
click at [498, 56] on button "Email" at bounding box center [500, 59] width 36 height 9
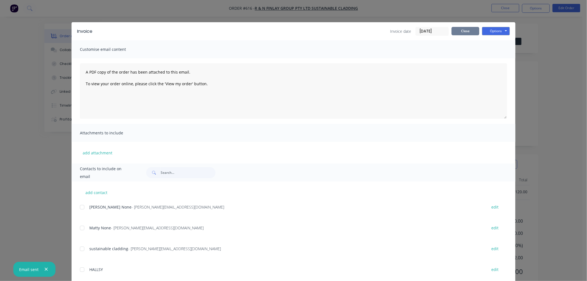
click at [472, 32] on button "Close" at bounding box center [466, 31] width 28 height 8
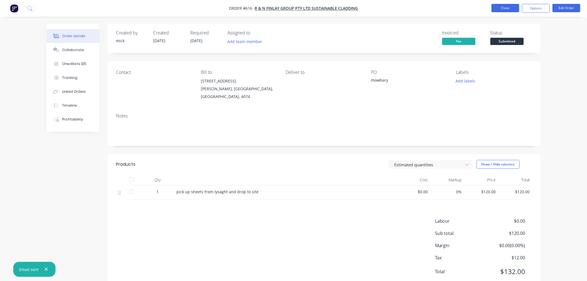
click at [515, 10] on button "Close" at bounding box center [506, 8] width 28 height 8
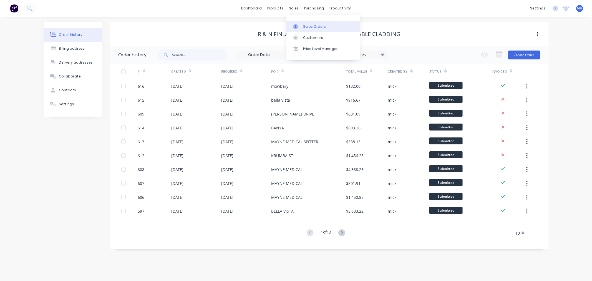
click at [300, 24] on div at bounding box center [297, 26] width 8 height 5
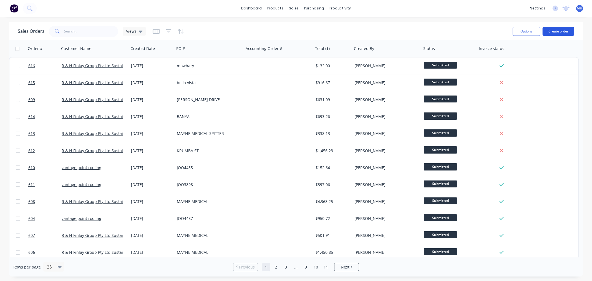
click at [564, 34] on button "Create order" at bounding box center [559, 31] width 32 height 9
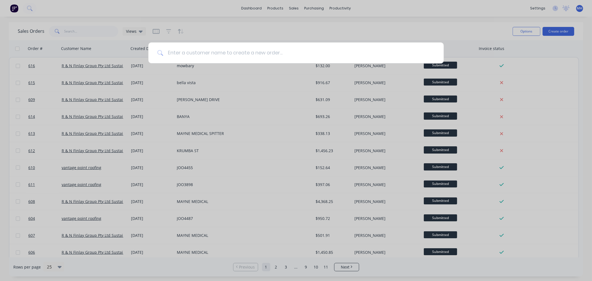
click at [259, 57] on input at bounding box center [299, 52] width 272 height 21
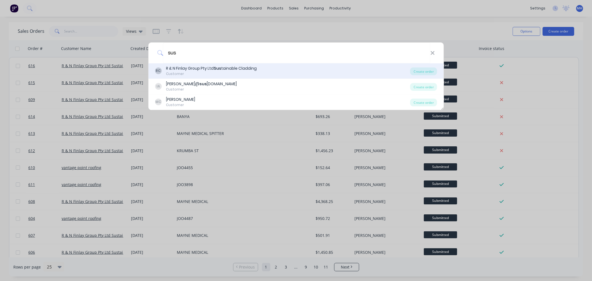
click at [203, 72] on div "Customer" at bounding box center [211, 73] width 91 height 5
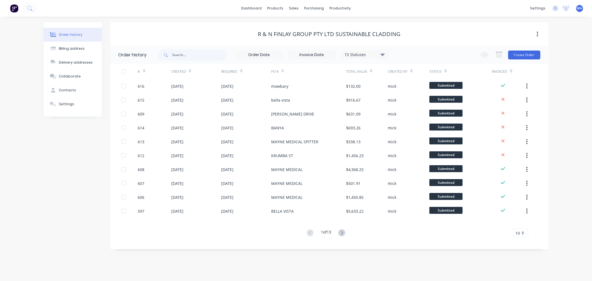
click at [521, 59] on div "Change order status Waiting on Supplier Submitted Flashings Panels Order Checke…" at bounding box center [508, 55] width 63 height 18
click at [521, 57] on button "Create Order" at bounding box center [524, 55] width 32 height 9
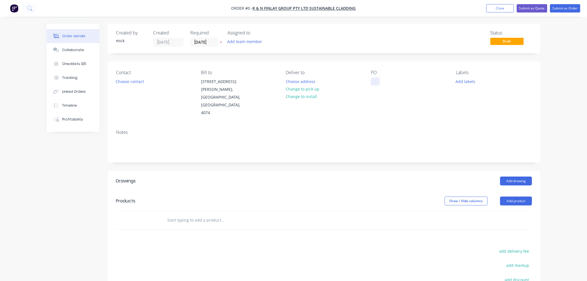
click at [375, 81] on div at bounding box center [375, 81] width 9 height 8
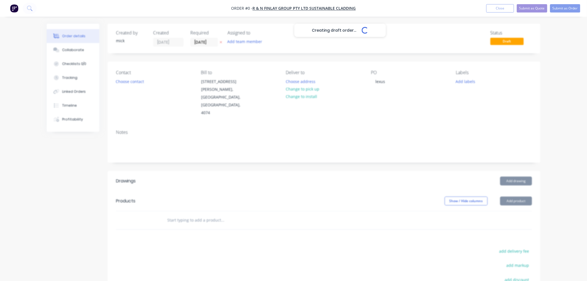
click at [523, 188] on div "Creating draft order... Loading... Order details Collaborate Checklists 0/0 Tra…" at bounding box center [293, 198] width 505 height 348
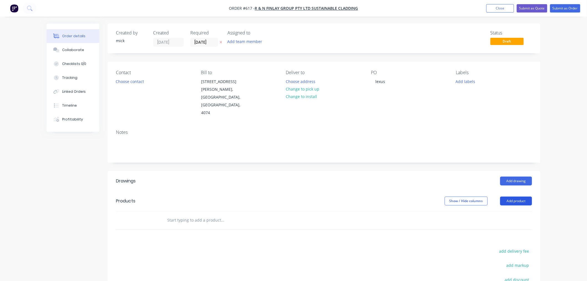
click at [522, 197] on button "Add product" at bounding box center [517, 201] width 32 height 9
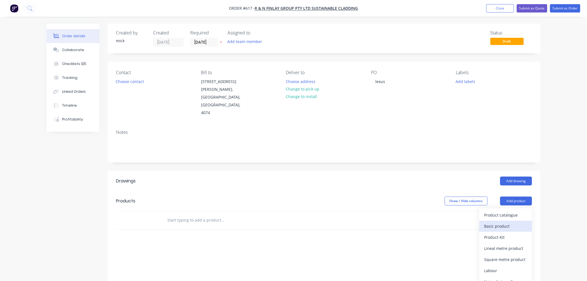
click at [512, 222] on div "Basic product" at bounding box center [506, 226] width 43 height 8
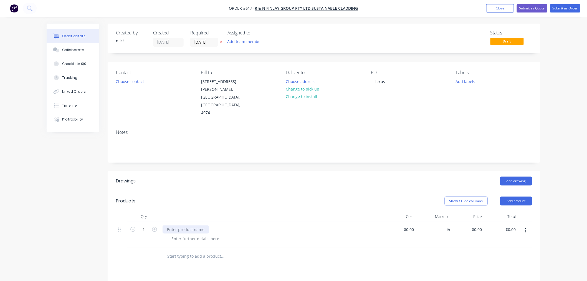
click at [184, 225] on div at bounding box center [186, 229] width 46 height 8
click at [185, 225] on div "pick up ckadding from trueclad and drop to workshop" at bounding box center [217, 229] width 109 height 8
click at [260, 174] on header "Drawings Add drawing" at bounding box center [324, 181] width 433 height 20
click at [479, 225] on input "0" at bounding box center [478, 229] width 13 height 8
click at [465, 262] on div "Drawings Add drawing Products Show / Hide columns Add product Qty Cost Markup P…" at bounding box center [324, 285] width 433 height 228
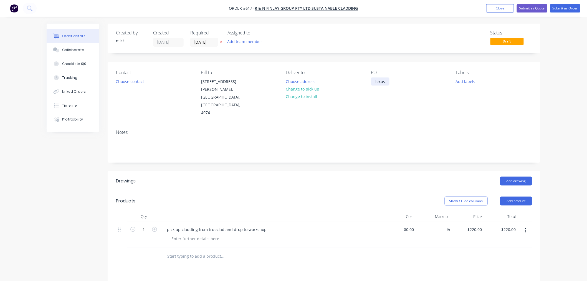
click at [388, 83] on div "lexus" at bounding box center [380, 81] width 19 height 8
click at [378, 130] on div "Notes" at bounding box center [324, 132] width 416 height 5
click at [570, 5] on button "Submit as Order" at bounding box center [566, 8] width 30 height 8
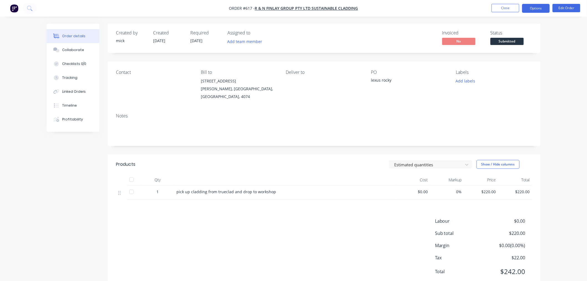
click at [539, 10] on button "Options" at bounding box center [536, 8] width 28 height 9
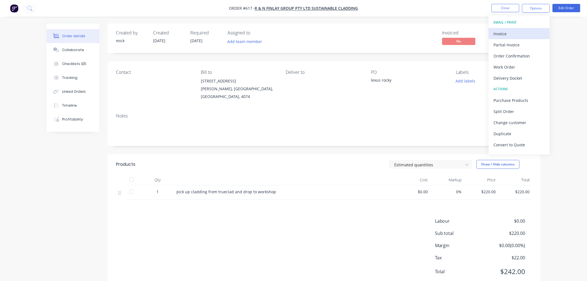
click at [529, 30] on div "Invoice" at bounding box center [519, 34] width 51 height 8
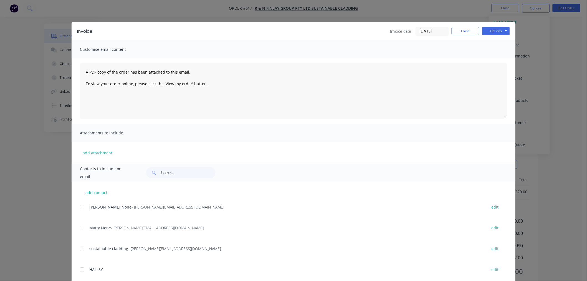
click at [81, 205] on div at bounding box center [82, 207] width 11 height 11
click at [80, 229] on div at bounding box center [82, 227] width 11 height 11
click at [490, 31] on button "Options" at bounding box center [496, 31] width 28 height 8
click at [490, 59] on button "Email" at bounding box center [500, 59] width 36 height 9
click at [471, 30] on button "Close" at bounding box center [466, 31] width 28 height 8
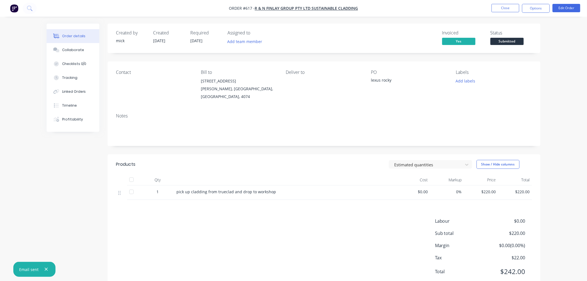
click at [10, 9] on img "button" at bounding box center [14, 8] width 8 height 8
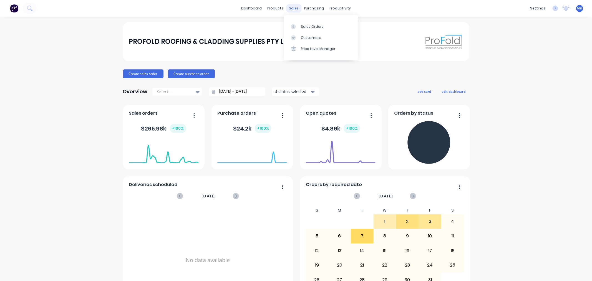
click at [289, 9] on div "sales" at bounding box center [293, 8] width 15 height 8
click at [331, 26] on link "Sales Orders" at bounding box center [321, 26] width 74 height 11
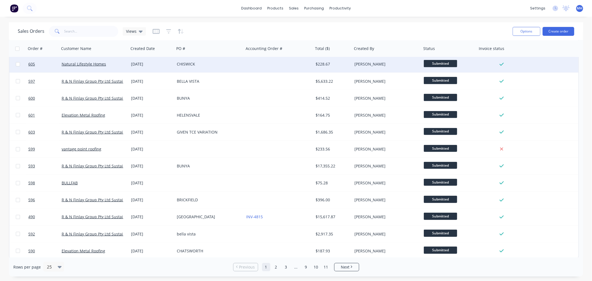
scroll to position [223, 0]
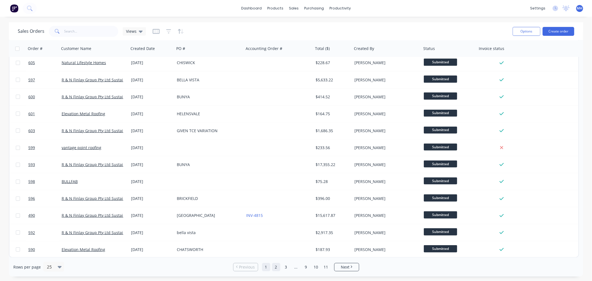
click at [279, 267] on link "2" at bounding box center [276, 267] width 8 height 8
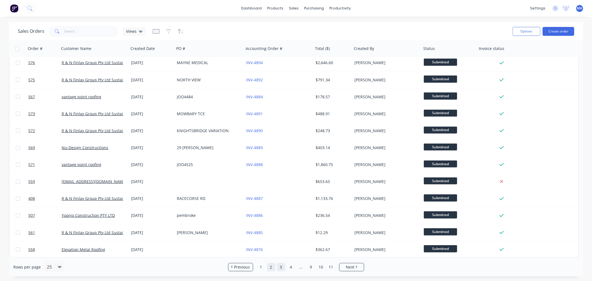
click at [282, 268] on link "3" at bounding box center [281, 267] width 8 height 8
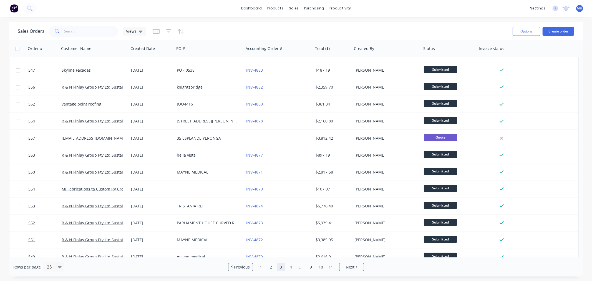
scroll to position [0, 0]
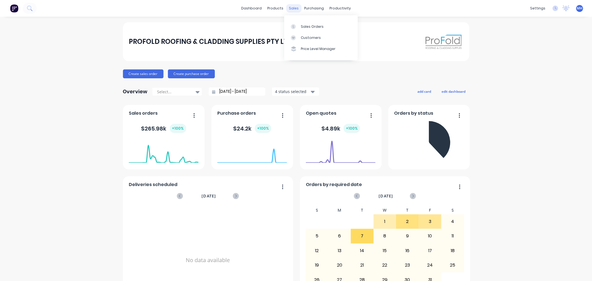
click at [287, 9] on div "sales" at bounding box center [293, 8] width 15 height 8
click at [307, 24] on div "Sales Orders" at bounding box center [312, 26] width 23 height 5
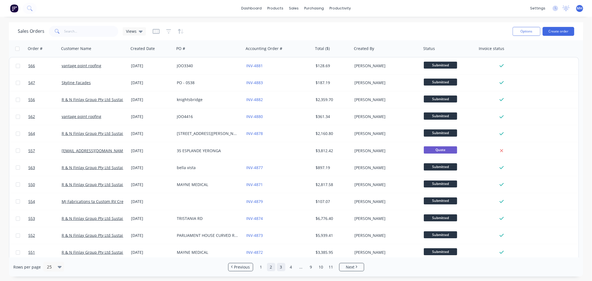
click at [269, 268] on link "2" at bounding box center [271, 267] width 8 height 8
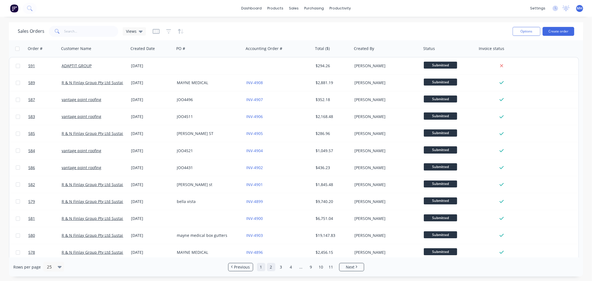
click at [260, 266] on link "1" at bounding box center [261, 267] width 8 height 8
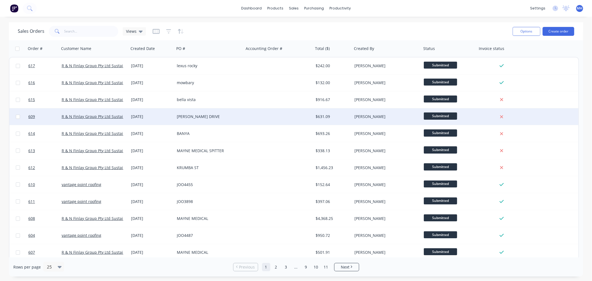
click at [272, 117] on div at bounding box center [278, 116] width 69 height 17
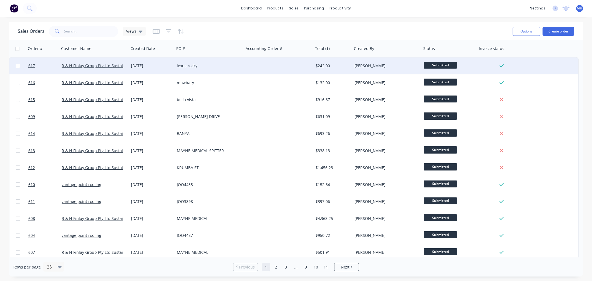
click at [265, 65] on div at bounding box center [278, 65] width 69 height 17
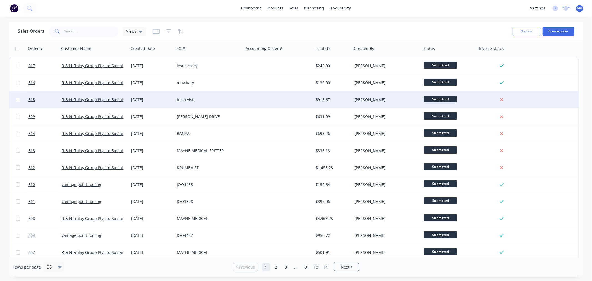
click at [231, 95] on div "bella vista" at bounding box center [209, 99] width 69 height 17
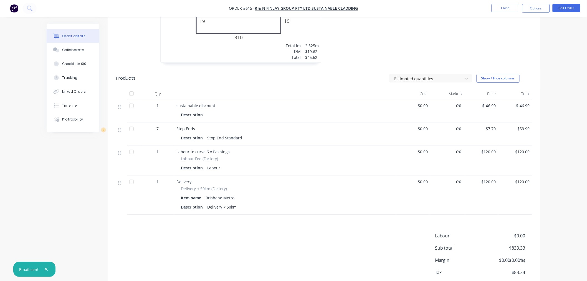
scroll to position [894, 0]
click at [157, 148] on span "1" at bounding box center [158, 151] width 2 height 6
click at [562, 6] on button "Edit Order" at bounding box center [567, 8] width 28 height 8
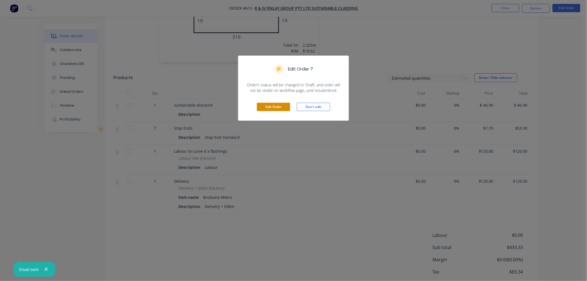
click at [279, 105] on button "Edit Order" at bounding box center [273, 107] width 33 height 8
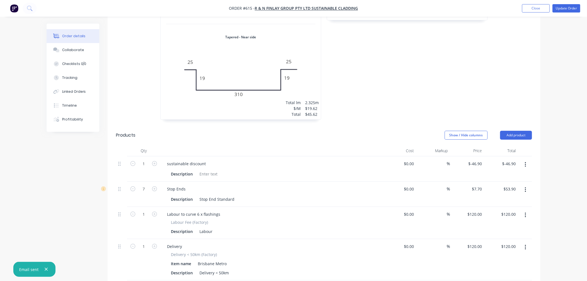
scroll to position [864, 0]
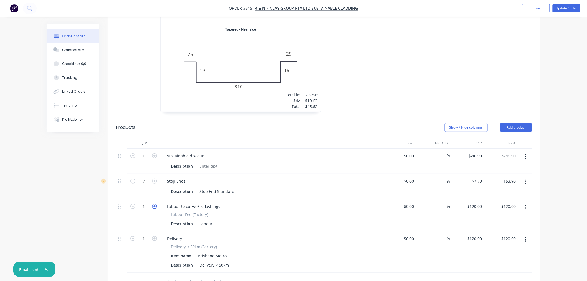
click at [155, 204] on icon "button" at bounding box center [154, 206] width 5 height 5
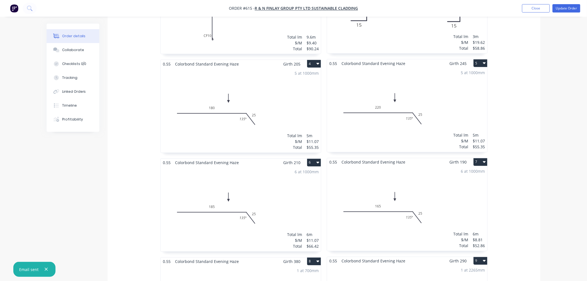
scroll to position [229, 0]
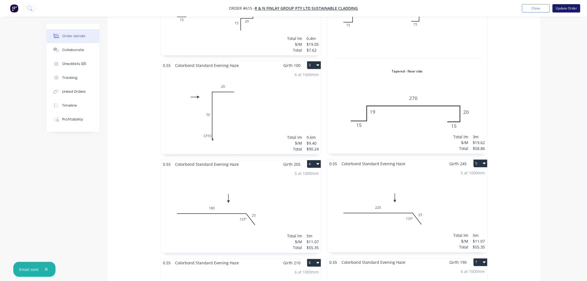
click at [571, 5] on button "Update Order" at bounding box center [567, 8] width 28 height 8
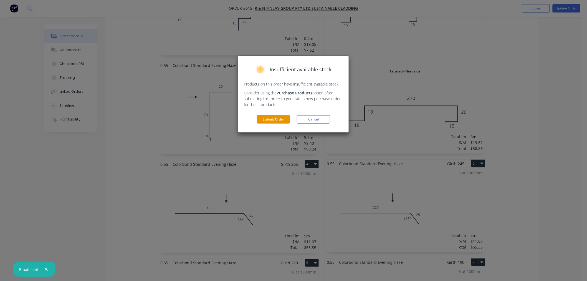
click at [275, 120] on button "Submit Order" at bounding box center [273, 119] width 33 height 8
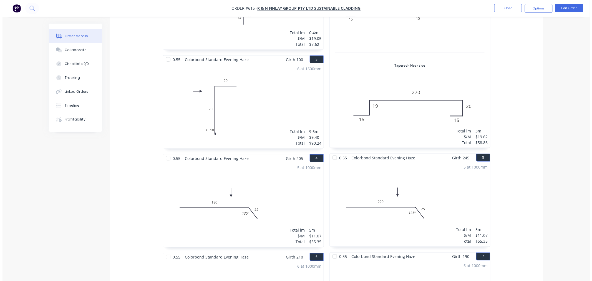
scroll to position [0, 0]
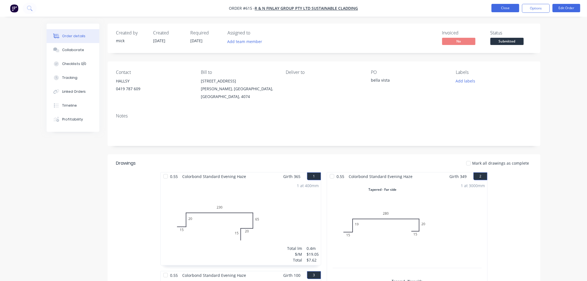
click at [517, 9] on button "Close" at bounding box center [506, 8] width 28 height 8
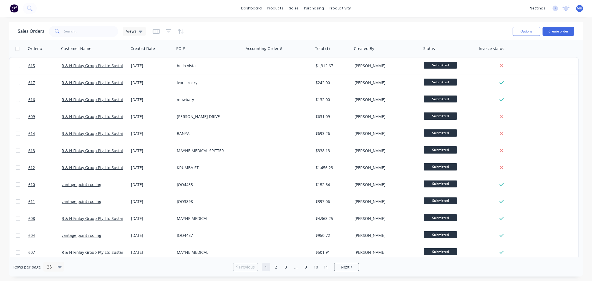
click at [11, 9] on img at bounding box center [14, 8] width 8 height 8
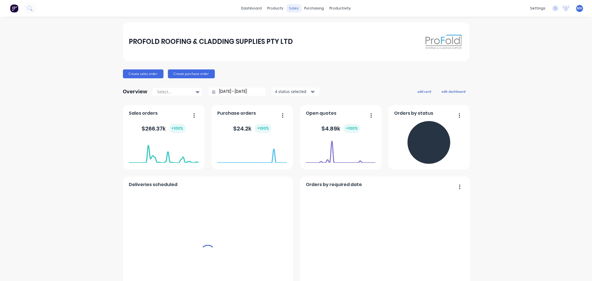
click at [288, 8] on div "sales" at bounding box center [293, 8] width 15 height 8
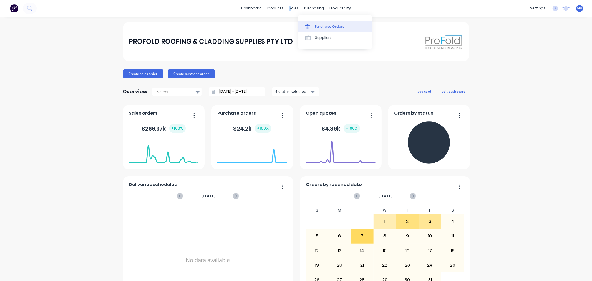
click at [323, 24] on div "Purchase Orders" at bounding box center [329, 26] width 29 height 5
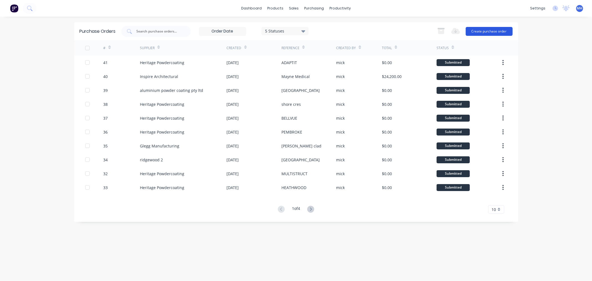
click at [490, 28] on button "Create purchase order" at bounding box center [489, 31] width 47 height 9
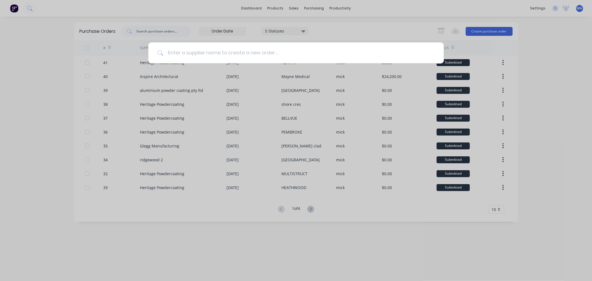
click at [297, 53] on input at bounding box center [299, 52] width 272 height 21
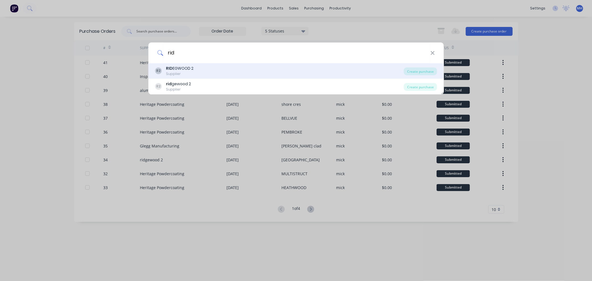
click at [203, 64] on div "R2 RID EGWOOD 2 Supplier Create purchase" at bounding box center [296, 71] width 296 height 16
click at [200, 71] on div "R2 RID EGWOOD 2 Supplier" at bounding box center [279, 71] width 249 height 11
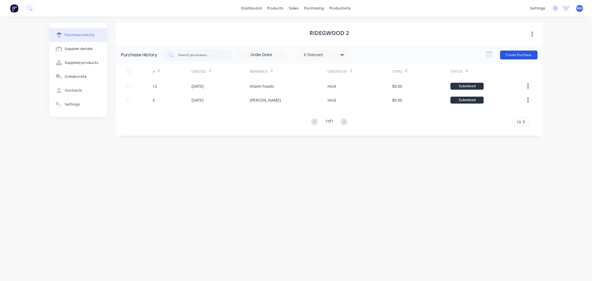
click at [528, 55] on button "Create Purchase" at bounding box center [518, 55] width 37 height 9
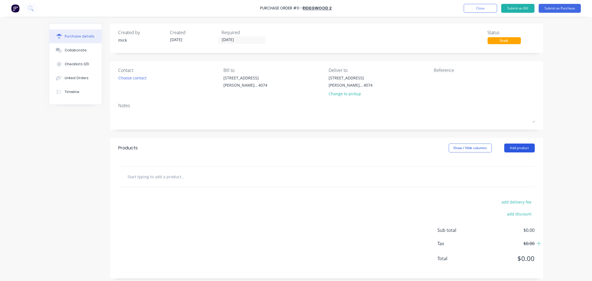
drag, startPoint x: 519, startPoint y: 150, endPoint x: 507, endPoint y: 153, distance: 12.8
click at [519, 149] on button "Add product" at bounding box center [519, 148] width 31 height 9
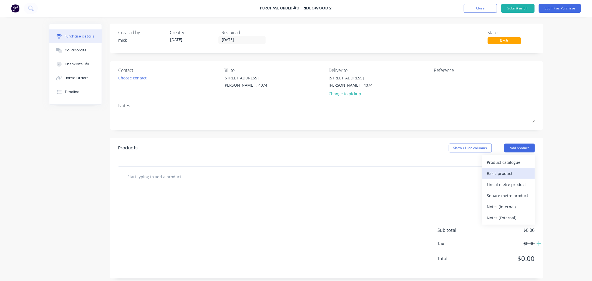
click at [504, 173] on div "Basic product" at bounding box center [508, 173] width 43 height 8
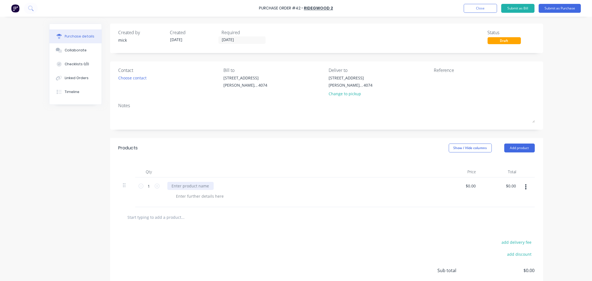
click at [184, 186] on div at bounding box center [190, 186] width 46 height 8
click at [562, 9] on button "Submit as Purchase" at bounding box center [560, 8] width 42 height 9
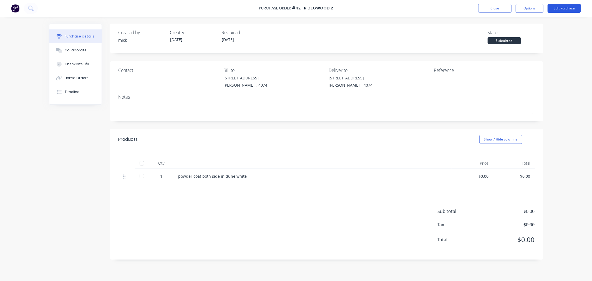
click at [572, 10] on button "Edit Purchase" at bounding box center [564, 8] width 33 height 9
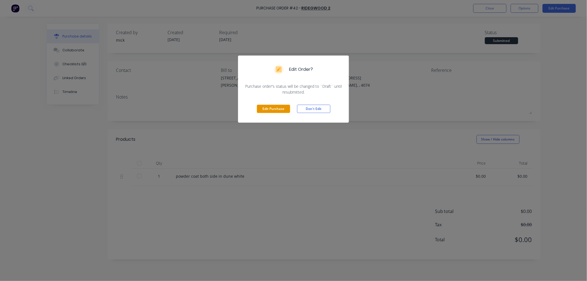
click at [279, 106] on button "Edit Purchase" at bounding box center [273, 109] width 33 height 8
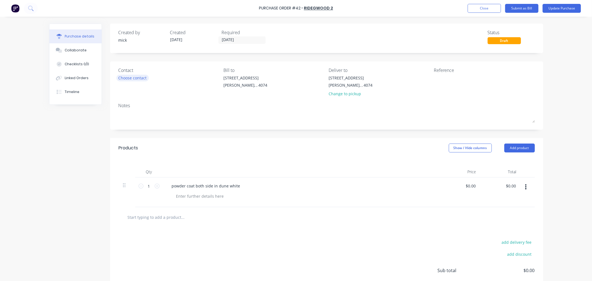
click at [132, 78] on div "Choose contact" at bounding box center [133, 78] width 28 height 6
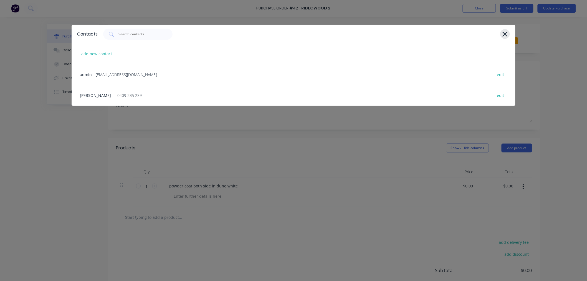
click at [506, 34] on icon at bounding box center [505, 34] width 5 height 5
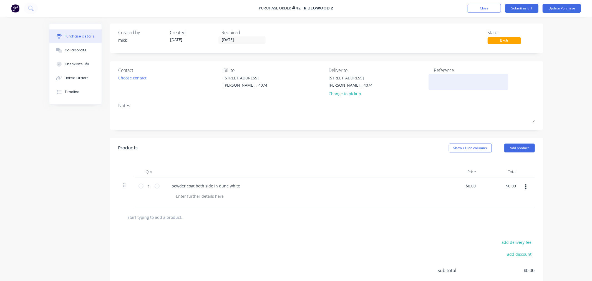
click at [445, 76] on textarea at bounding box center [468, 81] width 69 height 12
click at [562, 115] on div "Purchase Order #42 - RIDEGWOOD 2 Add product Close Submit as Bill Update Purcha…" at bounding box center [296, 140] width 592 height 281
click at [559, 4] on button "Update Purchase" at bounding box center [562, 8] width 38 height 9
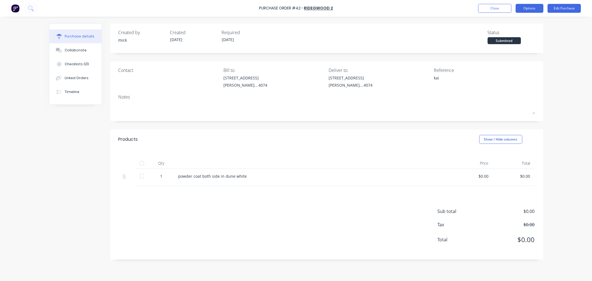
click at [526, 7] on button "Options" at bounding box center [530, 8] width 28 height 9
click at [517, 24] on div "Print / Email" at bounding box center [517, 23] width 43 height 8
click at [523, 41] on div "Without pricing" at bounding box center [517, 45] width 43 height 8
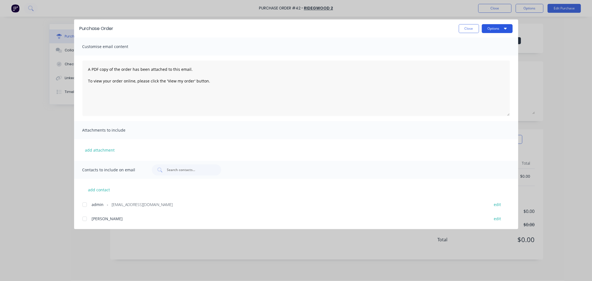
click at [496, 29] on button "Options" at bounding box center [497, 28] width 31 height 9
click at [482, 51] on div "Print" at bounding box center [486, 54] width 43 height 8
click at [463, 26] on button "Close" at bounding box center [469, 28] width 20 height 9
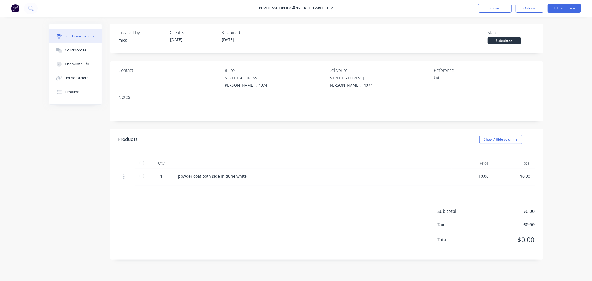
click at [12, 8] on img at bounding box center [15, 8] width 8 height 8
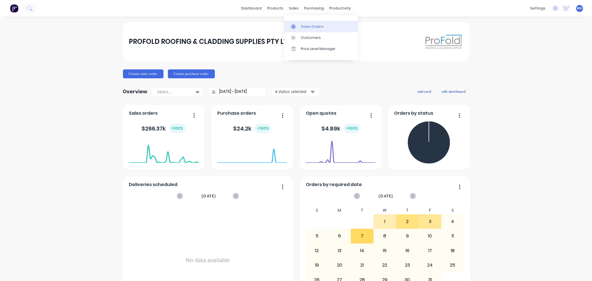
click at [304, 23] on link "Sales Orders" at bounding box center [321, 26] width 74 height 11
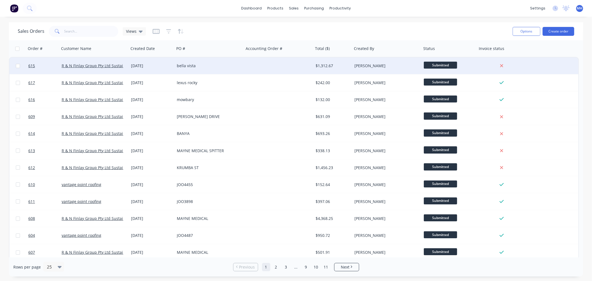
click at [205, 64] on div "bella vista" at bounding box center [208, 66] width 62 height 6
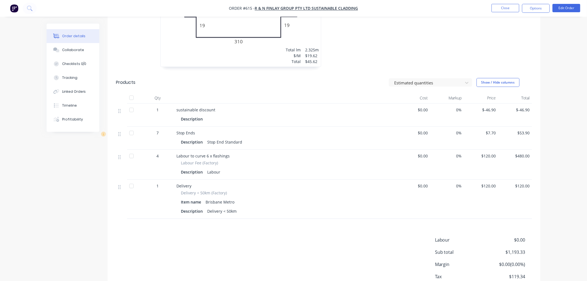
scroll to position [891, 0]
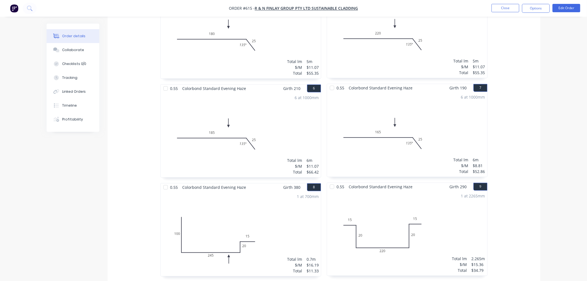
scroll to position [274, 0]
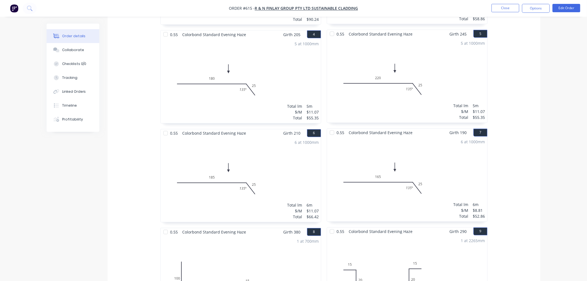
scroll to position [339, 0]
click at [14, 7] on img "button" at bounding box center [14, 8] width 8 height 8
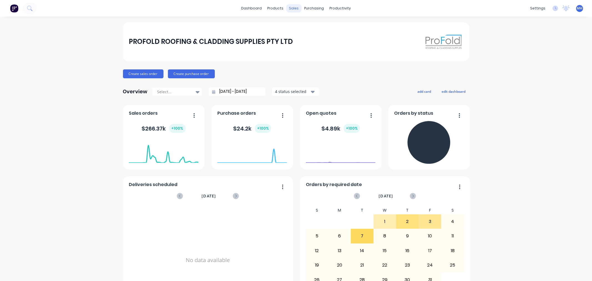
click at [290, 9] on div "sales" at bounding box center [293, 8] width 15 height 8
click at [306, 24] on div "Sales Orders" at bounding box center [312, 26] width 23 height 5
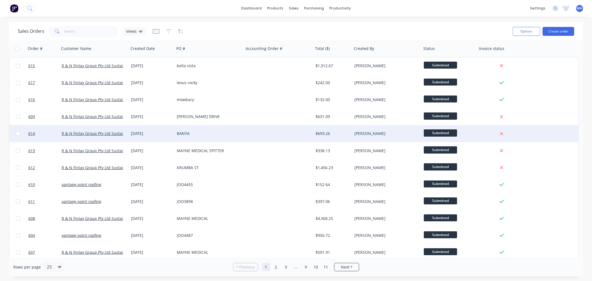
click at [199, 139] on div "BANYA" at bounding box center [209, 133] width 69 height 17
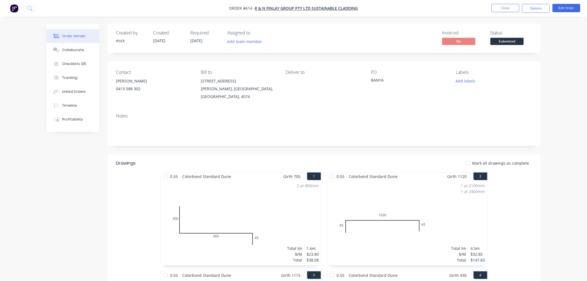
click at [13, 7] on img "button" at bounding box center [14, 8] width 8 height 8
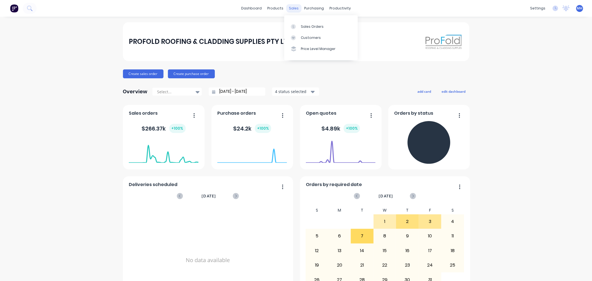
click at [292, 7] on div "sales" at bounding box center [293, 8] width 15 height 8
click at [308, 29] on div "Sales Orders" at bounding box center [312, 26] width 23 height 5
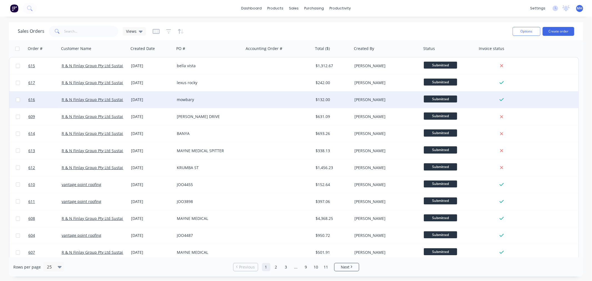
click at [182, 102] on div "mowbary" at bounding box center [209, 99] width 69 height 17
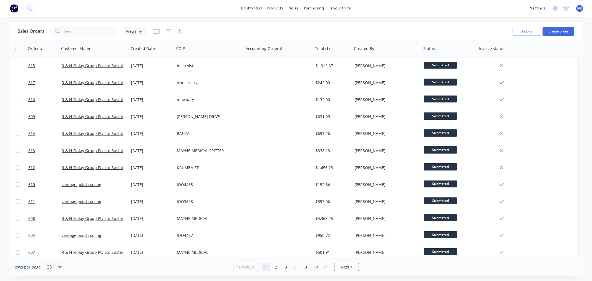
click at [231, 26] on div "Sales Orders Views" at bounding box center [263, 31] width 491 height 14
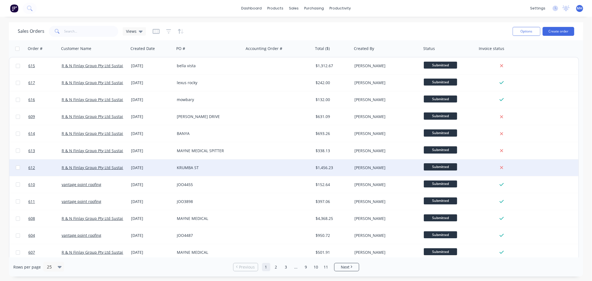
click at [195, 168] on div "KRUMBA ST" at bounding box center [208, 168] width 62 height 6
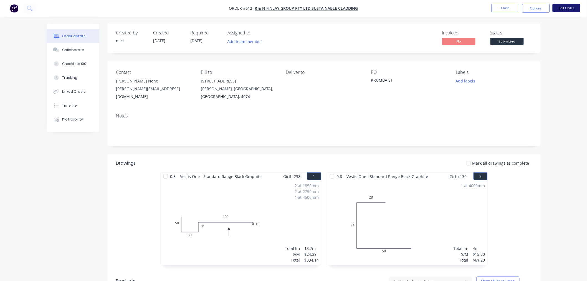
click at [568, 4] on button "Edit Order" at bounding box center [567, 8] width 28 height 8
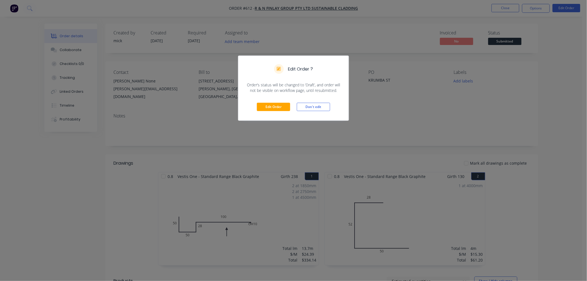
click at [270, 99] on div "Edit Order Don't edit" at bounding box center [293, 106] width 110 height 27
click at [274, 107] on button "Edit Order" at bounding box center [273, 107] width 33 height 8
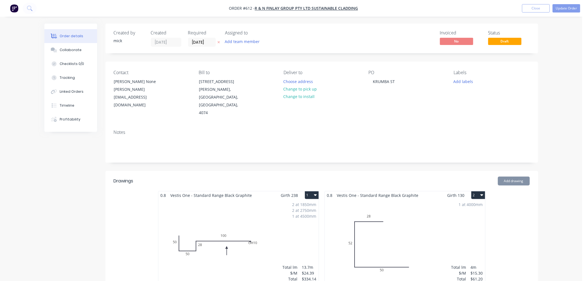
click at [267, 235] on div "2 at 1850mm 2 at 2750mm 1 at 4500mm Total lm $/M Total 13.7m $24.39 $334.14" at bounding box center [239, 241] width 160 height 85
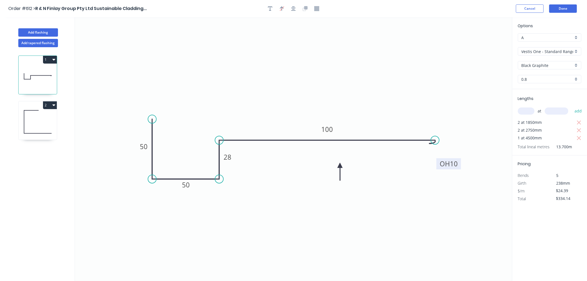
drag, startPoint x: 451, startPoint y: 154, endPoint x: 457, endPoint y: 170, distance: 16.9
click at [458, 169] on g "OH 10" at bounding box center [449, 163] width 25 height 11
click at [554, 2] on header "Order #612 > R & N Finlay Group Pty Ltd Sustainable Cladding... Cancel Done" at bounding box center [293, 8] width 587 height 17
click at [557, 8] on button "Done" at bounding box center [564, 8] width 28 height 8
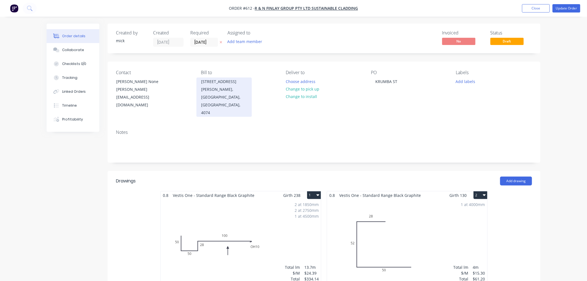
type input "$31.75"
type input "$736.28"
type input "$41.34"
type input "$192.23"
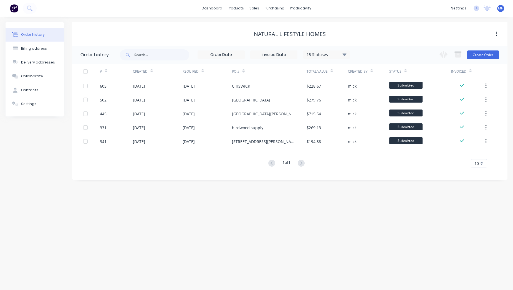
click at [14, 7] on img at bounding box center [14, 8] width 8 height 8
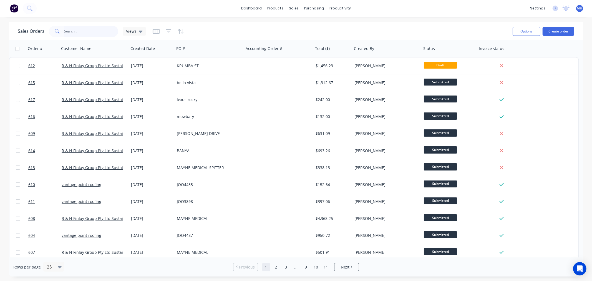
click at [104, 33] on input "text" at bounding box center [91, 31] width 54 height 11
click at [10, 10] on button at bounding box center [14, 8] width 12 height 11
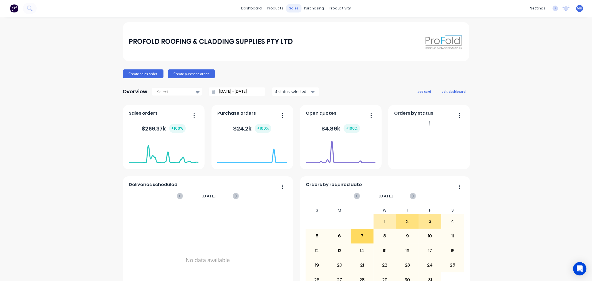
click at [288, 7] on div "sales" at bounding box center [293, 8] width 15 height 8
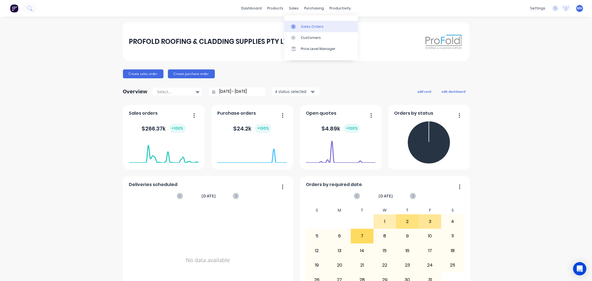
click at [302, 23] on link "Sales Orders" at bounding box center [321, 26] width 74 height 11
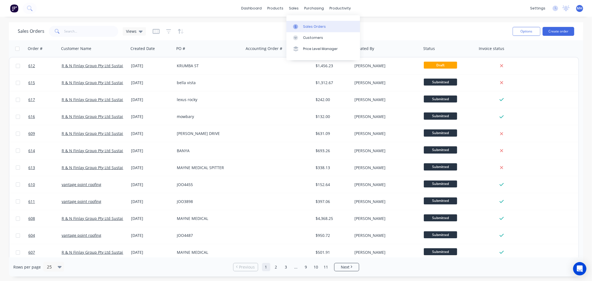
click at [296, 23] on link "Sales Orders" at bounding box center [323, 26] width 74 height 11
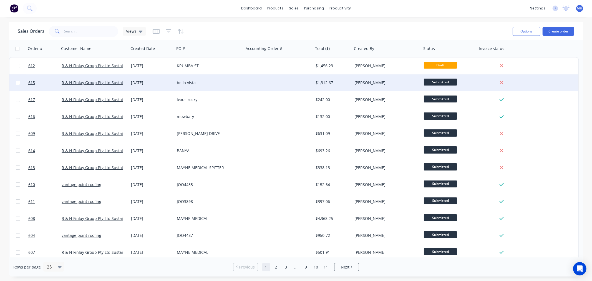
click at [165, 79] on div "[DATE]" at bounding box center [152, 82] width 46 height 17
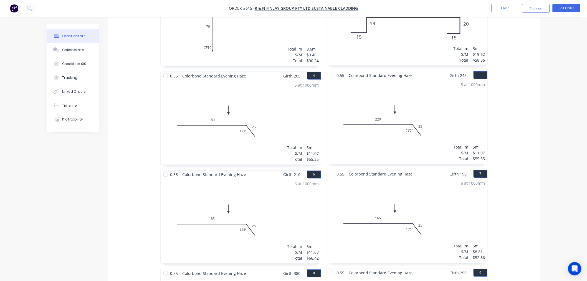
scroll to position [181, 0]
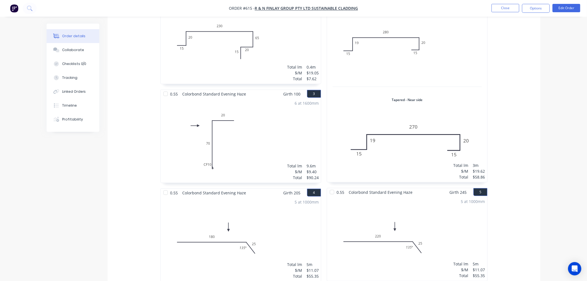
drag, startPoint x: 543, startPoint y: 7, endPoint x: 539, endPoint y: 13, distance: 6.6
click at [543, 7] on button "Options" at bounding box center [536, 8] width 28 height 9
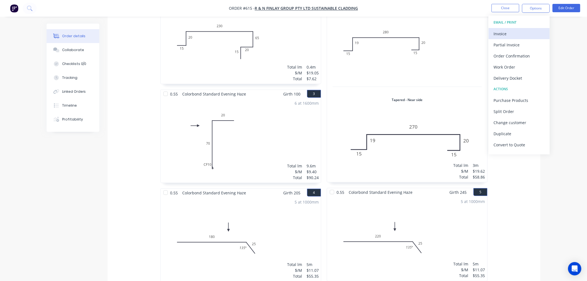
click at [519, 31] on div "Invoice" at bounding box center [519, 34] width 51 height 8
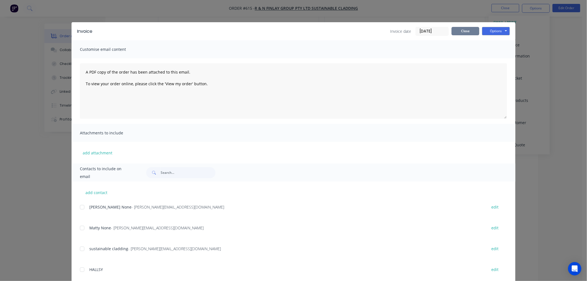
drag, startPoint x: 469, startPoint y: 32, endPoint x: 457, endPoint y: 34, distance: 12.2
click at [469, 32] on button "Close" at bounding box center [466, 31] width 28 height 8
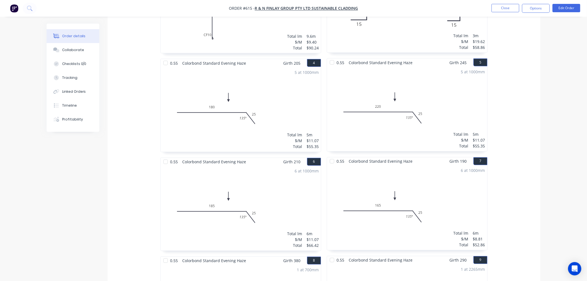
scroll to position [428, 0]
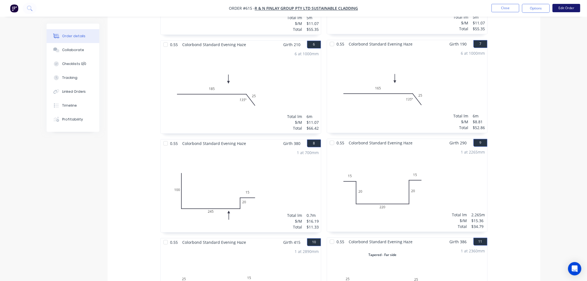
click at [578, 10] on button "Edit Order" at bounding box center [567, 8] width 28 height 8
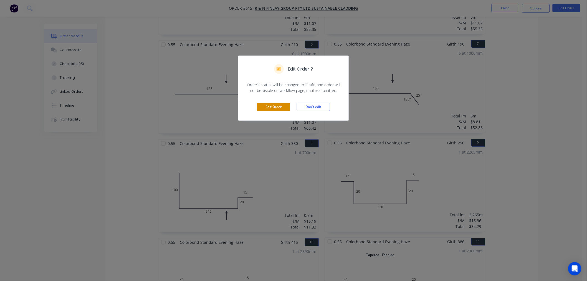
click at [278, 107] on button "Edit Order" at bounding box center [273, 107] width 33 height 8
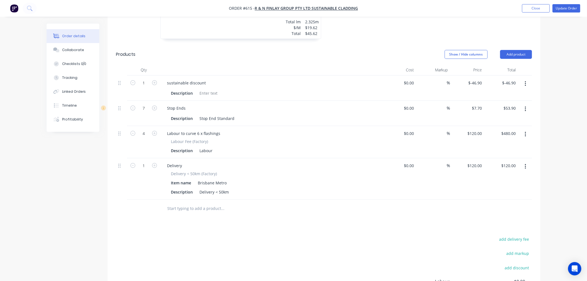
scroll to position [846, 0]
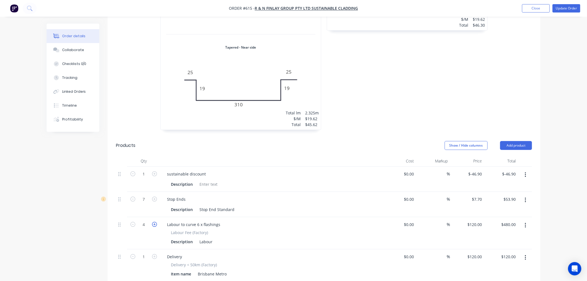
click at [154, 222] on icon "button" at bounding box center [154, 224] width 5 height 5
type input "5"
type input "$600.00"
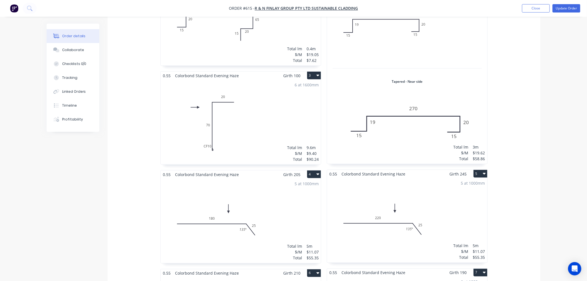
scroll to position [105, 0]
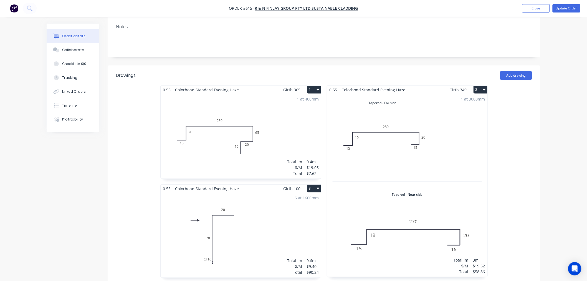
click at [576, 15] on nav "Order #615 - R & N Finlay Group Pty Ltd Sustainable Cladding Add product Close …" at bounding box center [293, 8] width 587 height 17
click at [572, 7] on button "Update Order" at bounding box center [567, 8] width 28 height 8
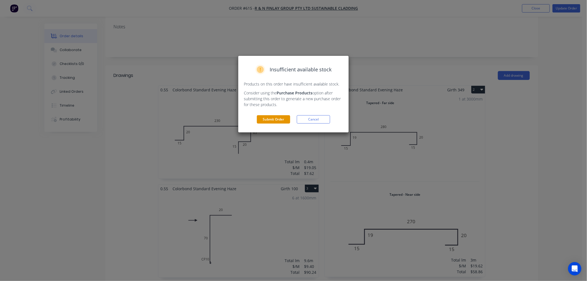
click at [278, 123] on button "Submit Order" at bounding box center [273, 119] width 33 height 8
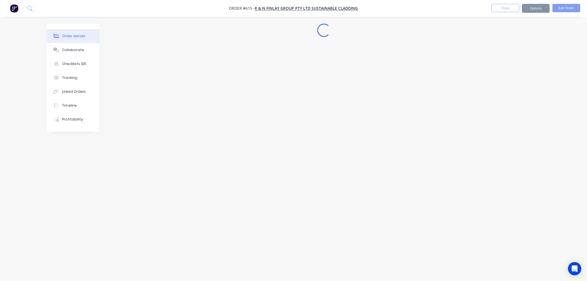
scroll to position [0, 0]
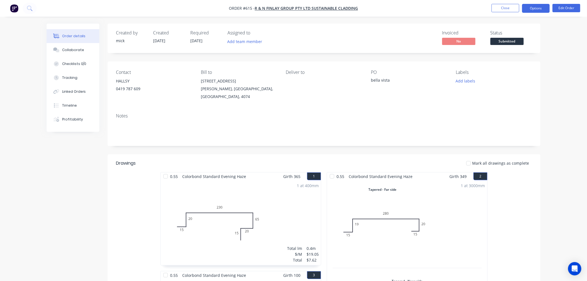
click at [528, 7] on button "Options" at bounding box center [536, 8] width 28 height 9
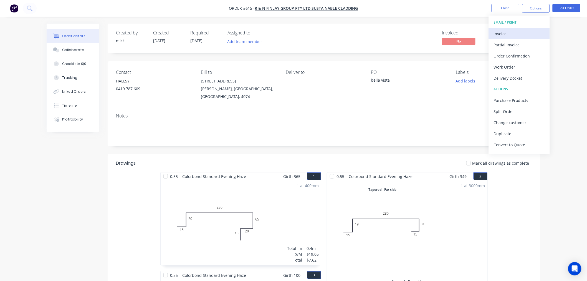
click at [521, 32] on div "Invoice" at bounding box center [519, 34] width 51 height 8
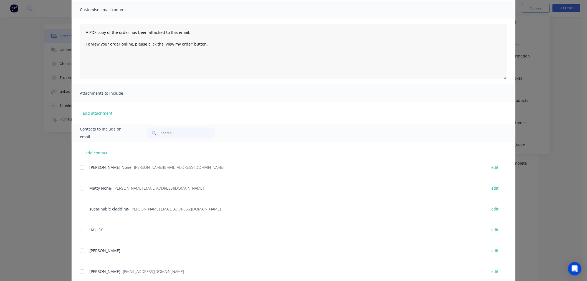
scroll to position [70, 0]
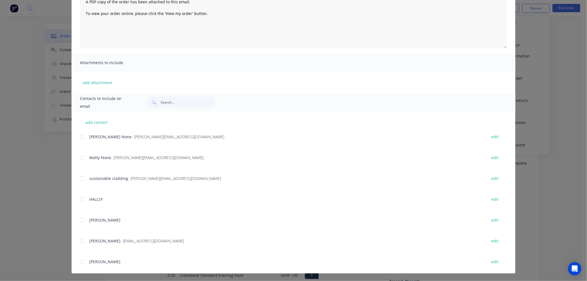
click at [81, 139] on div at bounding box center [82, 136] width 11 height 11
click at [82, 159] on div at bounding box center [82, 157] width 11 height 11
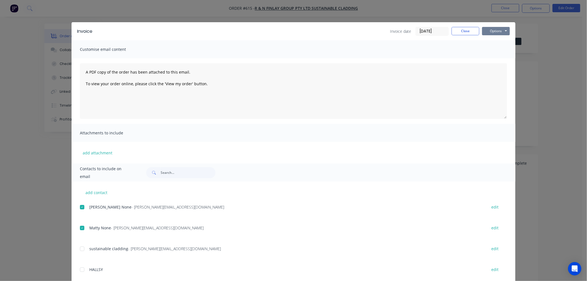
click at [496, 34] on button "Options" at bounding box center [496, 31] width 28 height 8
click at [493, 61] on button "Email" at bounding box center [500, 59] width 36 height 9
click at [465, 32] on button "Close" at bounding box center [466, 31] width 28 height 8
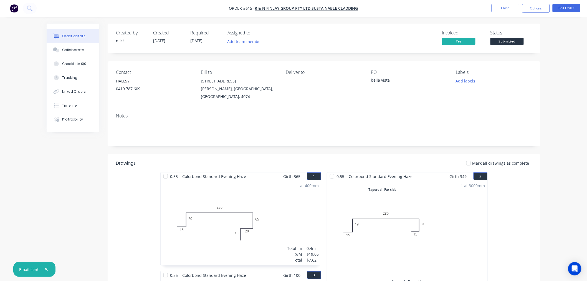
click at [16, 8] on img "button" at bounding box center [14, 8] width 8 height 8
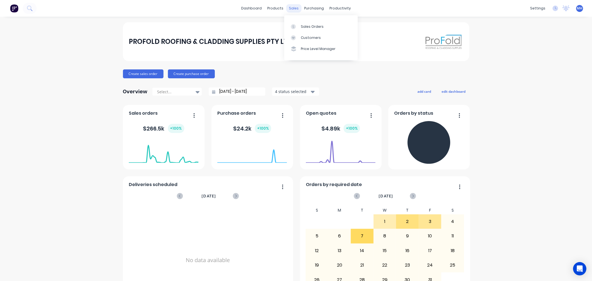
click at [290, 8] on div "sales" at bounding box center [293, 8] width 15 height 8
click at [305, 28] on div "Sales Orders" at bounding box center [312, 26] width 23 height 5
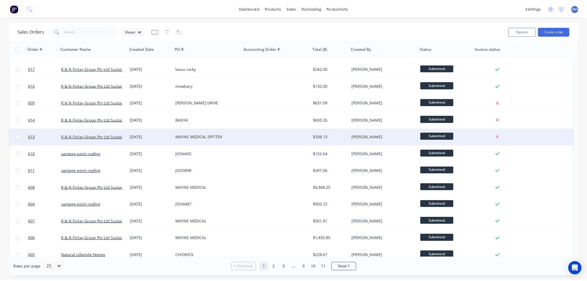
scroll to position [62, 0]
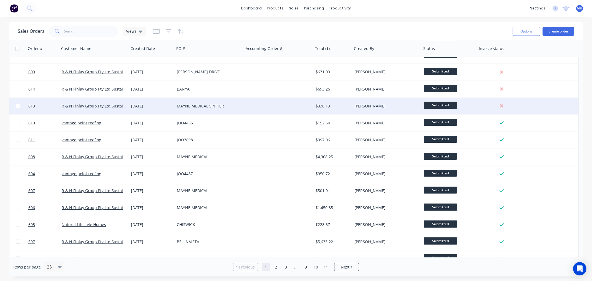
click at [237, 101] on div "MAYNE MEDICAL SPITTER" at bounding box center [209, 106] width 69 height 17
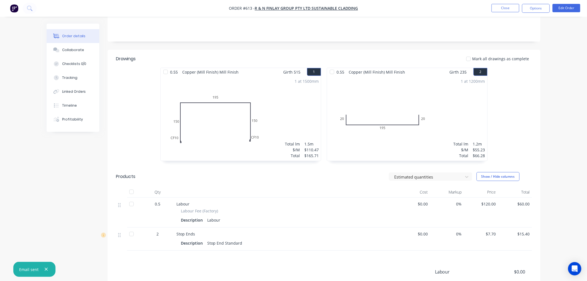
scroll to position [168, 0]
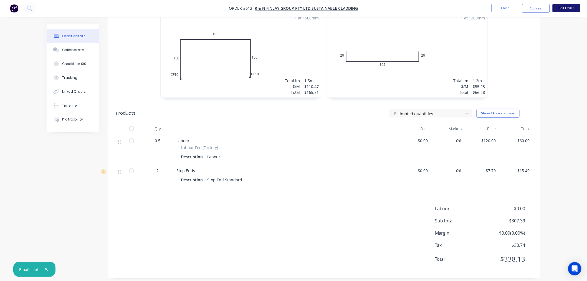
click at [566, 6] on button "Edit Order" at bounding box center [567, 8] width 28 height 8
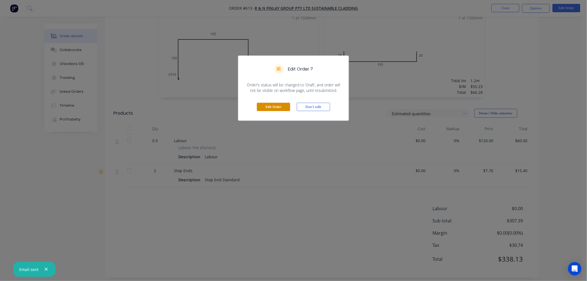
click at [286, 105] on button "Edit Order" at bounding box center [273, 107] width 33 height 8
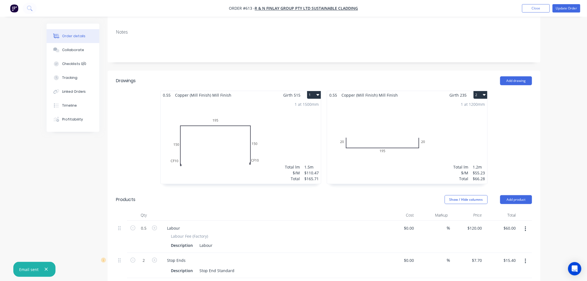
scroll to position [242, 0]
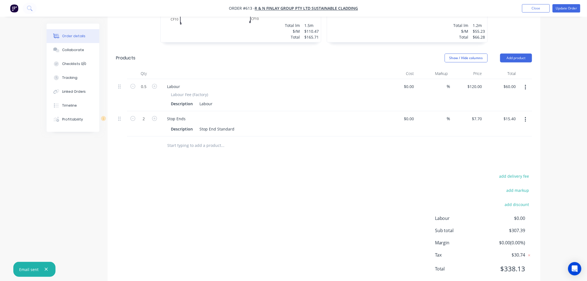
click at [179, 140] on input "text" at bounding box center [222, 145] width 111 height 11
type input "slicone"
drag, startPoint x: -73, startPoint y: 110, endPoint x: -135, endPoint y: 111, distance: 61.6
click at [0, 111] on html "Order #613 - R & N Finlay Group Pty Ltd Sustainable Cladding Add product Close …" at bounding box center [293, 27] width 587 height 538
click at [508, 54] on button "Add product" at bounding box center [517, 58] width 32 height 9
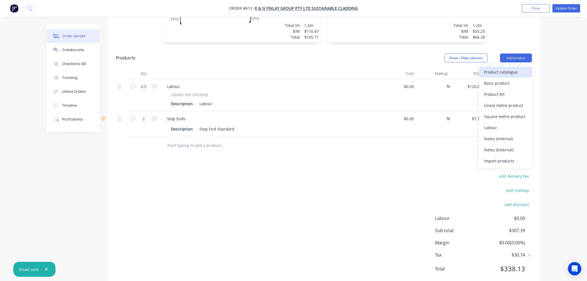
click at [511, 68] on div "Product catalogue" at bounding box center [506, 72] width 43 height 8
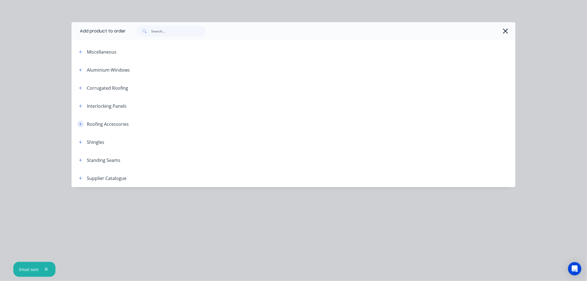
click at [80, 123] on icon "button" at bounding box center [80, 124] width 3 height 4
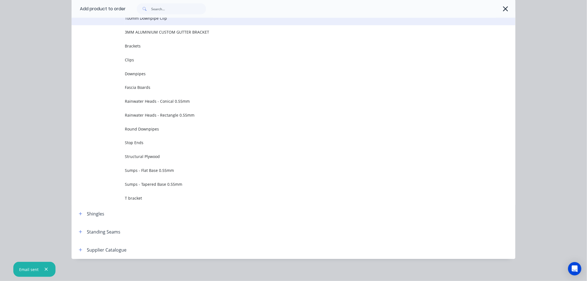
scroll to position [124, 0]
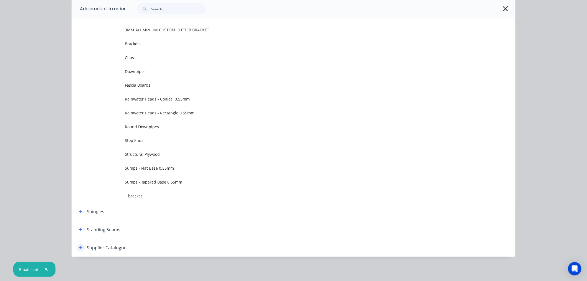
click at [79, 248] on icon "button" at bounding box center [80, 247] width 3 height 3
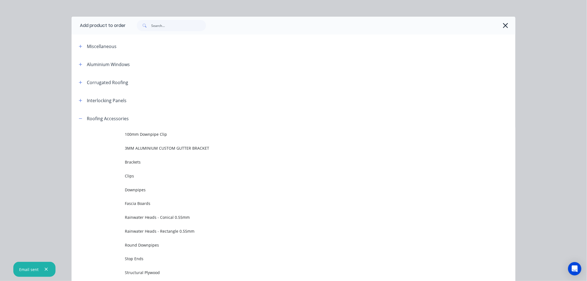
scroll to position [0, 0]
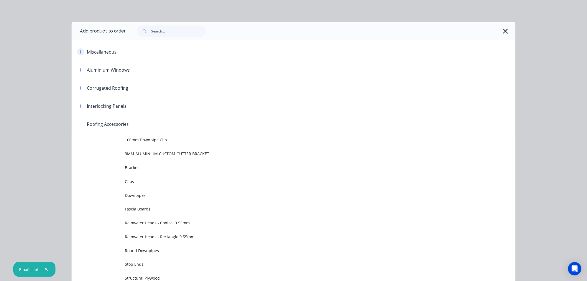
click at [77, 54] on button "button" at bounding box center [80, 51] width 7 height 7
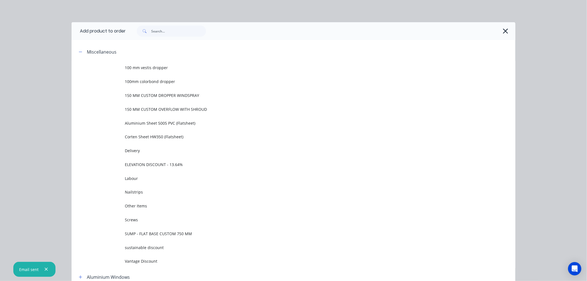
click at [504, 30] on icon "button" at bounding box center [506, 31] width 6 height 8
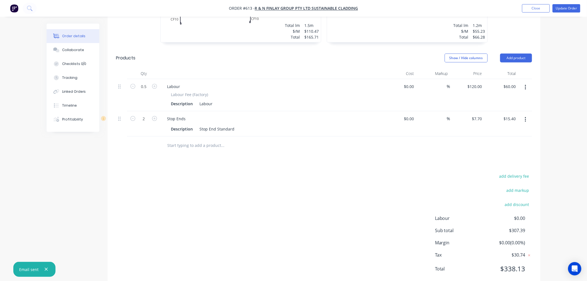
click at [184, 140] on input "text" at bounding box center [222, 145] width 111 height 11
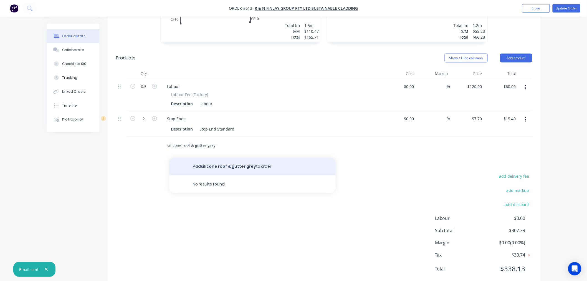
type input "silicone roof & gutter grey"
click at [235, 158] on button "Add silicone roof & gutter grey to order" at bounding box center [252, 167] width 167 height 18
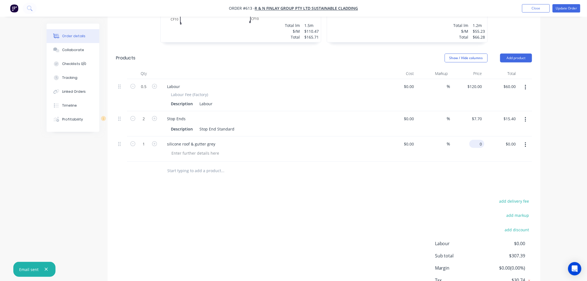
click at [483, 140] on input "0" at bounding box center [478, 144] width 13 height 8
type input "$15.00"
click at [414, 198] on div "add delivery fee add markup add discount Labour $0.00 Sub total $307.39 Margin …" at bounding box center [324, 251] width 416 height 107
click at [154, 141] on icon "button" at bounding box center [154, 143] width 5 height 5
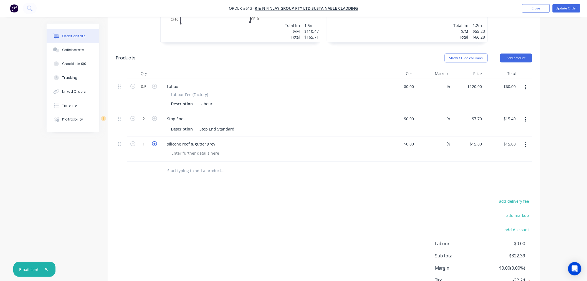
type input "2"
type input "$30.00"
click at [154, 141] on icon "button" at bounding box center [154, 143] width 5 height 5
type input "3"
type input "$45.00"
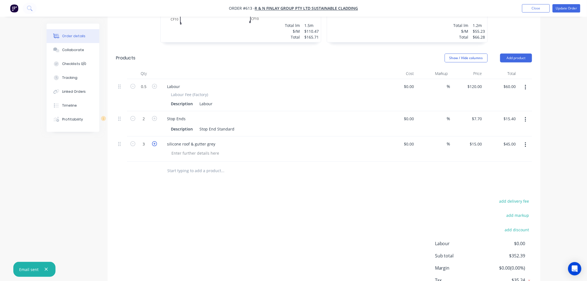
click at [154, 141] on icon "button" at bounding box center [154, 143] width 5 height 5
type input "4"
type input "$60.00"
click at [154, 141] on icon "button" at bounding box center [154, 143] width 5 height 5
type input "5"
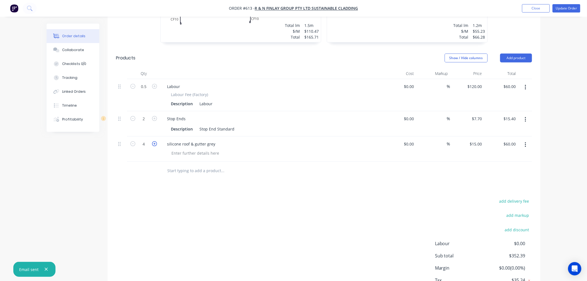
type input "$75.00"
click at [154, 141] on icon "button" at bounding box center [154, 143] width 5 height 5
type input "6"
type input "$90.00"
click at [186, 165] on input "text" at bounding box center [222, 170] width 111 height 11
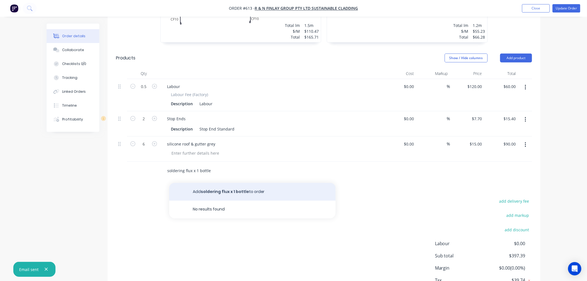
type input "soldering flux x 1 bottle"
click at [247, 183] on button "Add soldering flux x 1 bottle to order" at bounding box center [252, 192] width 167 height 18
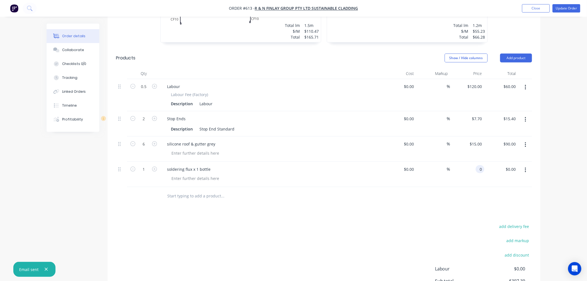
click at [479, 165] on input "0" at bounding box center [481, 169] width 6 height 8
type input "$21.00"
click at [441, 223] on div "add delivery fee add markup add discount Labour $0.00 Sub total $418.39 Margin …" at bounding box center [324, 276] width 416 height 107
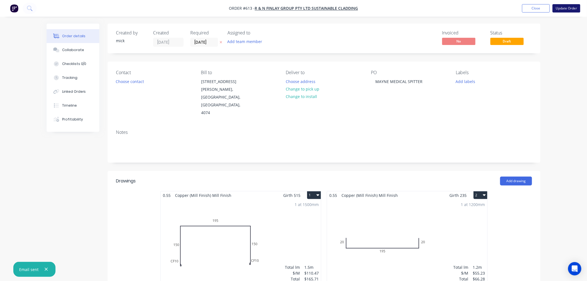
click at [573, 8] on button "Update Order" at bounding box center [567, 8] width 28 height 8
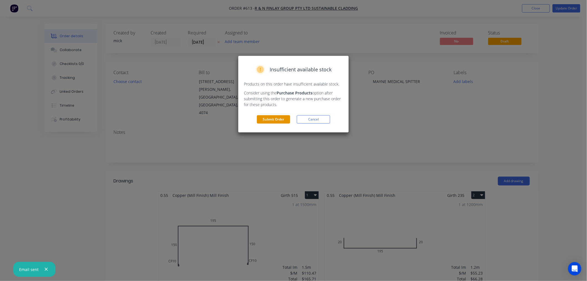
click at [280, 117] on button "Submit Order" at bounding box center [273, 119] width 33 height 8
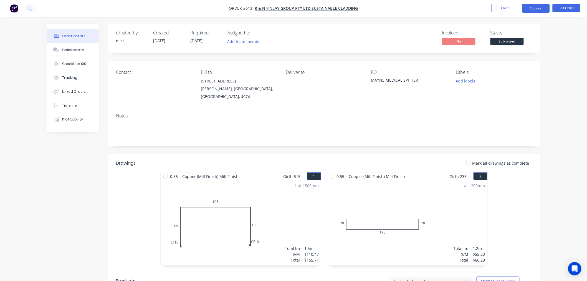
click at [529, 7] on button "Options" at bounding box center [536, 8] width 28 height 9
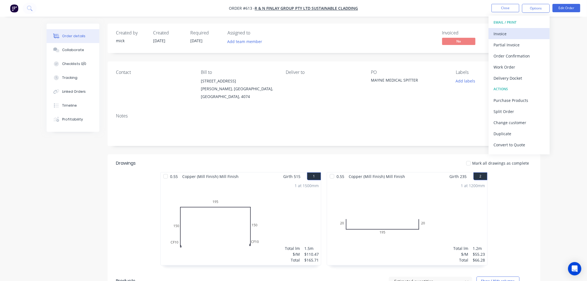
click at [516, 34] on div "Invoice" at bounding box center [519, 34] width 51 height 8
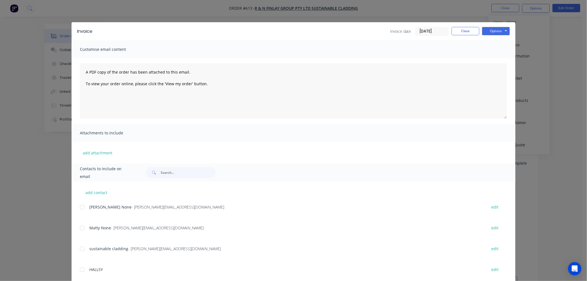
click at [80, 205] on div at bounding box center [82, 207] width 11 height 11
click at [81, 228] on div at bounding box center [82, 227] width 11 height 11
click at [493, 34] on button "Options" at bounding box center [496, 31] width 28 height 8
click at [500, 56] on button "Email" at bounding box center [500, 59] width 36 height 9
click at [466, 31] on button "Close" at bounding box center [466, 31] width 28 height 8
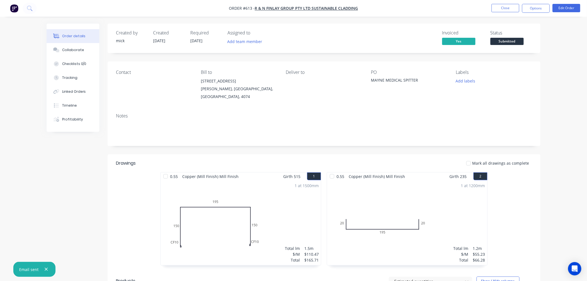
click at [7, 6] on nav "Order #613 - R & N Finlay Group Pty Ltd Sustainable Cladding Close Options Edit…" at bounding box center [293, 8] width 587 height 17
click at [17, 9] on img "button" at bounding box center [14, 8] width 8 height 8
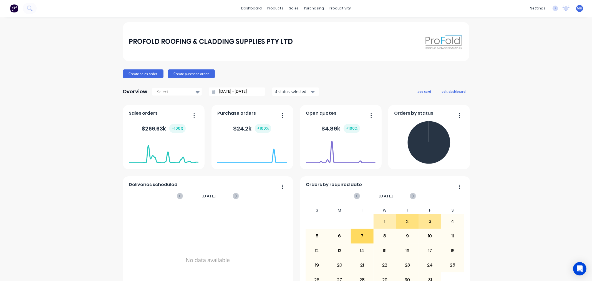
click at [290, 3] on div "dashboard products sales purchasing productivity dashboard products Product Cat…" at bounding box center [296, 8] width 592 height 17
click at [293, 7] on div "sales" at bounding box center [293, 8] width 15 height 8
click at [307, 24] on div "Sales Orders" at bounding box center [312, 26] width 23 height 5
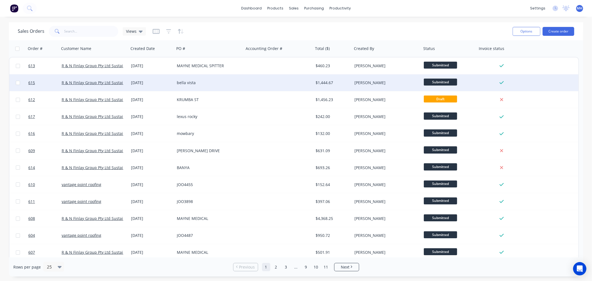
click at [195, 82] on div "bella vista" at bounding box center [208, 83] width 62 height 6
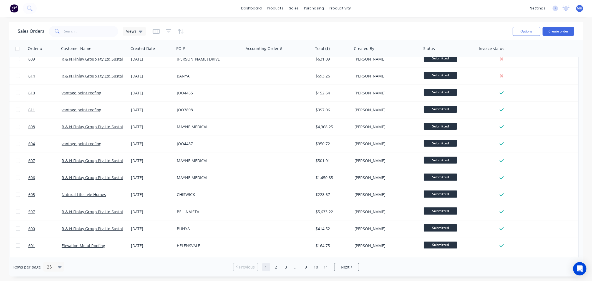
scroll to position [92, 0]
